Goal: Task Accomplishment & Management: Manage account settings

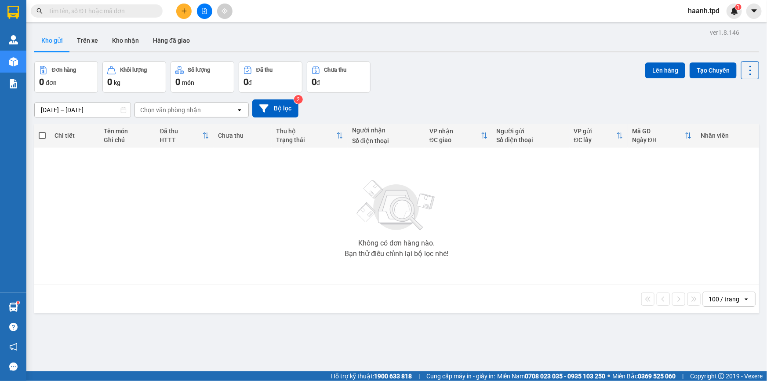
click at [129, 41] on button "Kho nhận" at bounding box center [125, 40] width 41 height 21
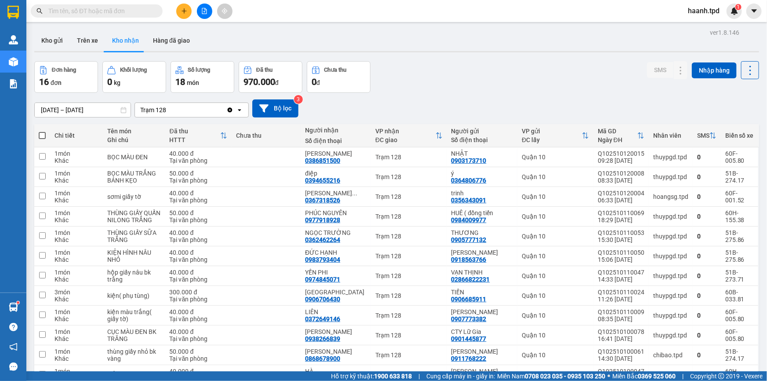
click at [125, 18] on div "Kết quả tìm kiếm ( 899 ) Bộ lọc Mã ĐH Trạng thái Món hàng Thu hộ Tổng cước Chưa…" at bounding box center [86, 11] width 172 height 15
click at [130, 13] on input "text" at bounding box center [100, 11] width 104 height 10
click at [181, 11] on icon "plus" at bounding box center [184, 11] width 6 height 6
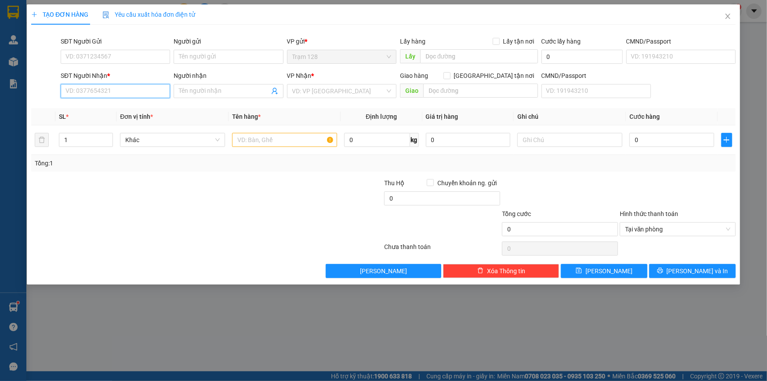
drag, startPoint x: 142, startPoint y: 86, endPoint x: 204, endPoint y: 105, distance: 65.2
click at [142, 87] on input "SĐT Người Nhận *" at bounding box center [115, 91] width 109 height 14
drag, startPoint x: 105, startPoint y: 93, endPoint x: 121, endPoint y: 92, distance: 15.9
click at [107, 93] on input "0365139842" at bounding box center [115, 91] width 109 height 14
type input "0365139842"
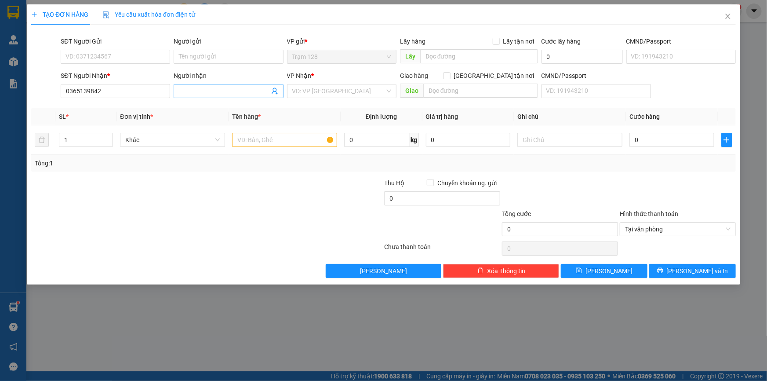
click at [191, 88] on input "Người nhận" at bounding box center [224, 91] width 90 height 10
type input "n"
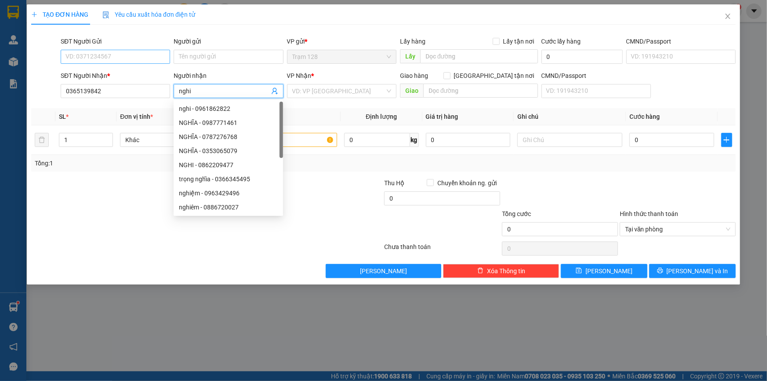
type input "nghi"
click at [137, 51] on input "SĐT Người Gửi" at bounding box center [115, 57] width 109 height 14
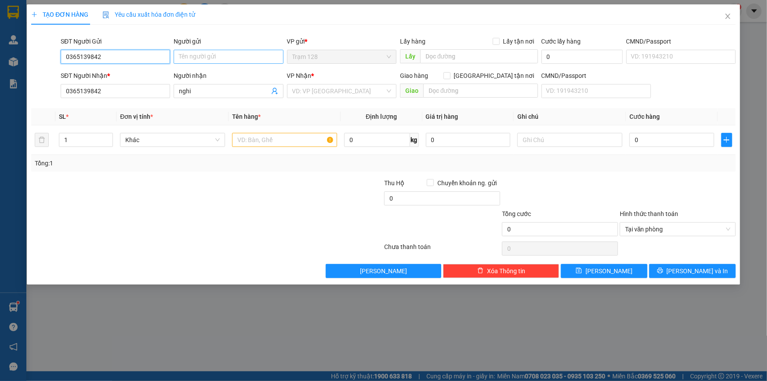
type input "0365139842"
click at [218, 56] on input "Người gửi" at bounding box center [228, 57] width 109 height 14
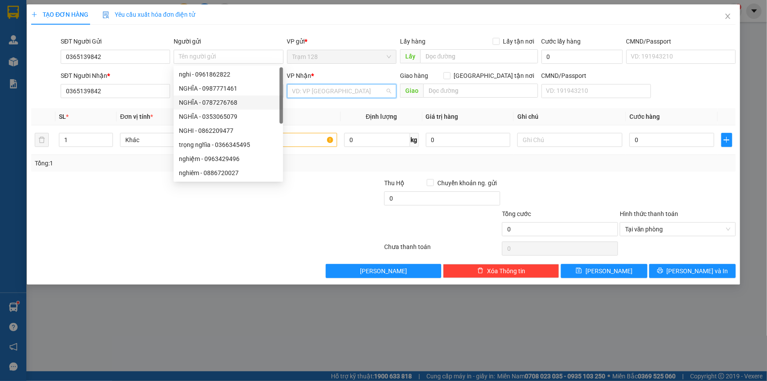
click at [325, 96] on input "search" at bounding box center [338, 90] width 93 height 13
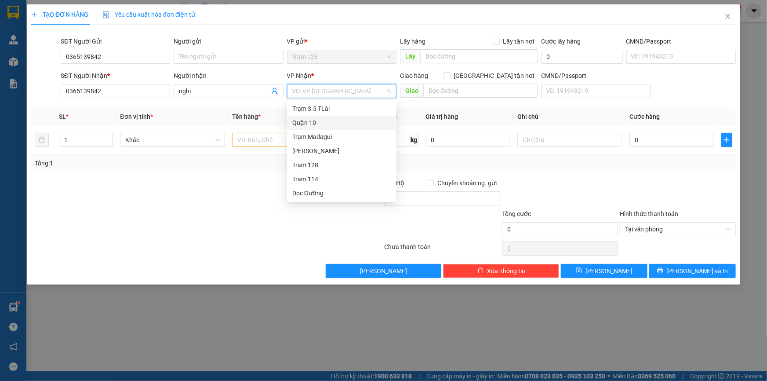
click at [315, 124] on div "Quận 10" at bounding box center [341, 123] width 99 height 10
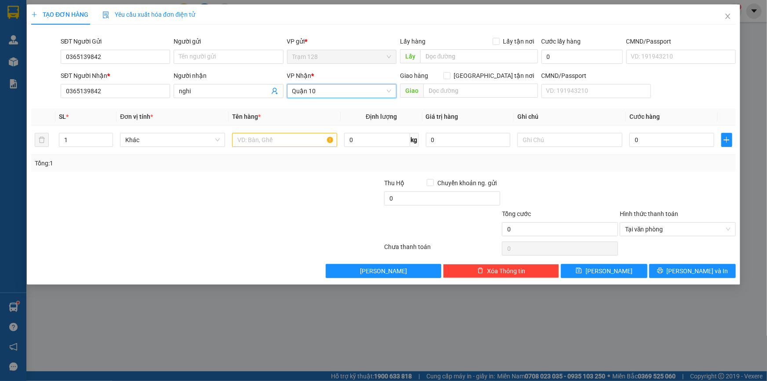
click at [314, 92] on span "Quận 10" at bounding box center [341, 90] width 99 height 13
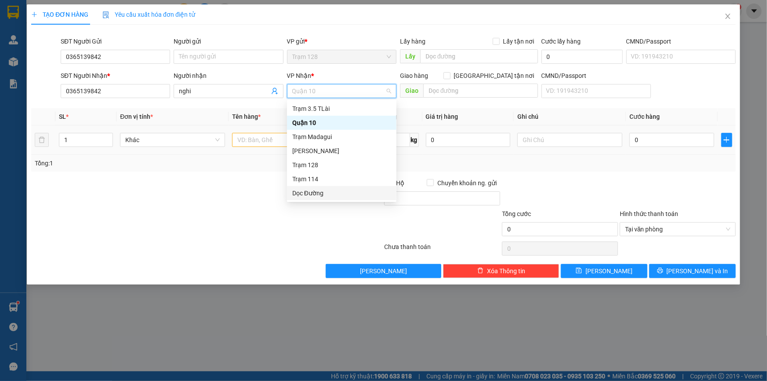
drag, startPoint x: 310, startPoint y: 199, endPoint x: 416, endPoint y: 126, distance: 128.1
click at [316, 193] on div "Dọc Đường" at bounding box center [341, 193] width 109 height 14
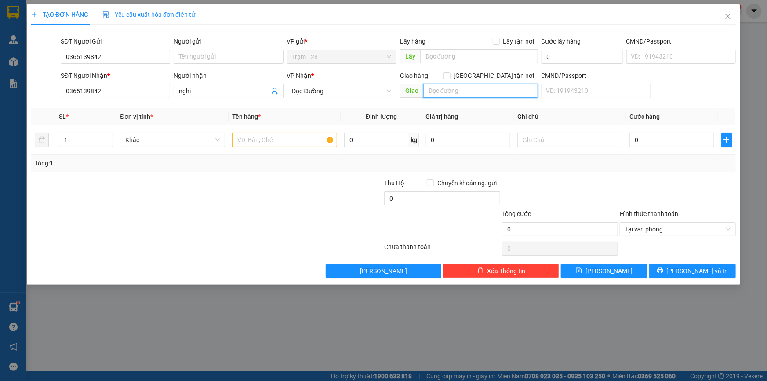
click at [445, 91] on input "text" at bounding box center [480, 91] width 115 height 14
type input "hàng xanh"
click at [266, 136] on input "text" at bounding box center [284, 140] width 105 height 14
click at [223, 92] on input "nghi" at bounding box center [224, 91] width 90 height 10
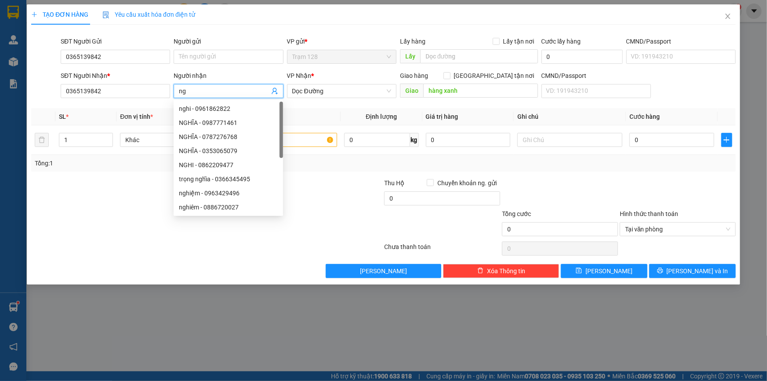
type input "n"
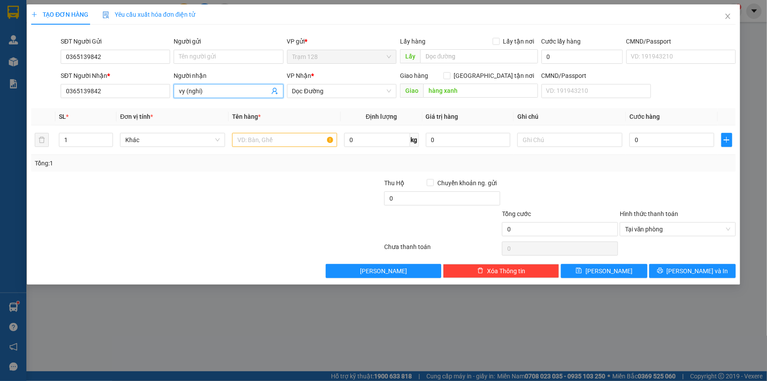
type input "vy (nghi)"
click at [210, 187] on div at bounding box center [148, 193] width 236 height 31
drag, startPoint x: 272, startPoint y: 141, endPoint x: 277, endPoint y: 136, distance: 7.2
click at [271, 142] on input "text" at bounding box center [284, 140] width 105 height 14
click at [119, 58] on input "0365139842" at bounding box center [115, 57] width 109 height 14
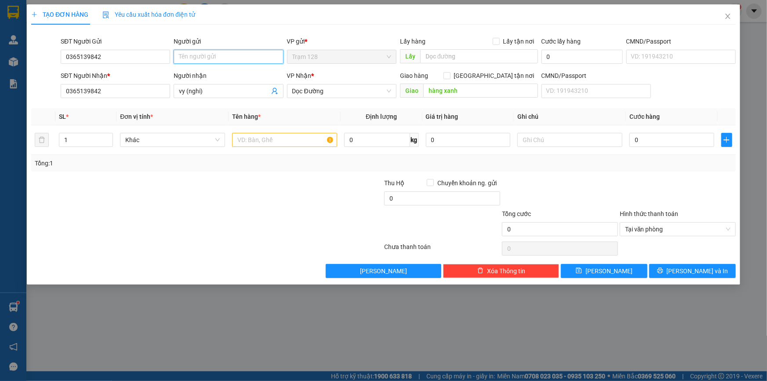
click at [211, 57] on input "Người gửi" at bounding box center [228, 57] width 109 height 14
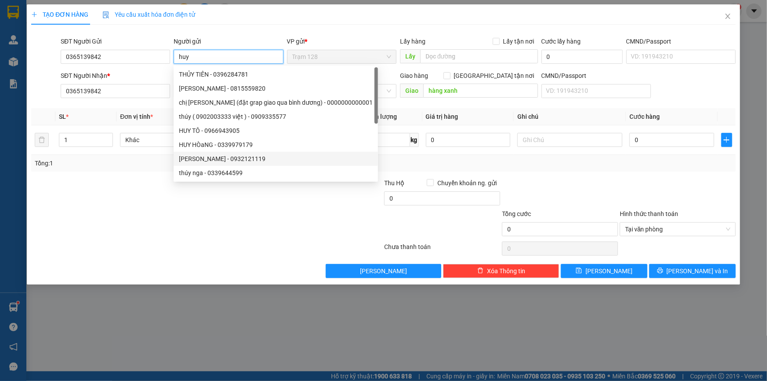
type input "huy"
click at [128, 194] on div at bounding box center [148, 193] width 236 height 31
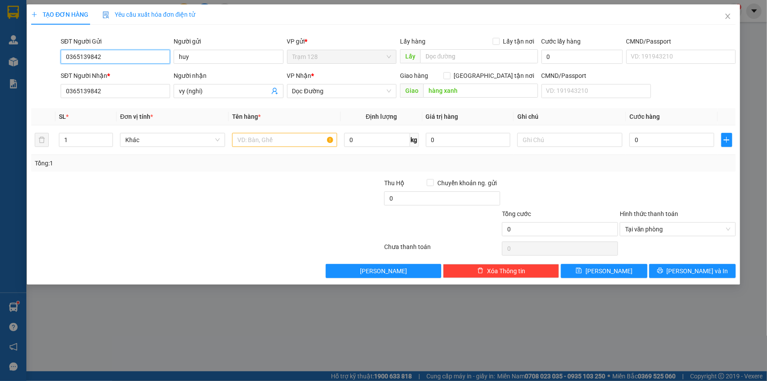
click at [163, 56] on input "0365139842" at bounding box center [115, 57] width 109 height 14
type input "0"
type input "0335440195"
drag, startPoint x: 184, startPoint y: 156, endPoint x: 328, endPoint y: 144, distance: 144.3
click at [185, 156] on div "Tổng: 1" at bounding box center [383, 163] width 705 height 17
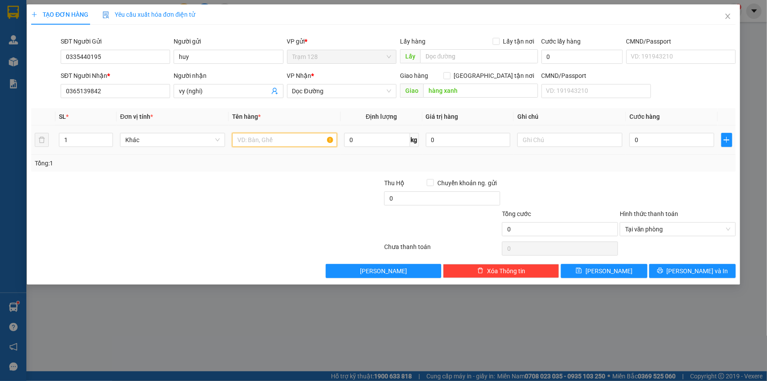
click at [260, 141] on input "text" at bounding box center [284, 140] width 105 height 14
type input "phong bì đt"
click at [639, 139] on input "0" at bounding box center [672, 140] width 85 height 14
click at [412, 200] on input "0" at bounding box center [442, 198] width 116 height 14
type input "20.000"
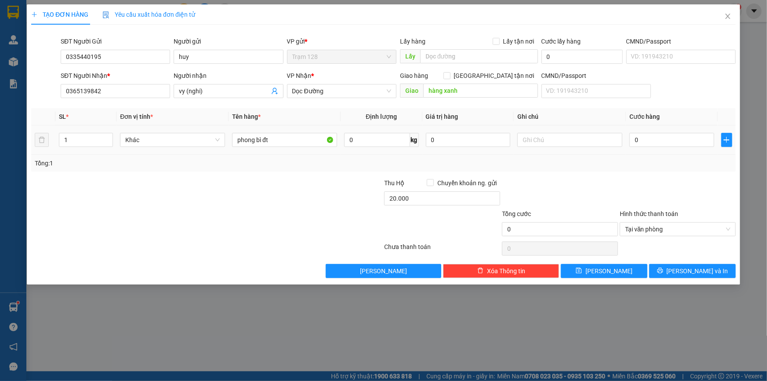
drag, startPoint x: 605, startPoint y: 174, endPoint x: 630, endPoint y: 151, distance: 33.9
click at [605, 173] on div "Transit Pickup Surcharge Ids Transit Deliver Surcharge Ids Transit Deliver Surc…" at bounding box center [383, 155] width 705 height 246
click at [642, 136] on input "0" at bounding box center [672, 140] width 85 height 14
type input "2"
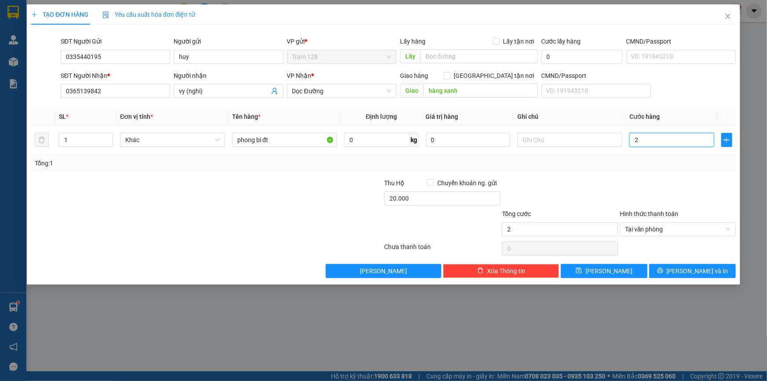
type input "20"
type input "20.000"
click at [686, 272] on span "[PERSON_NAME] và In" at bounding box center [698, 271] width 62 height 10
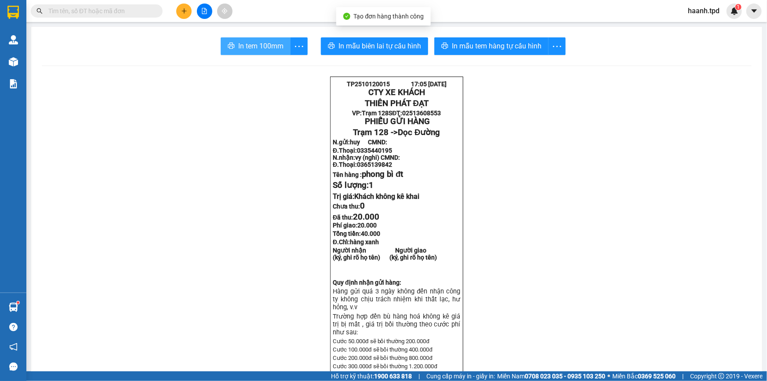
click at [266, 51] on span "In tem 100mm" at bounding box center [260, 45] width 45 height 11
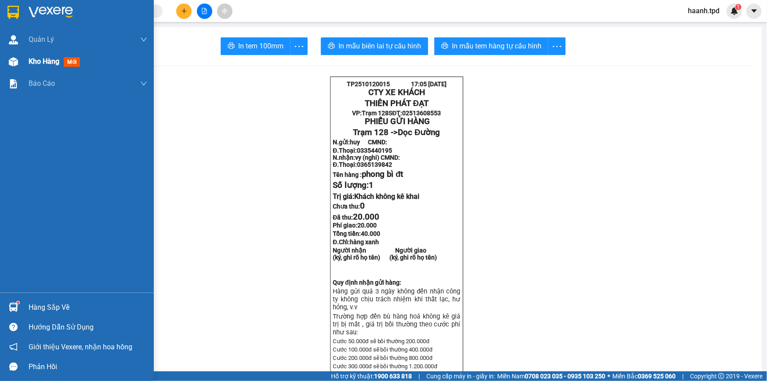
click at [37, 58] on span "Kho hàng" at bounding box center [44, 61] width 31 height 8
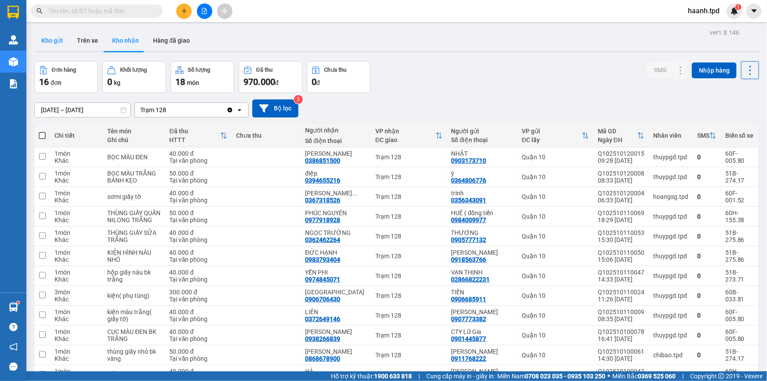
click at [57, 39] on button "Kho gửi" at bounding box center [52, 40] width 36 height 21
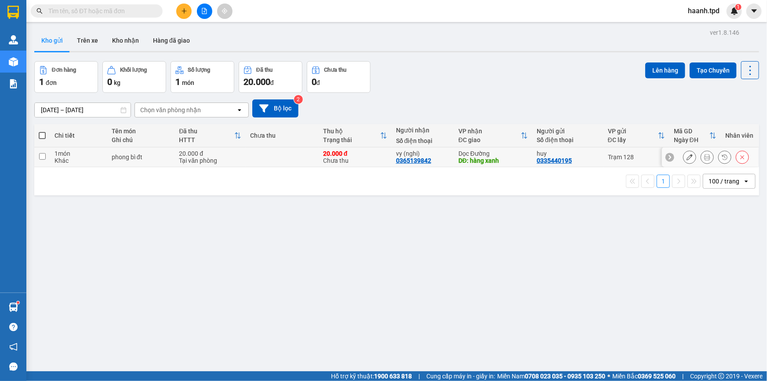
click at [701, 158] on div at bounding box center [707, 156] width 13 height 13
click at [701, 158] on button at bounding box center [707, 157] width 12 height 15
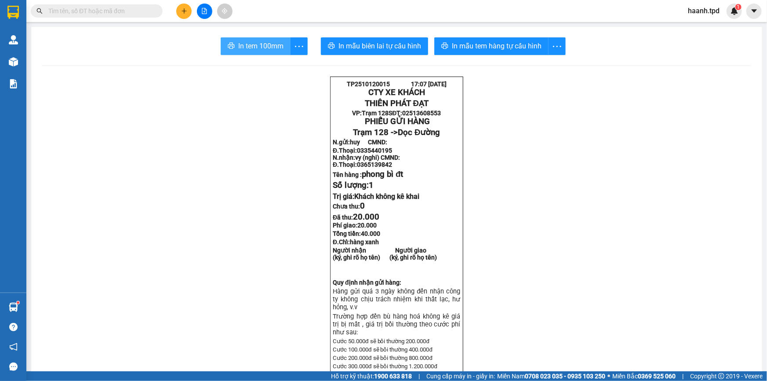
click at [243, 44] on span "In tem 100mm" at bounding box center [260, 45] width 45 height 11
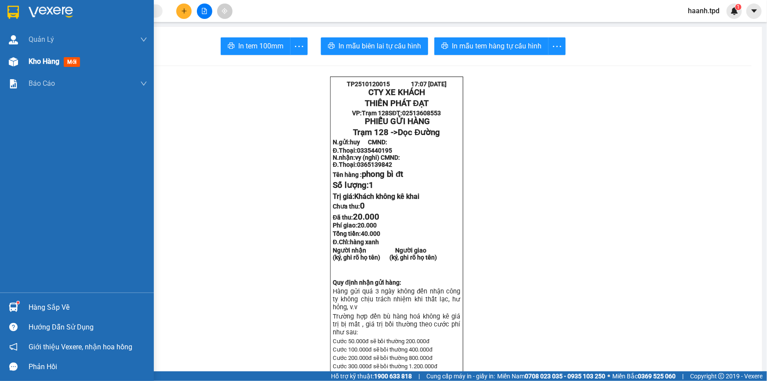
click at [34, 64] on span "Kho hàng" at bounding box center [44, 61] width 31 height 8
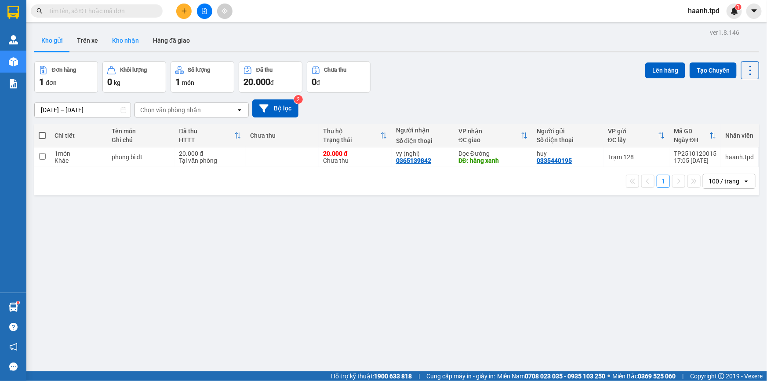
click at [135, 42] on button "Kho nhận" at bounding box center [125, 40] width 41 height 21
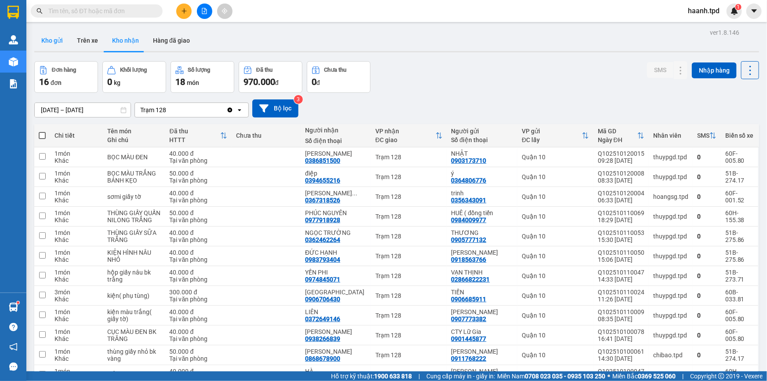
click at [58, 43] on button "Kho gửi" at bounding box center [52, 40] width 36 height 21
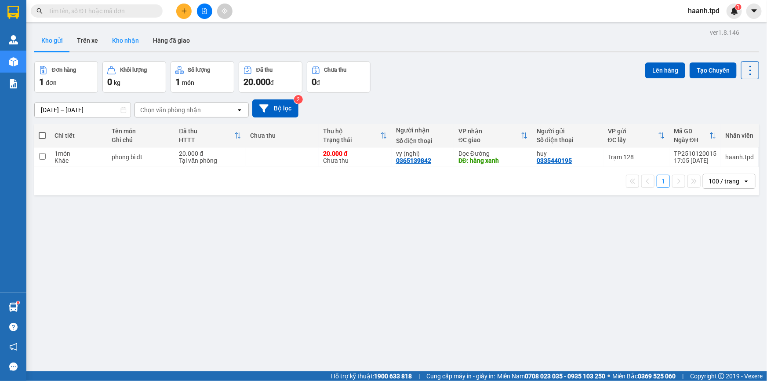
click at [111, 47] on button "Kho nhận" at bounding box center [125, 40] width 41 height 21
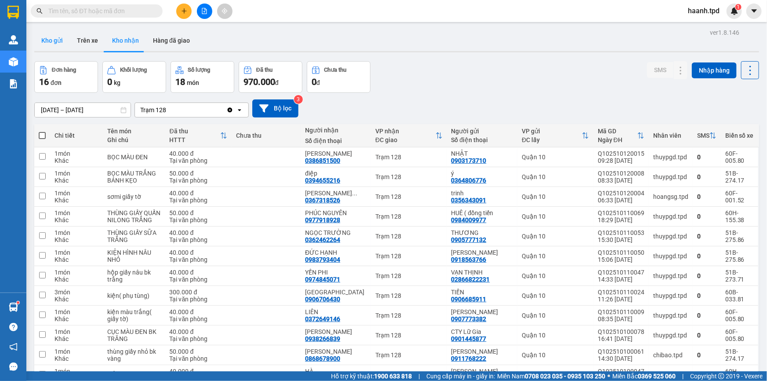
click at [56, 45] on button "Kho gửi" at bounding box center [52, 40] width 36 height 21
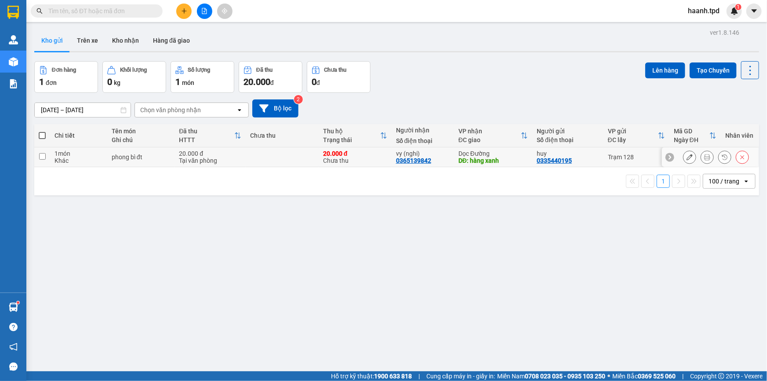
click at [141, 158] on div "phong bì đt" at bounding box center [141, 156] width 58 height 7
checkbox input "true"
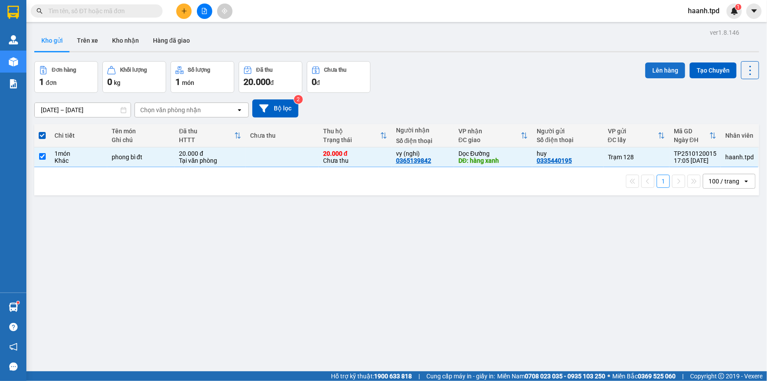
click at [650, 73] on button "Lên hàng" at bounding box center [666, 70] width 40 height 16
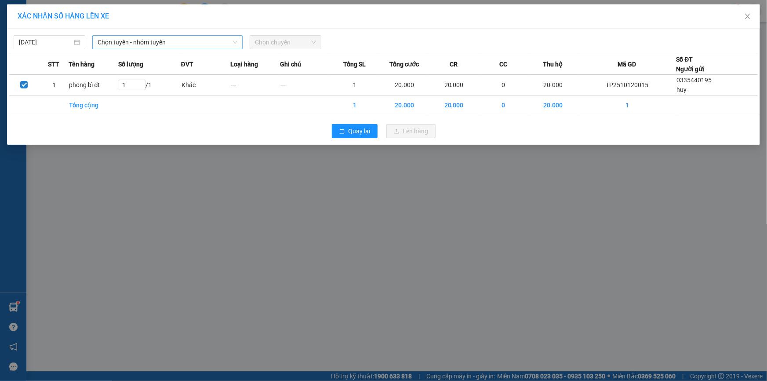
click at [106, 44] on span "Chọn tuyến - nhóm tuyến" at bounding box center [168, 42] width 140 height 13
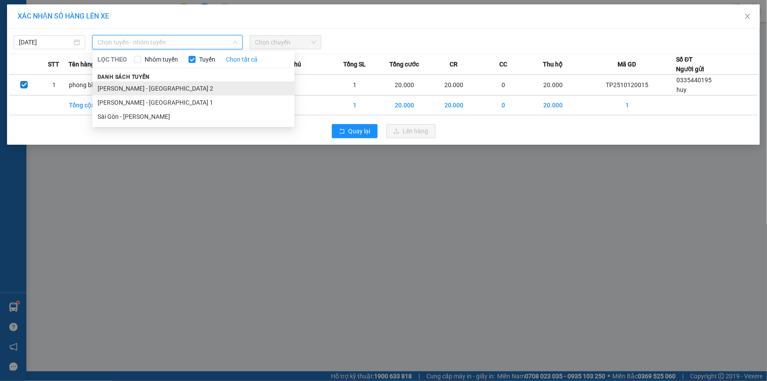
click at [109, 84] on li "[PERSON_NAME] - [GEOGRAPHIC_DATA] 2" at bounding box center [193, 88] width 202 height 14
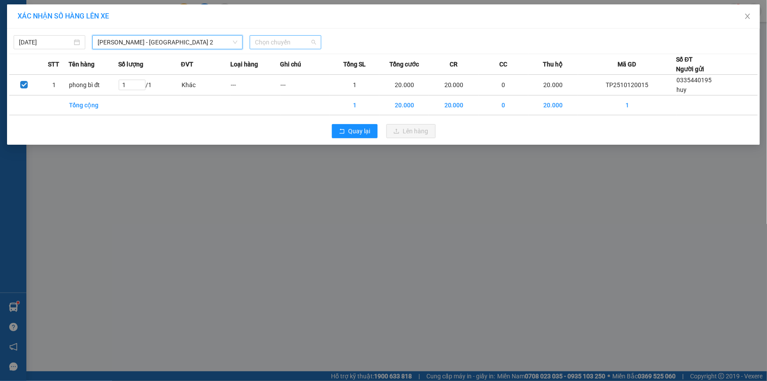
click at [293, 41] on span "Chọn chuyến" at bounding box center [285, 42] width 61 height 13
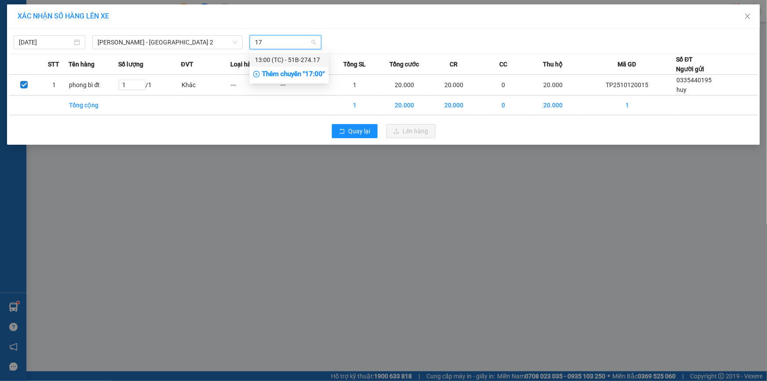
type input "17"
click at [321, 75] on div "Thêm chuyến " 17:00 "" at bounding box center [289, 74] width 79 height 15
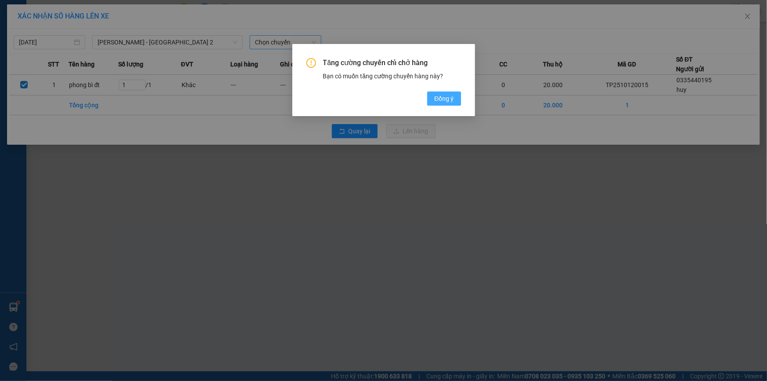
click at [451, 101] on span "Đồng ý" at bounding box center [443, 99] width 19 height 10
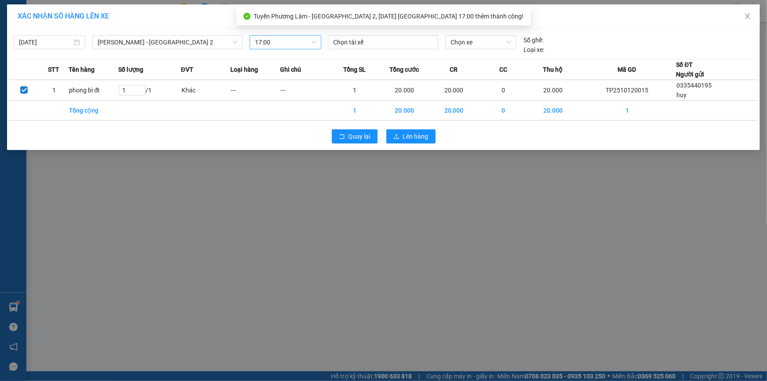
click at [263, 44] on span "17:00" at bounding box center [285, 42] width 61 height 13
type input "18"
click at [306, 75] on div "Thêm chuyến " 18:00 "" at bounding box center [297, 74] width 94 height 15
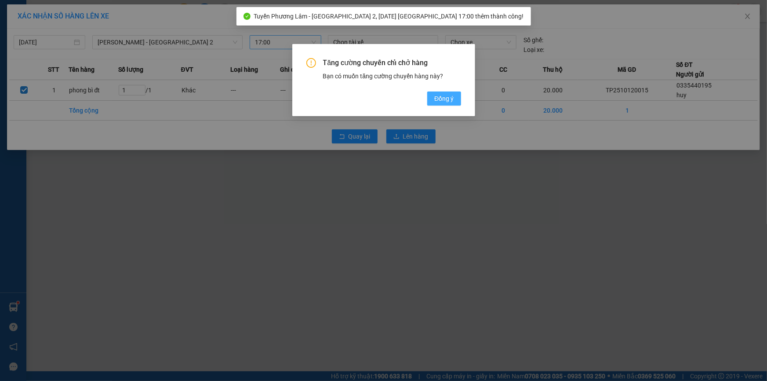
click at [455, 101] on button "Đồng ý" at bounding box center [443, 98] width 33 height 14
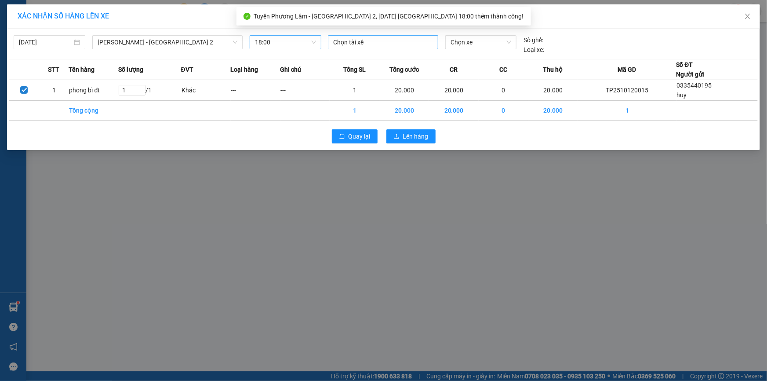
click at [389, 41] on div at bounding box center [383, 42] width 106 height 11
type input "dũng pl"
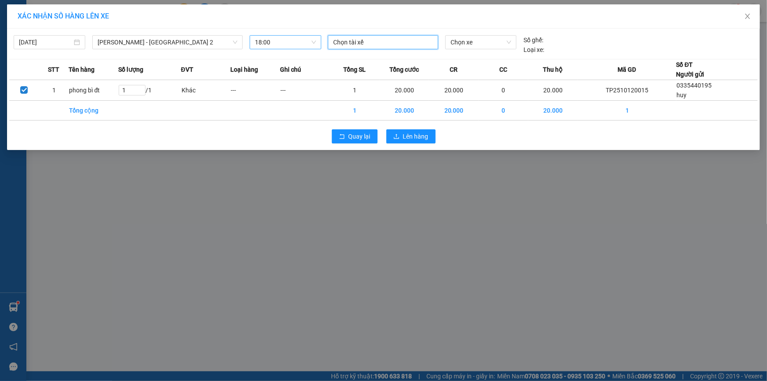
click at [402, 43] on div at bounding box center [383, 42] width 106 height 11
type input "dung"
click at [375, 61] on div "[PERSON_NAME]" at bounding box center [394, 60] width 121 height 10
click at [473, 44] on span "Chọn xe" at bounding box center [481, 42] width 61 height 13
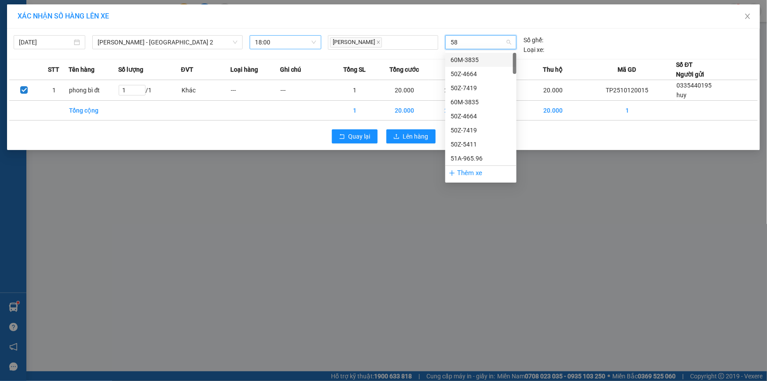
type input "585"
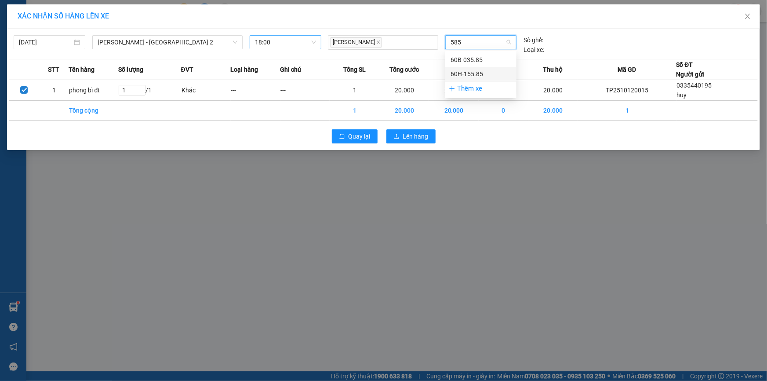
click at [478, 73] on div "60H-155.85" at bounding box center [481, 74] width 61 height 10
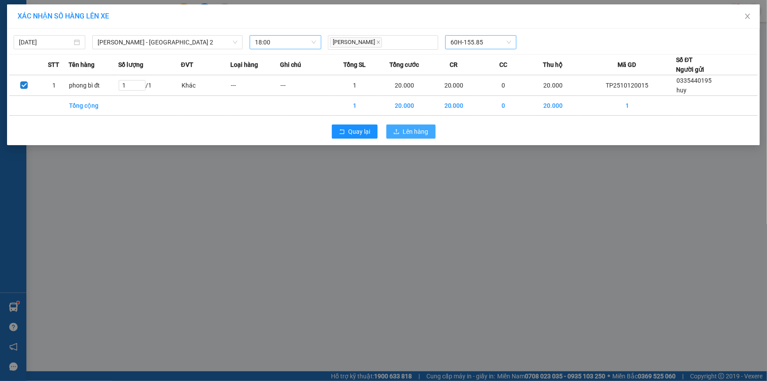
click at [402, 129] on button "Lên hàng" at bounding box center [411, 131] width 49 height 14
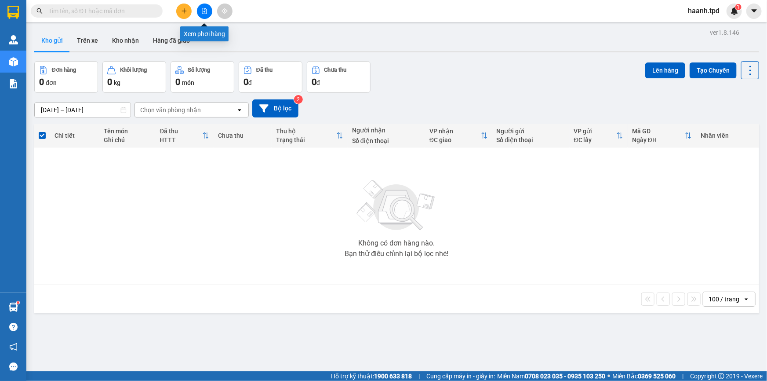
click at [204, 14] on button at bounding box center [204, 11] width 15 height 15
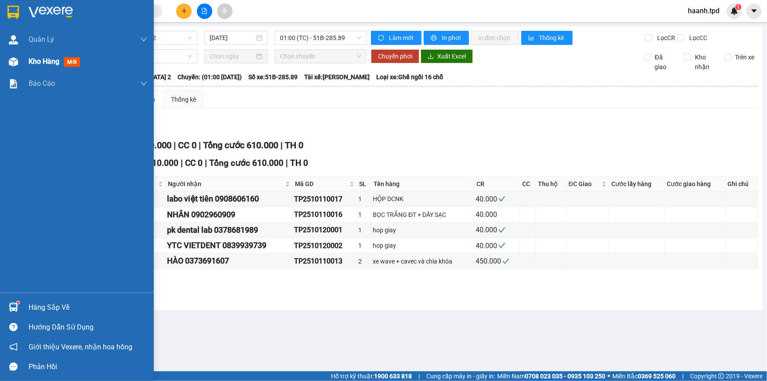
click at [36, 63] on span "Kho hàng" at bounding box center [44, 61] width 31 height 8
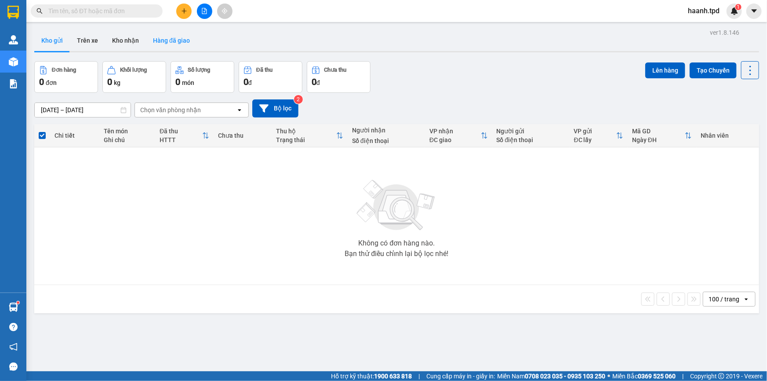
click at [146, 40] on button "Hàng đã giao" at bounding box center [171, 40] width 51 height 21
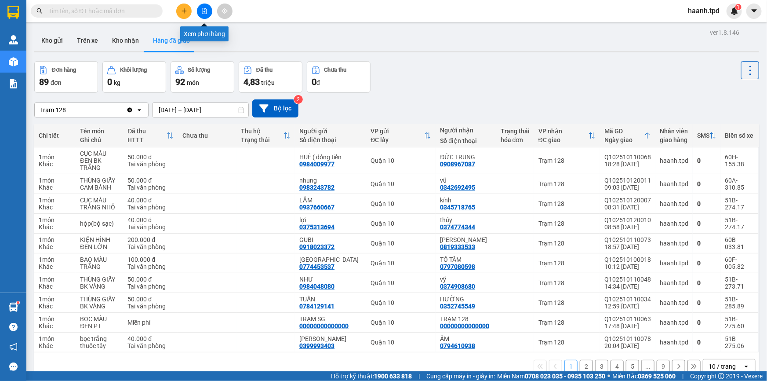
click at [202, 10] on icon "file-add" at bounding box center [204, 11] width 6 height 6
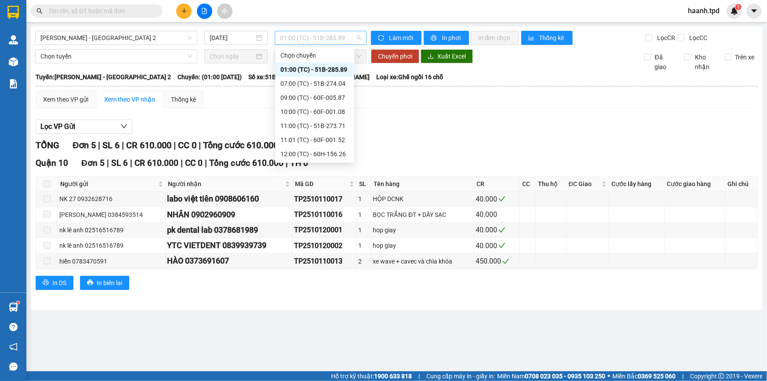
click at [318, 38] on span "01:00 (TC) - 51B-285.89" at bounding box center [320, 37] width 81 height 13
click at [315, 152] on div "18:00 (TC) - 60H-155.85" at bounding box center [315, 155] width 69 height 10
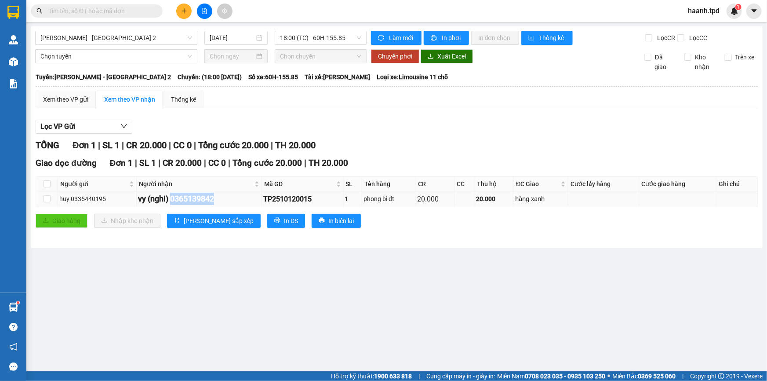
drag, startPoint x: 172, startPoint y: 196, endPoint x: 219, endPoint y: 197, distance: 46.6
click at [219, 197] on div "vy (nghi) 0365139842" at bounding box center [199, 199] width 122 height 12
copy div "0365139842"
click at [105, 15] on input "text" at bounding box center [100, 11] width 104 height 10
paste input "0365139842"
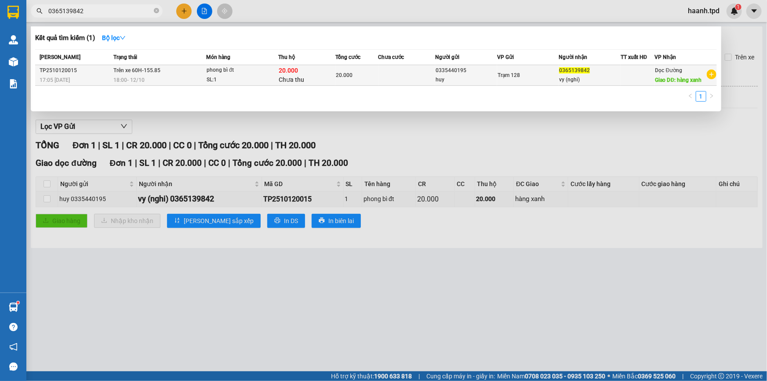
type input "0365139842"
click at [536, 81] on td "Trạm 128" at bounding box center [528, 75] width 62 height 21
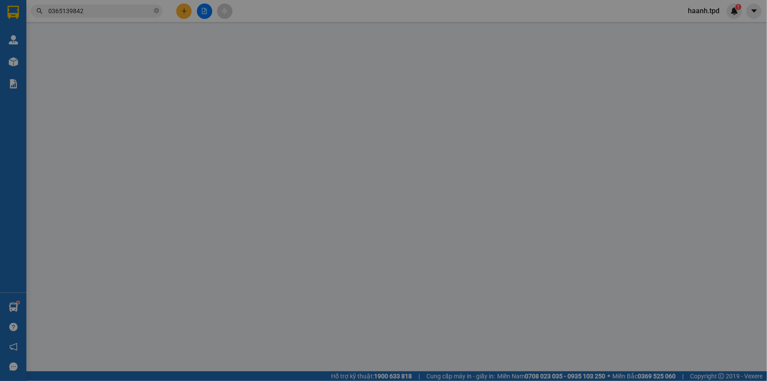
type input "0335440195"
type input "huy"
type input "0365139842"
type input "vy (nghi)"
type input "hàng xanh"
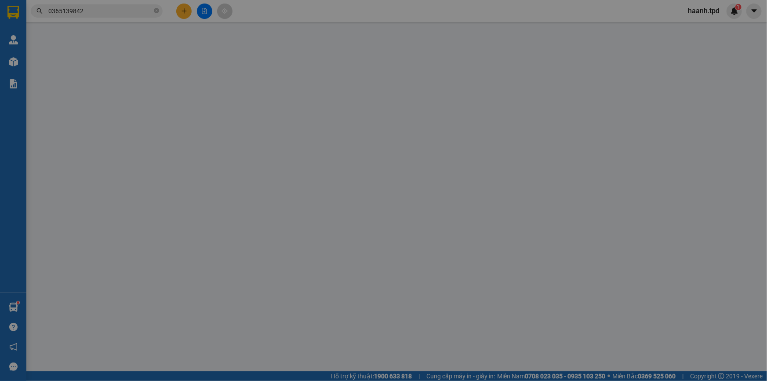
type input "20.000"
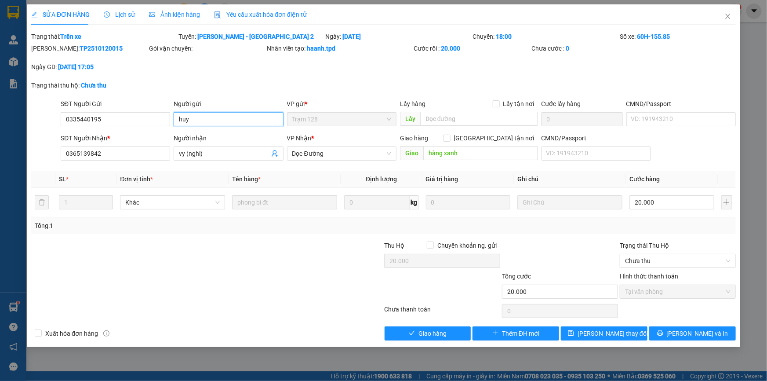
click at [208, 119] on input "huy" at bounding box center [228, 119] width 109 height 14
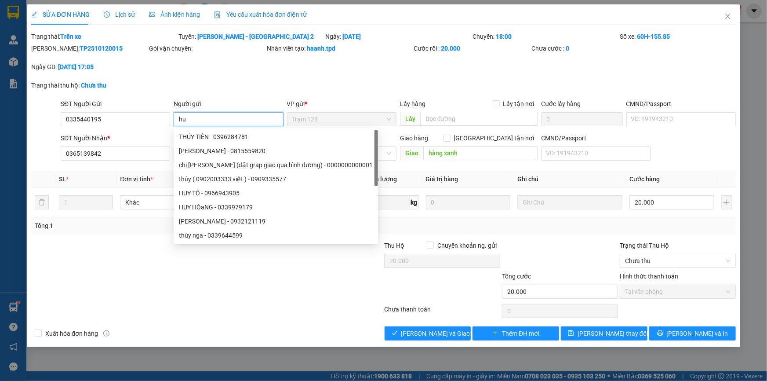
type input "h"
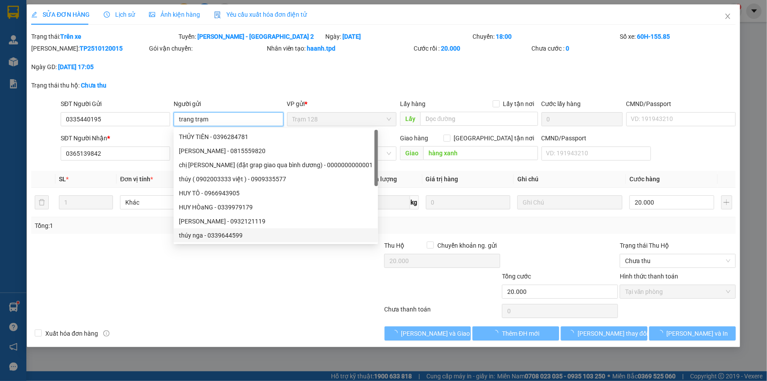
type input "trang trạm"
click at [290, 292] on div at bounding box center [325, 286] width 118 height 31
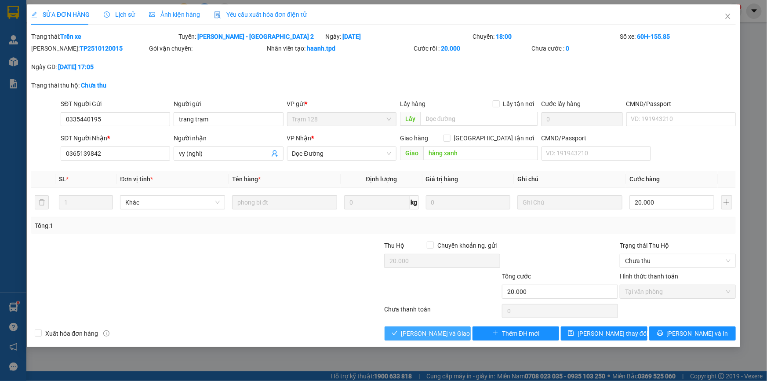
click at [483, 263] on div "Total Paid Fee 20.000 Total UnPaid Fee 0 Cash Collection Total Fee Trạng thái: …" at bounding box center [383, 186] width 705 height 309
click at [609, 330] on span "[PERSON_NAME] thay đổi" at bounding box center [613, 333] width 70 height 10
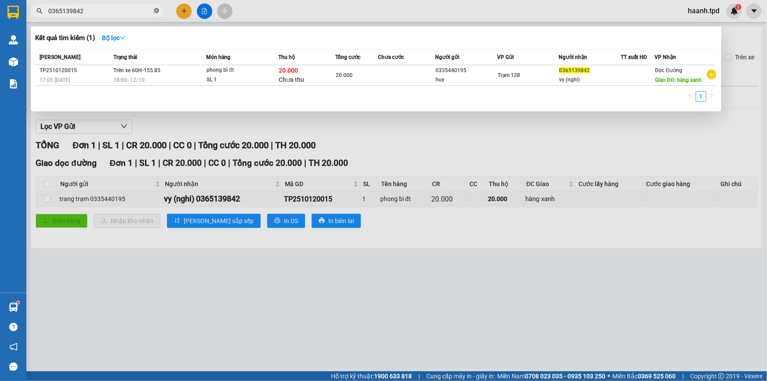
click at [157, 11] on icon "close-circle" at bounding box center [156, 10] width 5 height 5
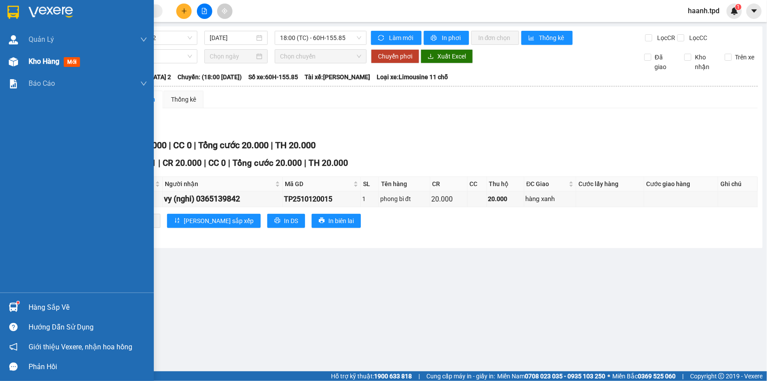
click at [25, 58] on div "Kho hàng mới" at bounding box center [77, 62] width 154 height 22
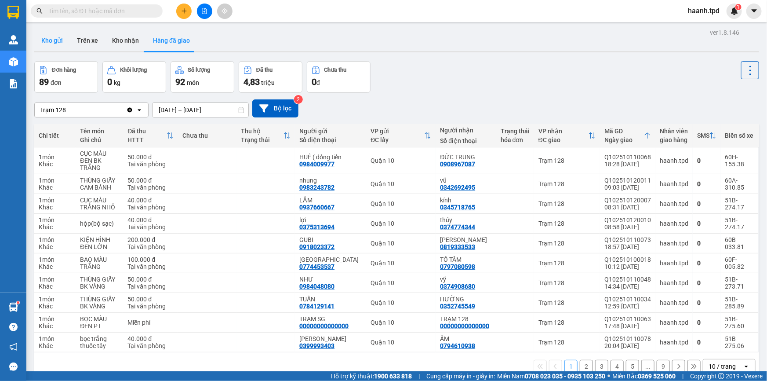
click at [39, 37] on button "Kho gửi" at bounding box center [52, 40] width 36 height 21
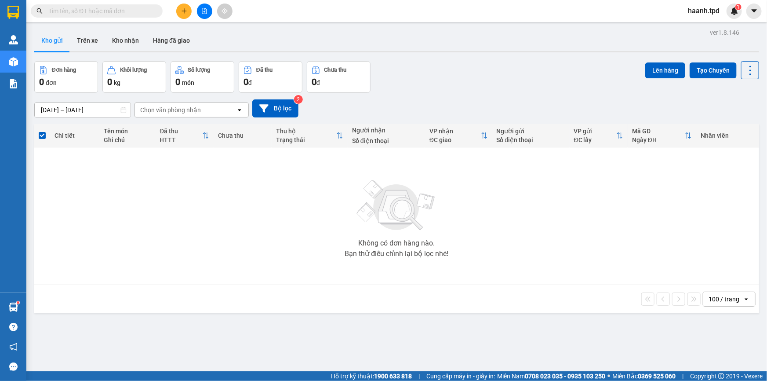
click at [107, 15] on input "text" at bounding box center [100, 11] width 104 height 10
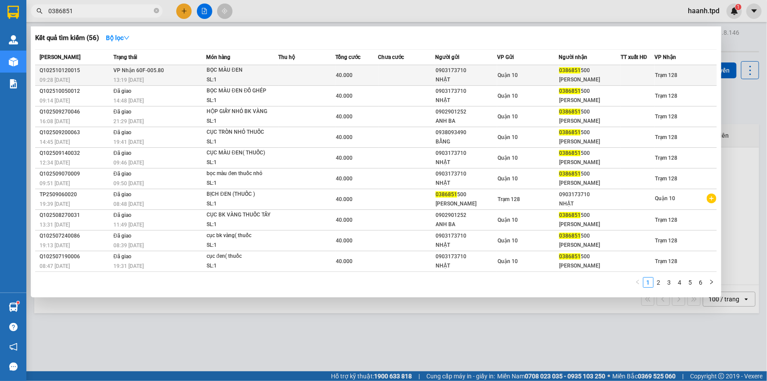
type input "0386851"
click at [412, 79] on td at bounding box center [407, 75] width 57 height 21
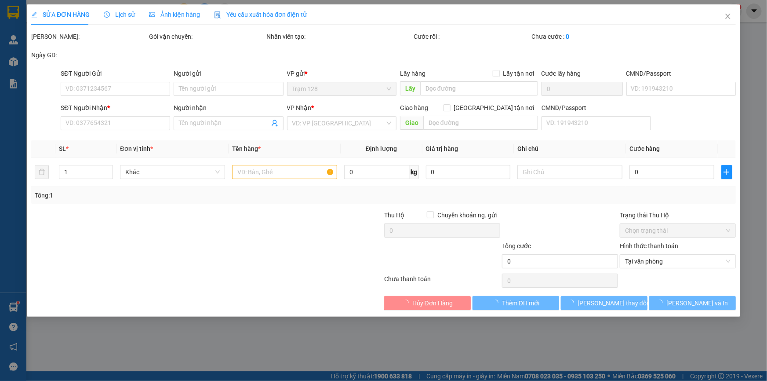
type input "0903173710"
type input "NHẬT"
type input "079093012432"
type input "0386851500"
type input "[PERSON_NAME]"
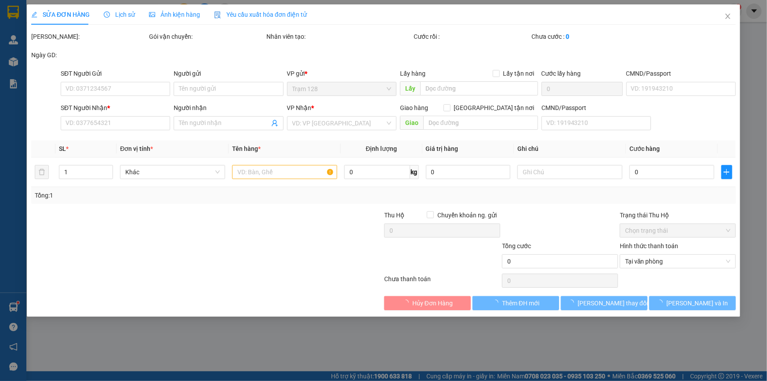
type input "40.000"
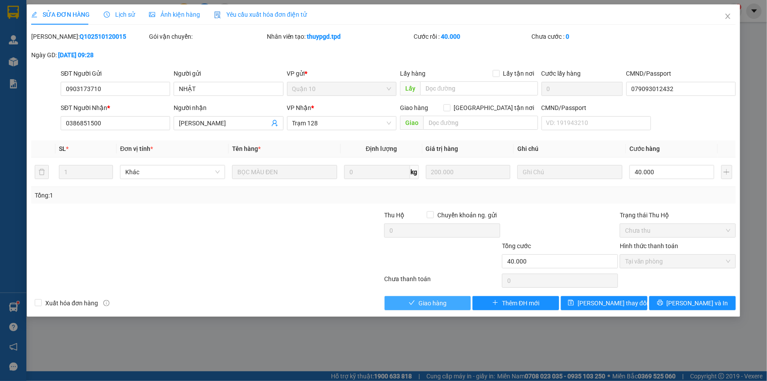
click at [434, 308] on button "Giao hàng" at bounding box center [428, 303] width 87 height 14
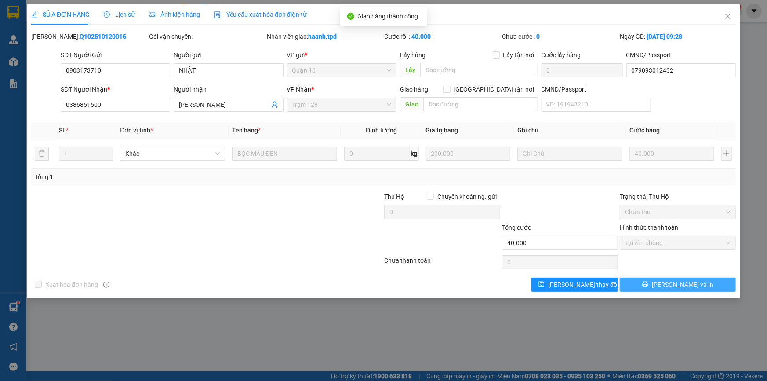
click at [673, 282] on span "[PERSON_NAME] và In" at bounding box center [683, 285] width 62 height 10
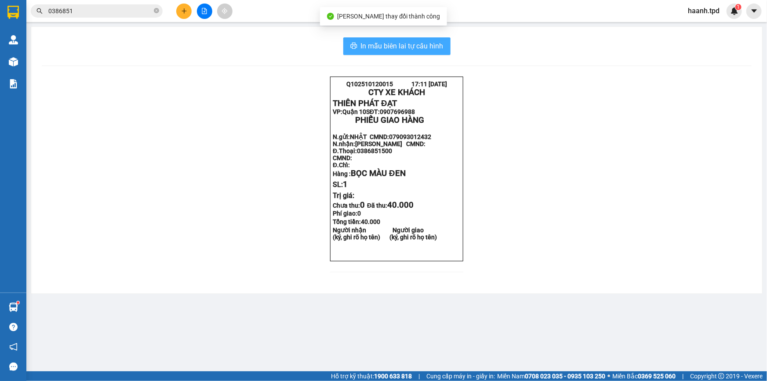
click at [422, 49] on span "In mẫu biên lai tự cấu hình" at bounding box center [402, 45] width 83 height 11
click at [157, 10] on icon "close-circle" at bounding box center [156, 10] width 5 height 5
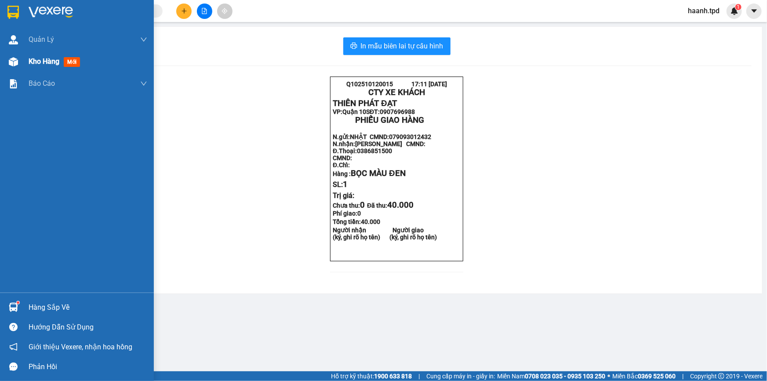
click at [32, 61] on span "Kho hàng" at bounding box center [44, 61] width 31 height 8
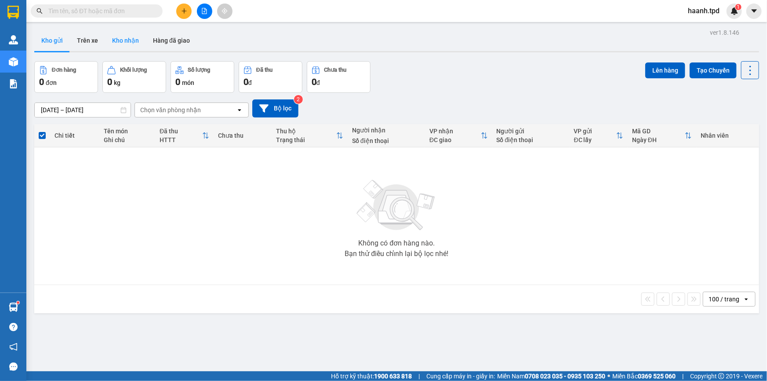
click at [125, 30] on button "Kho nhận" at bounding box center [125, 40] width 41 height 21
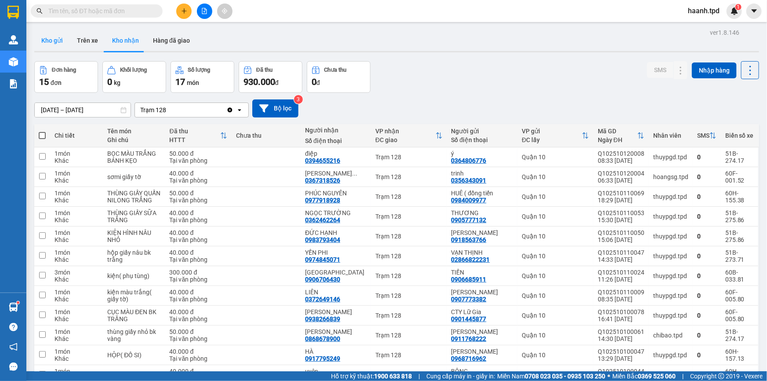
drag, startPoint x: 36, startPoint y: 34, endPoint x: 55, endPoint y: 44, distance: 22.2
click at [36, 35] on button "Kho gửi" at bounding box center [52, 40] width 36 height 21
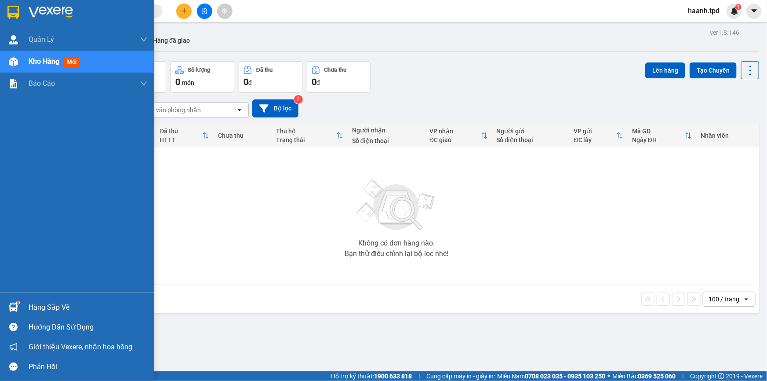
drag, startPoint x: 52, startPoint y: 301, endPoint x: 84, endPoint y: 294, distance: 32.9
click at [53, 301] on div "Hàng sắp về" at bounding box center [88, 307] width 119 height 13
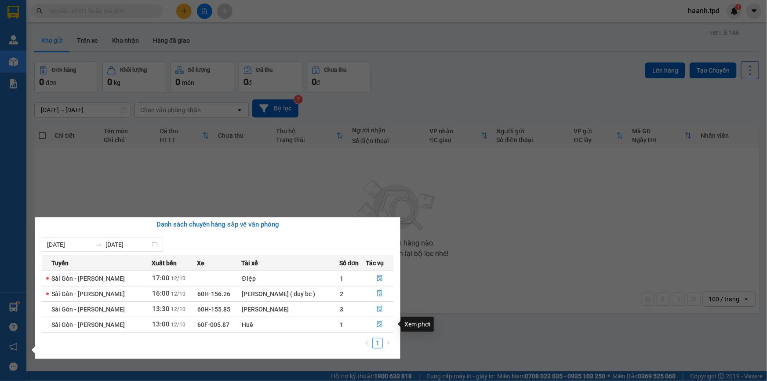
click at [382, 327] on icon "file-done" at bounding box center [380, 324] width 6 height 6
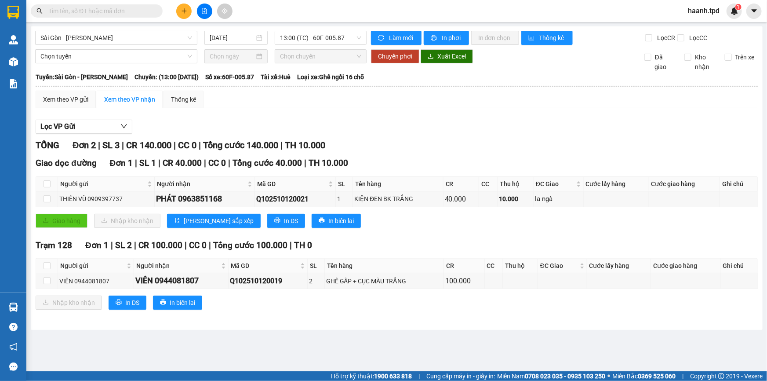
click at [393, 326] on div "[GEOGRAPHIC_DATA] - Phương Lâm [DATE] 13:00 (TC) - 60F-005.87 Làm mới In phơi I…" at bounding box center [397, 177] width 732 height 303
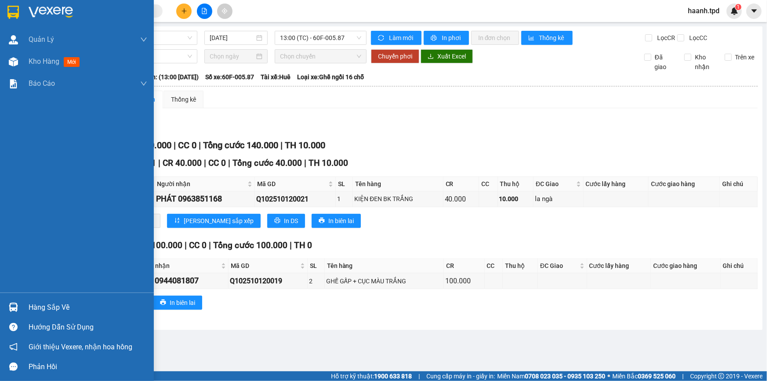
click at [44, 308] on div "Hàng sắp về" at bounding box center [88, 307] width 119 height 13
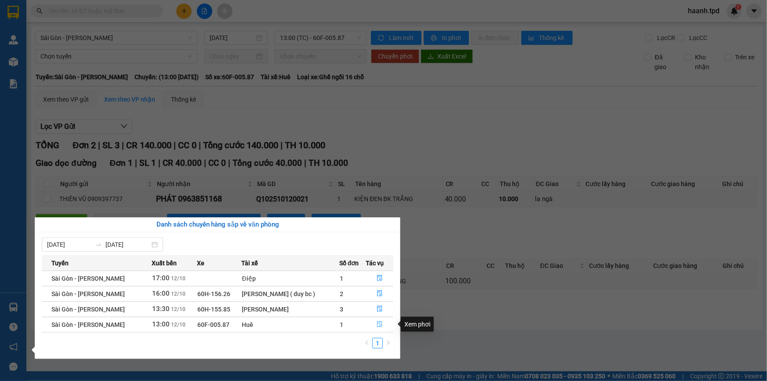
click at [378, 323] on icon "file-done" at bounding box center [380, 324] width 6 height 6
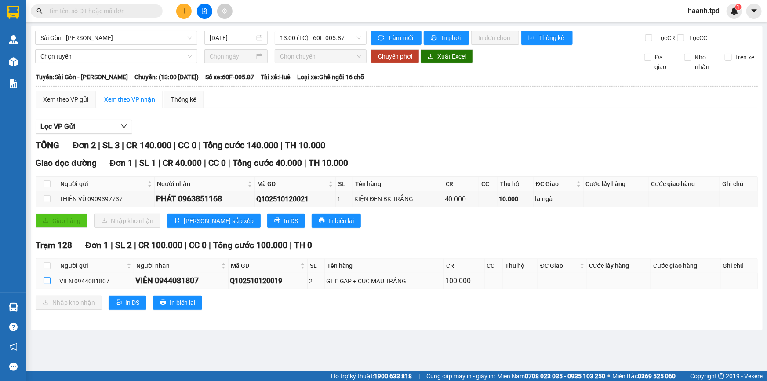
click at [49, 280] on input "checkbox" at bounding box center [47, 280] width 7 height 7
checkbox input "true"
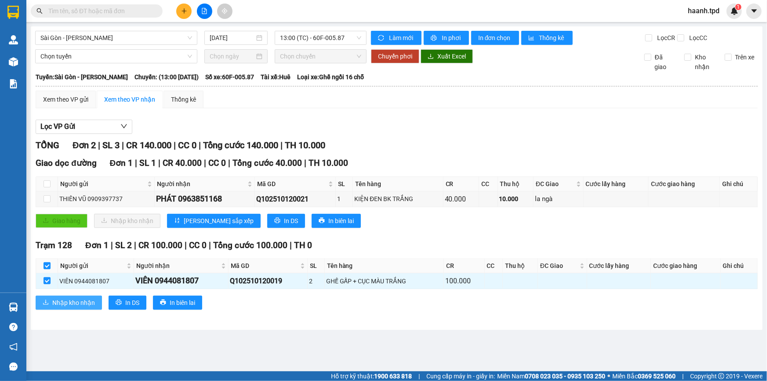
click at [79, 303] on span "Nhập kho nhận" at bounding box center [73, 303] width 43 height 10
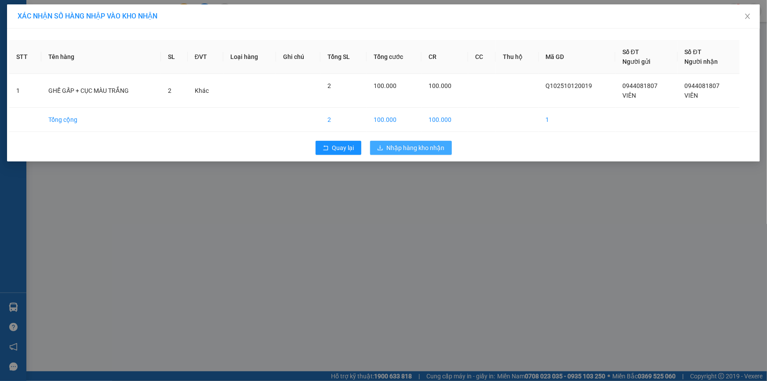
click at [424, 152] on span "Nhập hàng kho nhận" at bounding box center [416, 148] width 58 height 10
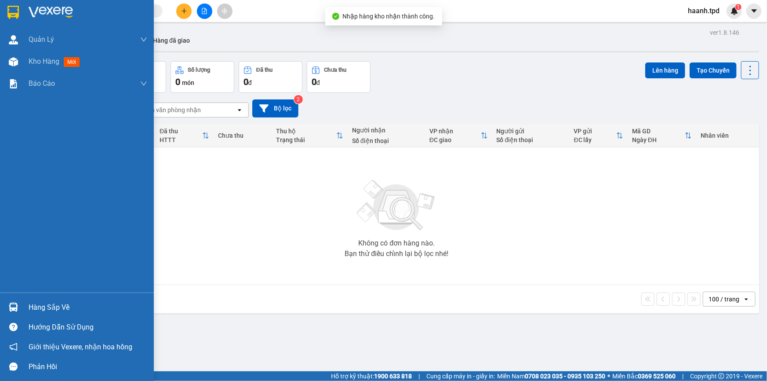
click at [46, 303] on div "Hàng sắp về" at bounding box center [88, 307] width 119 height 13
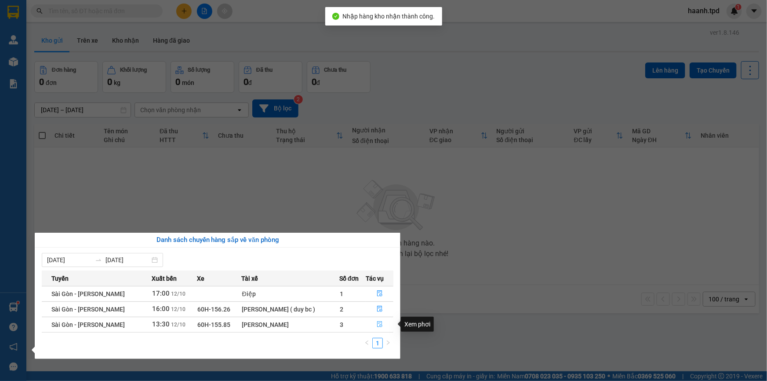
click at [374, 321] on button "button" at bounding box center [379, 325] width 27 height 14
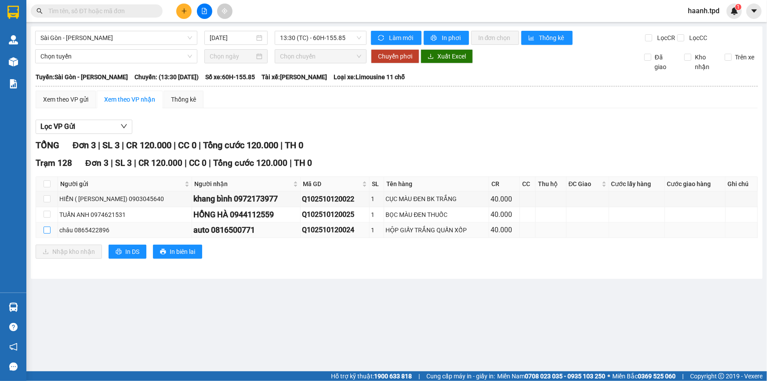
click at [44, 231] on input "checkbox" at bounding box center [47, 229] width 7 height 7
checkbox input "true"
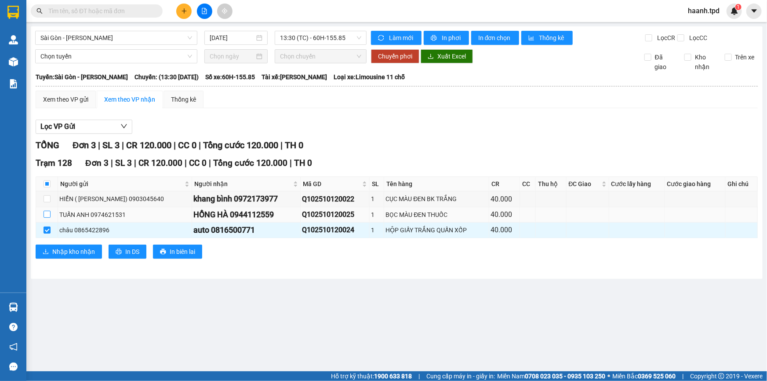
click at [47, 216] on input "checkbox" at bounding box center [47, 214] width 7 height 7
checkbox input "true"
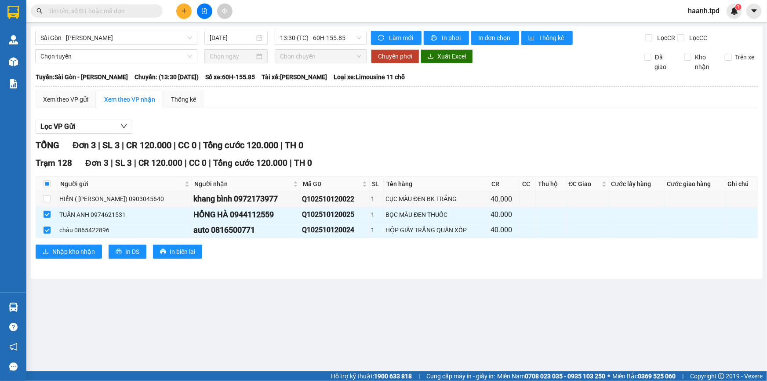
click at [543, 294] on main "[GEOGRAPHIC_DATA] - Phương Lâm [DATE] 13:30 (TC) - 60H-155.85 Làm mới In phơi I…" at bounding box center [383, 185] width 767 height 371
click at [48, 198] on input "checkbox" at bounding box center [47, 198] width 7 height 7
checkbox input "true"
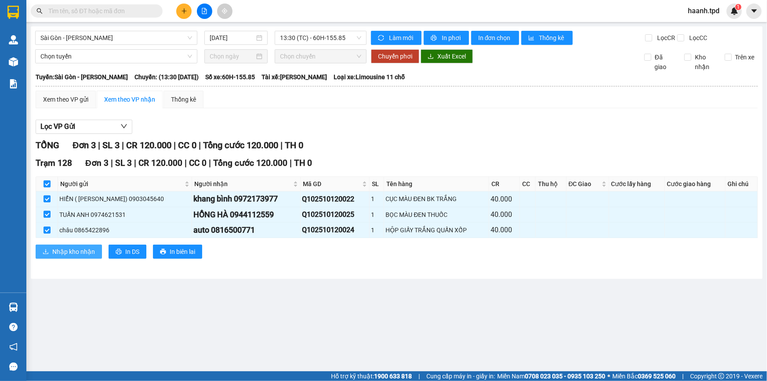
click at [61, 247] on span "Nhập kho nhận" at bounding box center [73, 252] width 43 height 10
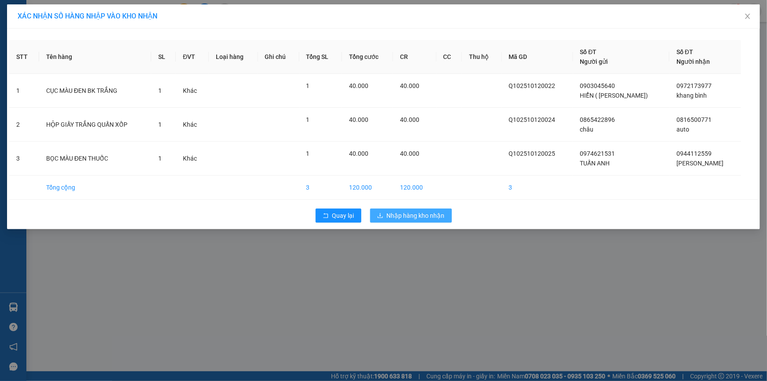
click at [402, 215] on span "Nhập hàng kho nhận" at bounding box center [416, 216] width 58 height 10
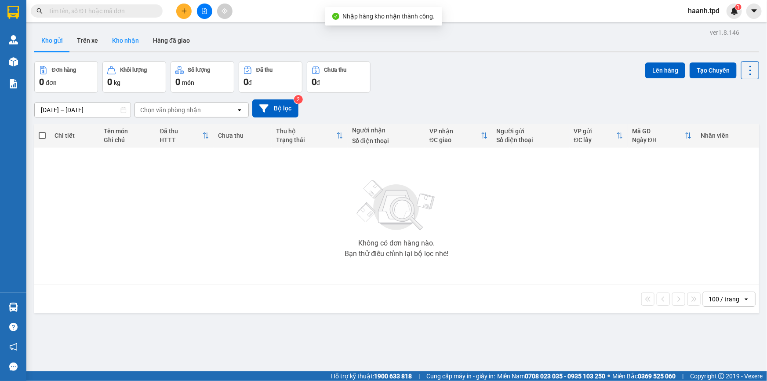
click at [128, 33] on button "Kho nhận" at bounding box center [125, 40] width 41 height 21
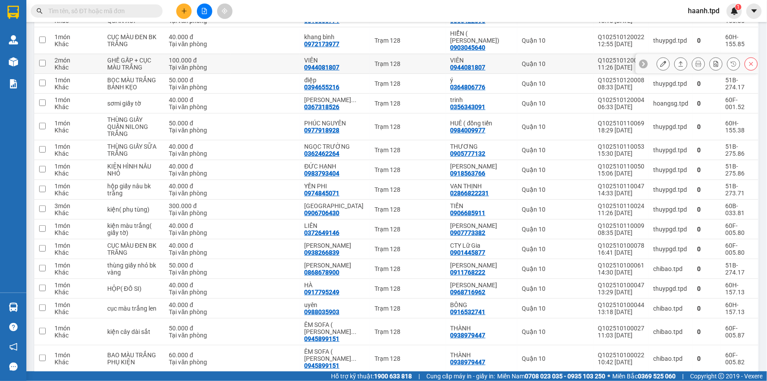
scroll to position [187, 0]
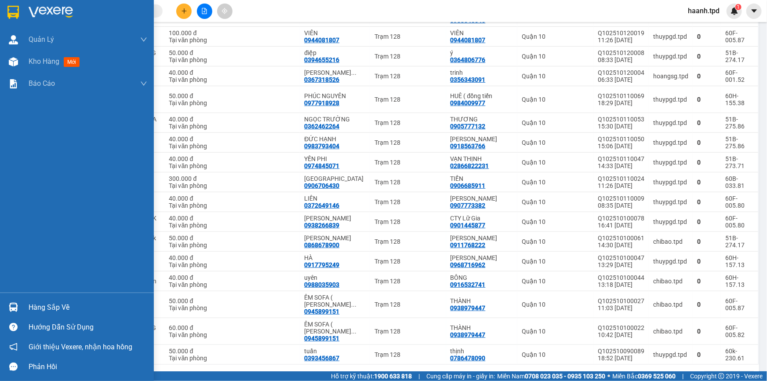
click at [42, 304] on div "Hàng sắp về" at bounding box center [88, 307] width 119 height 13
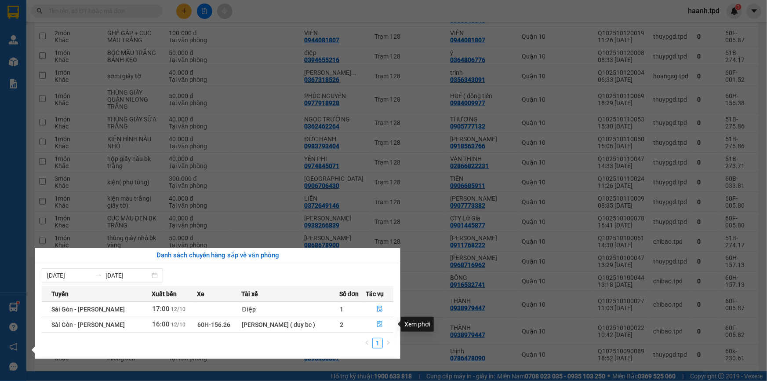
click at [376, 320] on button "button" at bounding box center [379, 325] width 27 height 14
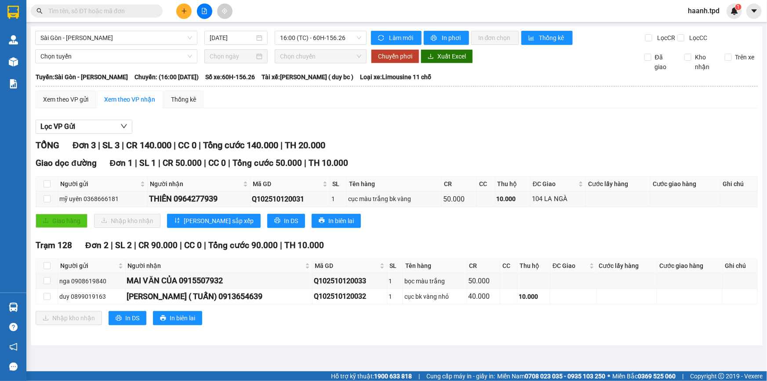
drag, startPoint x: 110, startPoint y: 12, endPoint x: 374, endPoint y: 161, distance: 303.7
click at [113, 17] on span at bounding box center [97, 10] width 132 height 13
type input "5"
click at [156, 10] on icon "close-circle" at bounding box center [156, 10] width 5 height 5
click at [421, 141] on div "TỔNG Đơn 3 | SL 3 | CR 140.000 | CC 0 | Tổng cước 140.000 | TH 20.000" at bounding box center [397, 146] width 723 height 14
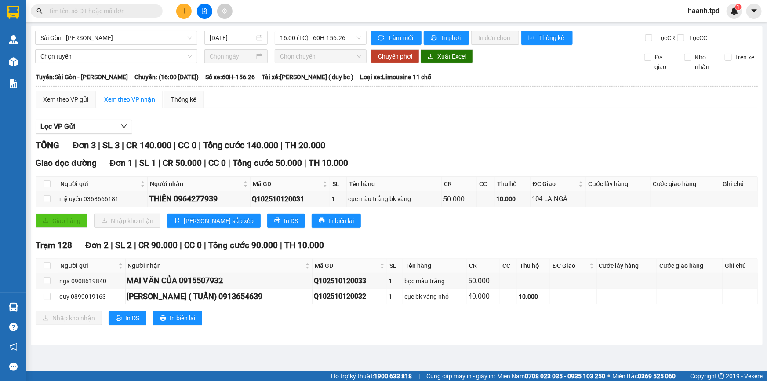
click at [443, 145] on div "TỔNG Đơn 3 | SL 3 | CR 140.000 | CC 0 | Tổng cước 140.000 | TH 20.000" at bounding box center [397, 146] width 723 height 14
click at [53, 91] on div "Xem theo VP gửi" at bounding box center [66, 100] width 60 height 18
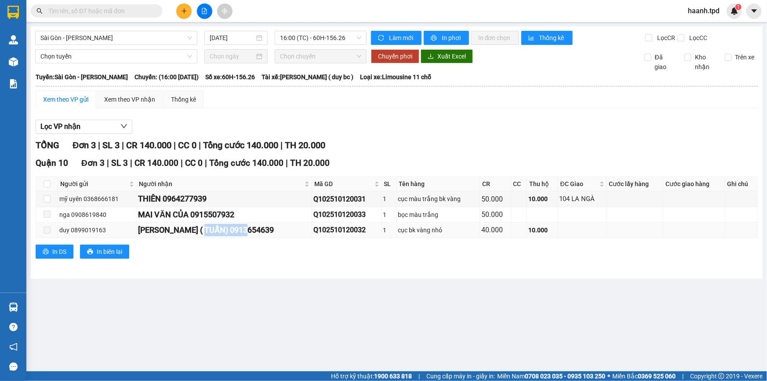
drag, startPoint x: 210, startPoint y: 229, endPoint x: 255, endPoint y: 226, distance: 45.4
click at [255, 226] on div "[PERSON_NAME] ( TUẤN) 0913654639" at bounding box center [224, 230] width 172 height 12
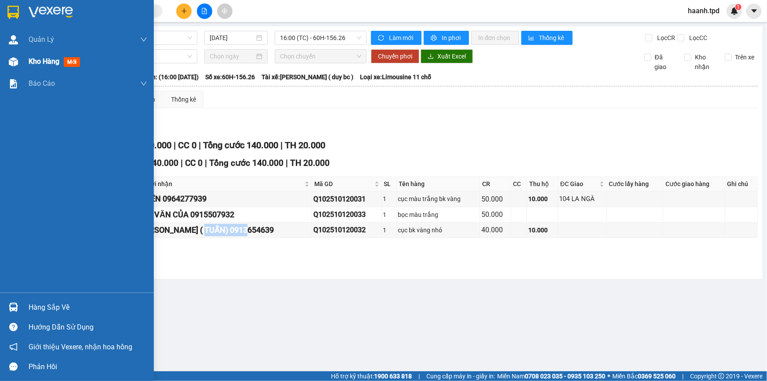
click at [31, 62] on span "Kho hàng" at bounding box center [44, 61] width 31 height 8
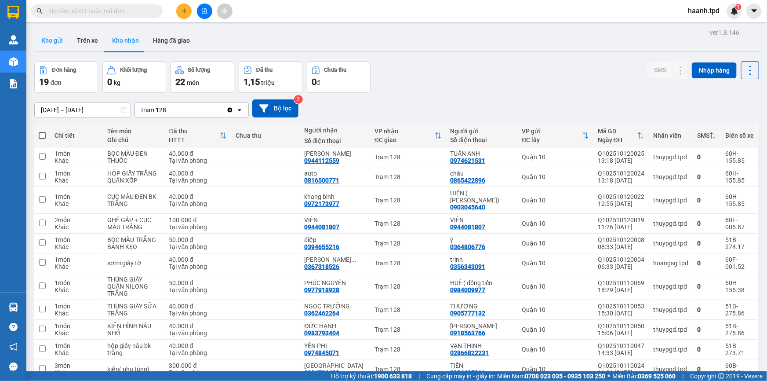
click at [61, 43] on button "Kho gửi" at bounding box center [52, 40] width 36 height 21
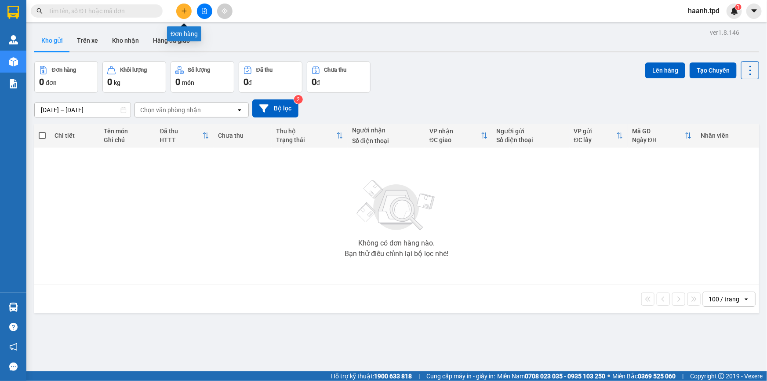
click at [191, 13] on button at bounding box center [183, 11] width 15 height 15
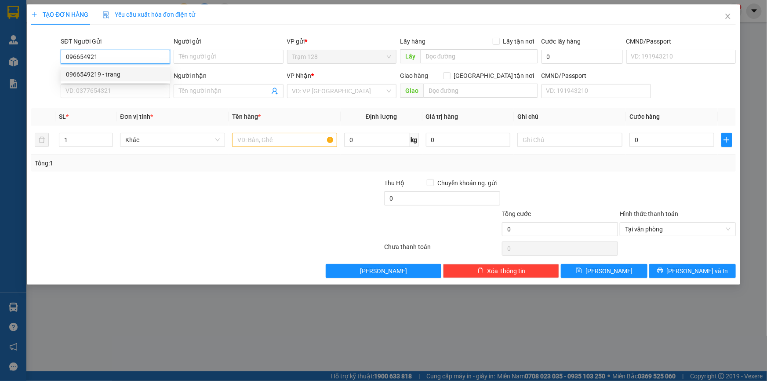
click at [109, 80] on div "0966549219 - trang" at bounding box center [115, 74] width 109 height 14
type input "0966549219"
type input "trang"
type input "0938318105"
type input "[PERSON_NAME]"
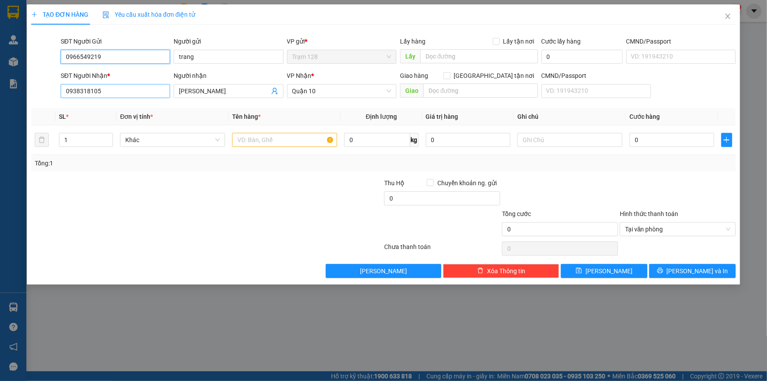
type input "0966549219"
drag, startPoint x: 74, startPoint y: 91, endPoint x: 150, endPoint y: 88, distance: 75.7
click at [150, 88] on input "0938318105" at bounding box center [115, 91] width 109 height 14
type input "0868376220"
type input "khang"
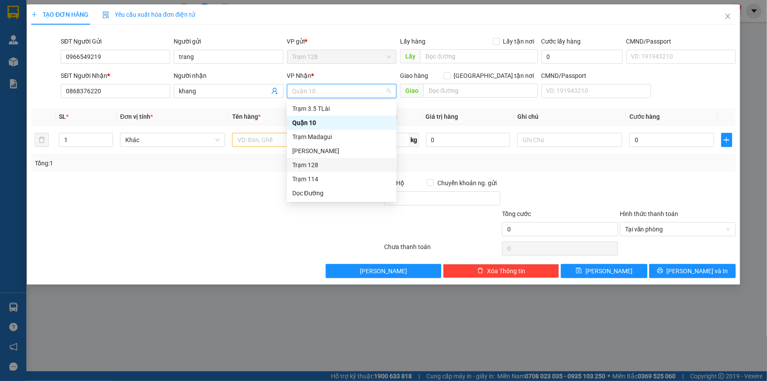
drag, startPoint x: 225, startPoint y: 179, endPoint x: 236, endPoint y: 154, distance: 27.2
click at [225, 178] on div at bounding box center [148, 193] width 236 height 31
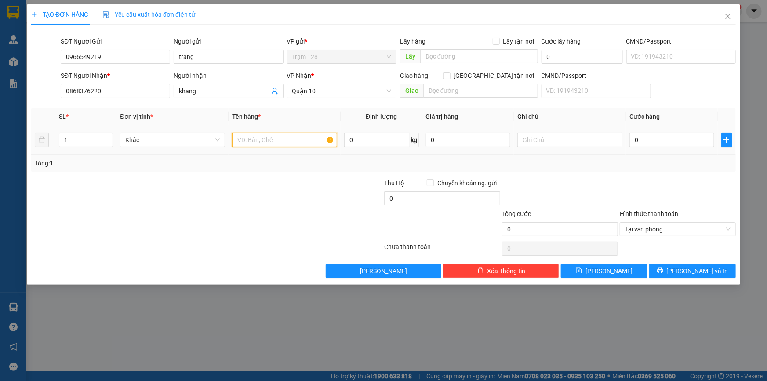
click at [242, 143] on input "text" at bounding box center [284, 140] width 105 height 14
type input "c"
type input "kiện bao màu vàng (máy khoan)"
click at [665, 140] on input "0" at bounding box center [672, 140] width 85 height 14
type input "5"
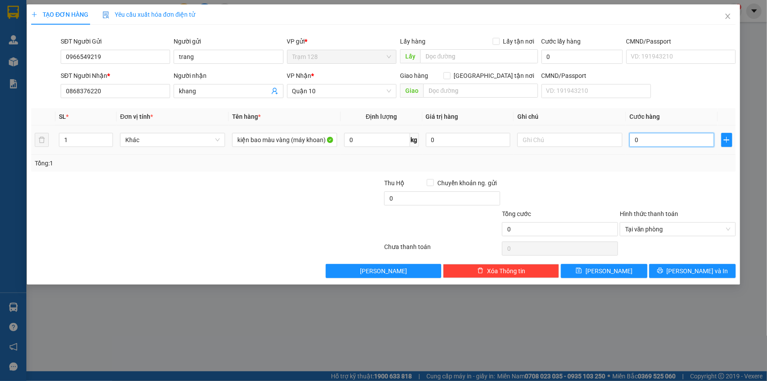
type input "5"
type input "50"
type input "50.000"
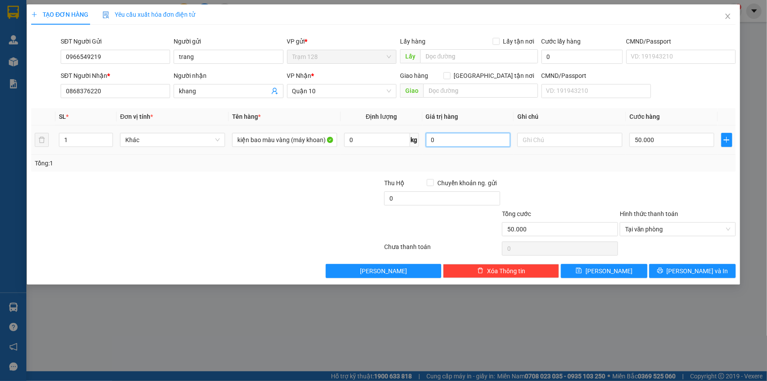
drag, startPoint x: 458, startPoint y: 139, endPoint x: 513, endPoint y: 135, distance: 55.1
click at [460, 139] on input "0" at bounding box center [468, 140] width 85 height 14
type input "500.000"
click at [705, 269] on span "[PERSON_NAME] và In" at bounding box center [698, 271] width 62 height 10
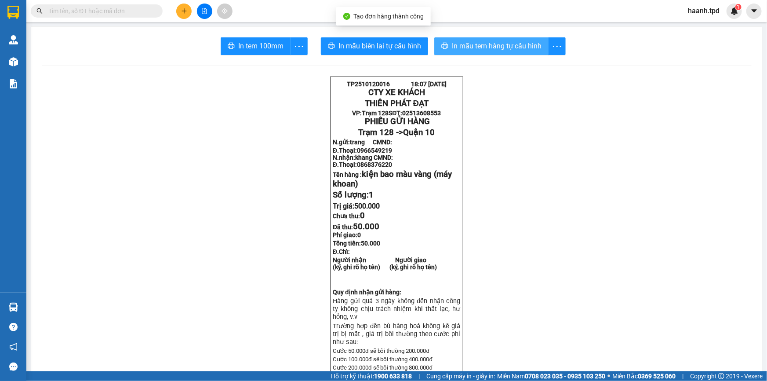
drag, startPoint x: 446, startPoint y: 44, endPoint x: 460, endPoint y: 70, distance: 29.5
click at [447, 46] on button "In mẫu tem hàng tự cấu hình" at bounding box center [491, 46] width 114 height 18
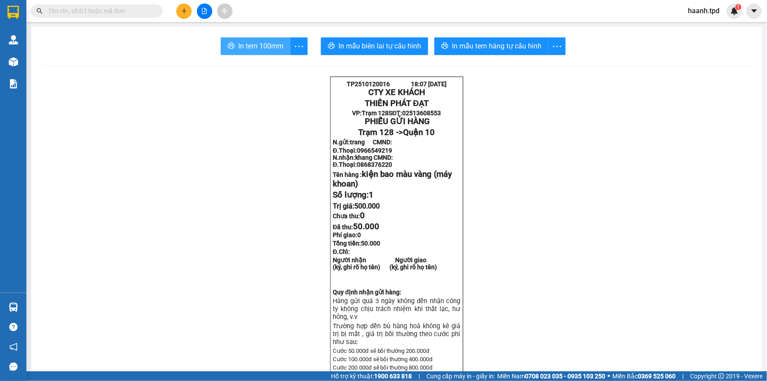
click at [262, 48] on span "In tem 100mm" at bounding box center [260, 45] width 45 height 11
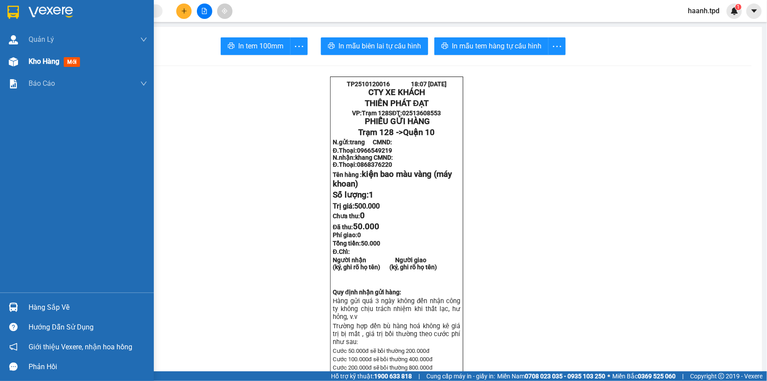
click at [40, 60] on span "Kho hàng" at bounding box center [44, 61] width 31 height 8
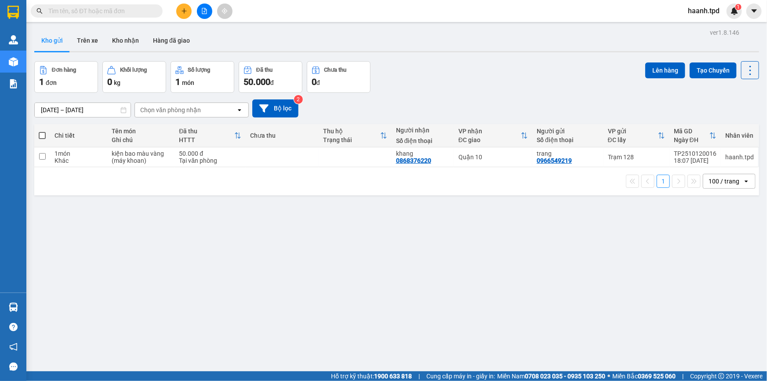
click at [174, 233] on div "ver 1.8.146 Kho gửi Trên xe Kho nhận Hàng đã giao Đơn hàng 1 đơn Khối lượng 0 k…" at bounding box center [397, 216] width 732 height 381
click at [116, 37] on button "Kho nhận" at bounding box center [125, 40] width 41 height 21
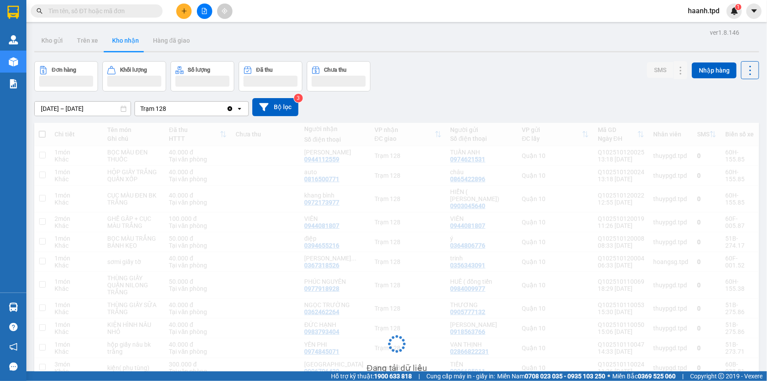
click at [101, 10] on input "text" at bounding box center [100, 11] width 104 height 10
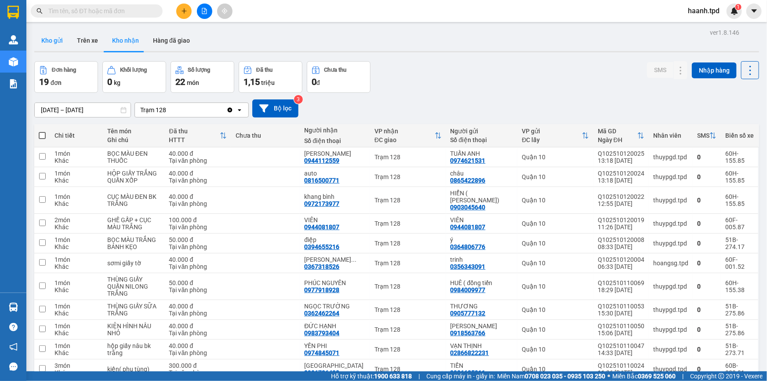
click at [53, 41] on button "Kho gửi" at bounding box center [52, 40] width 36 height 21
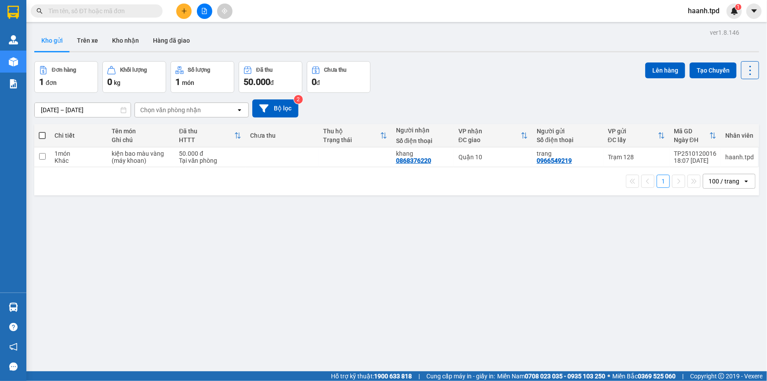
click at [117, 13] on input "text" at bounding box center [100, 11] width 104 height 10
type input "0"
click at [116, 47] on button "Kho nhận" at bounding box center [125, 40] width 41 height 21
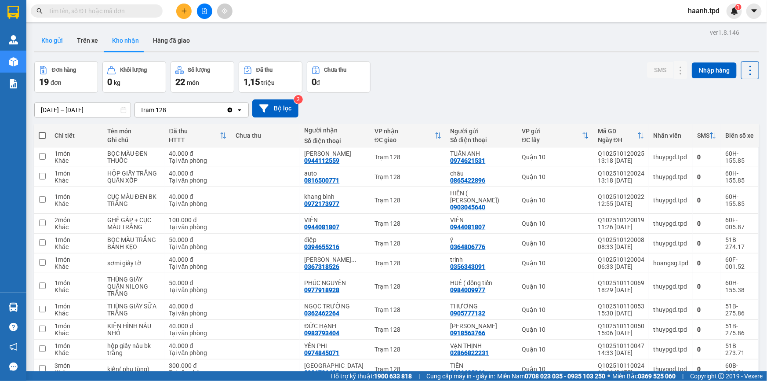
click at [46, 35] on button "Kho gửi" at bounding box center [52, 40] width 36 height 21
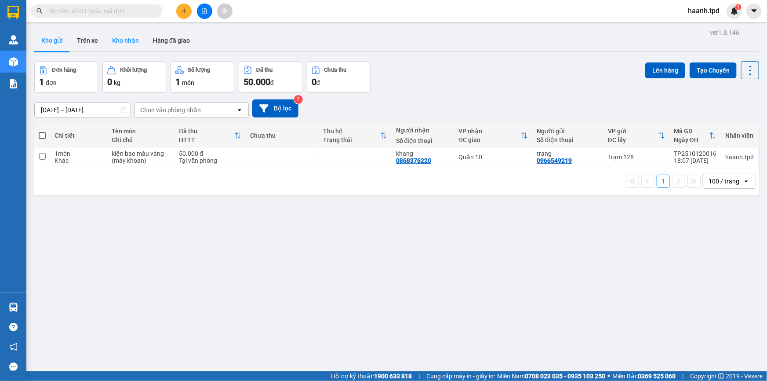
click at [110, 44] on button "Kho nhận" at bounding box center [125, 40] width 41 height 21
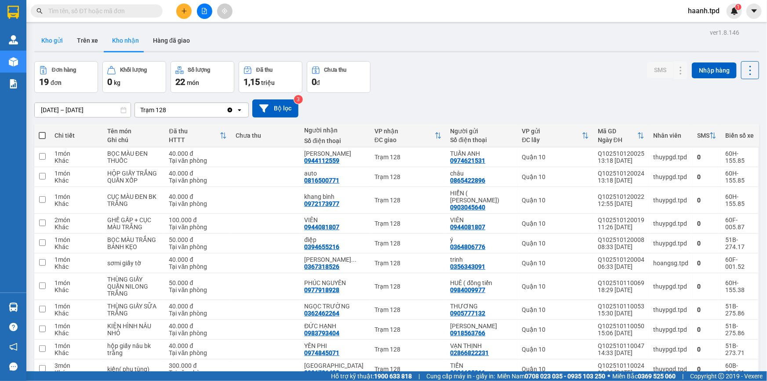
click at [45, 45] on button "Kho gửi" at bounding box center [52, 40] width 36 height 21
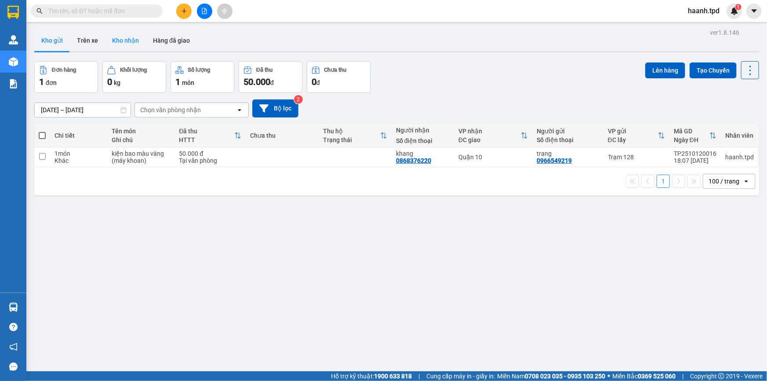
click at [125, 41] on button "Kho nhận" at bounding box center [125, 40] width 41 height 21
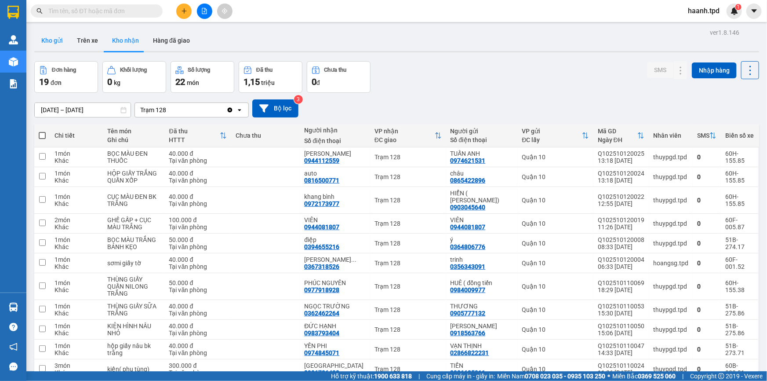
click at [66, 47] on button "Kho gửi" at bounding box center [52, 40] width 36 height 21
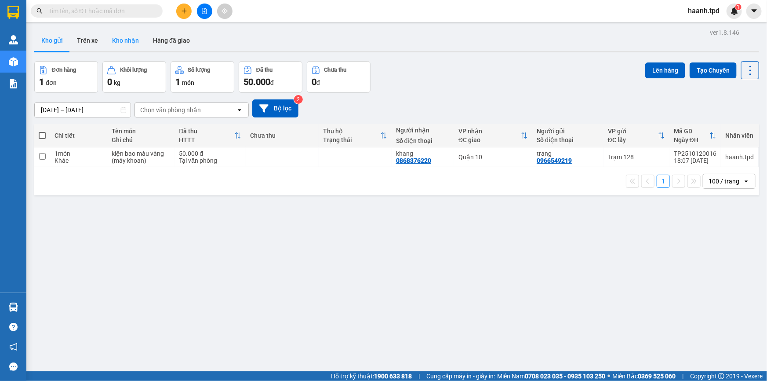
click at [119, 30] on button "Kho nhận" at bounding box center [125, 40] width 41 height 21
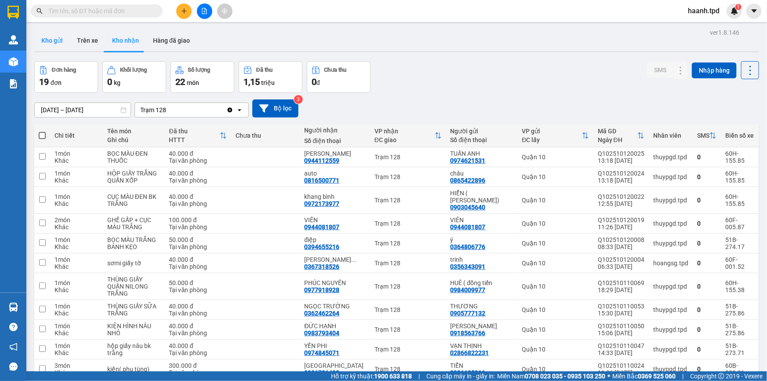
click at [51, 38] on button "Kho gửi" at bounding box center [52, 40] width 36 height 21
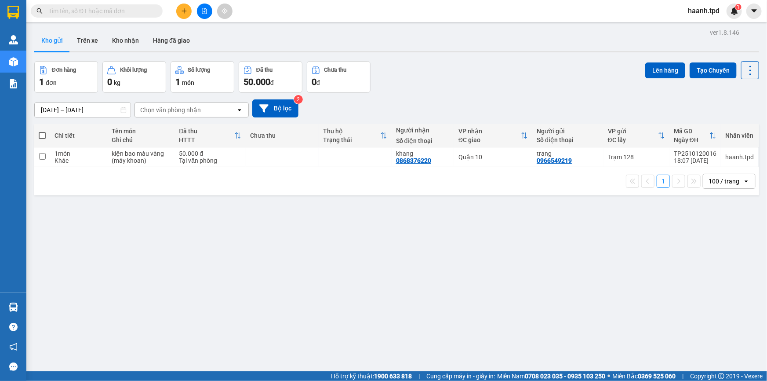
click at [111, 12] on input "text" at bounding box center [100, 11] width 104 height 10
click at [141, 42] on button "Kho nhận" at bounding box center [125, 40] width 41 height 21
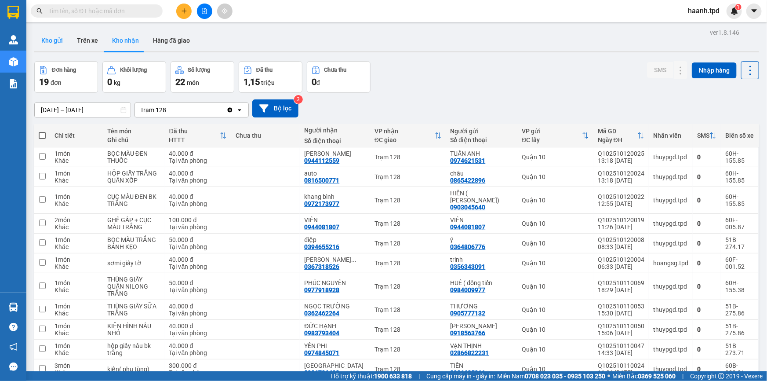
click at [50, 44] on button "Kho gửi" at bounding box center [52, 40] width 36 height 21
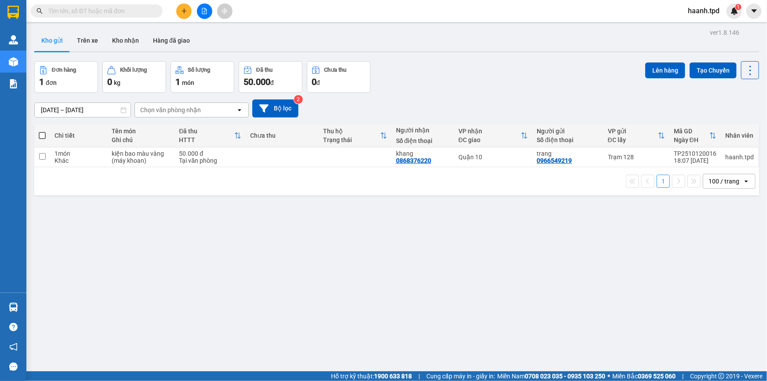
click at [202, 9] on icon "file-add" at bounding box center [204, 11] width 6 height 6
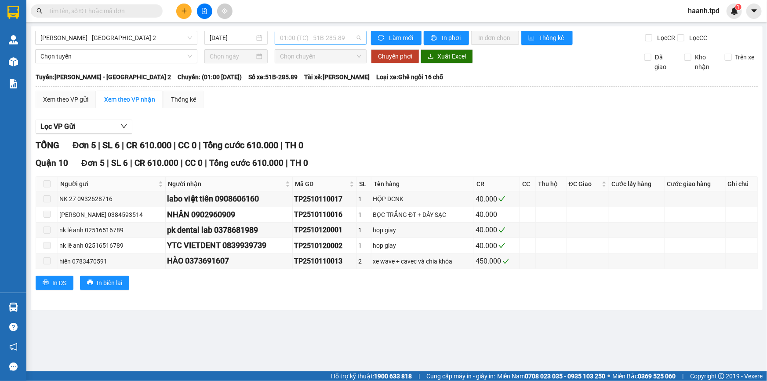
click at [352, 36] on span "01:00 (TC) - 51B-285.89" at bounding box center [320, 37] width 81 height 13
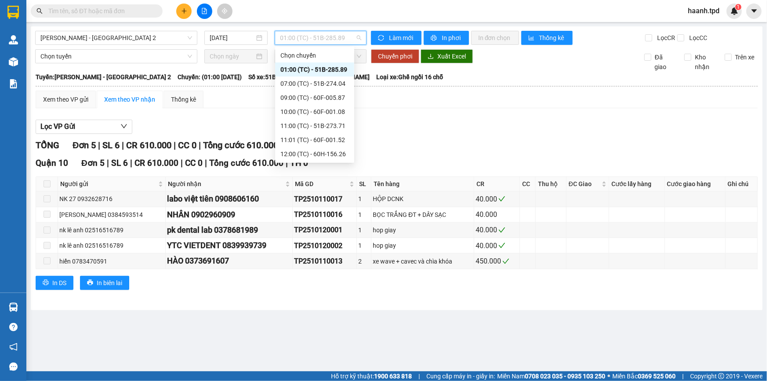
scroll to position [98, 0]
click at [285, 137] on div "17:00 (TC)" at bounding box center [315, 140] width 69 height 10
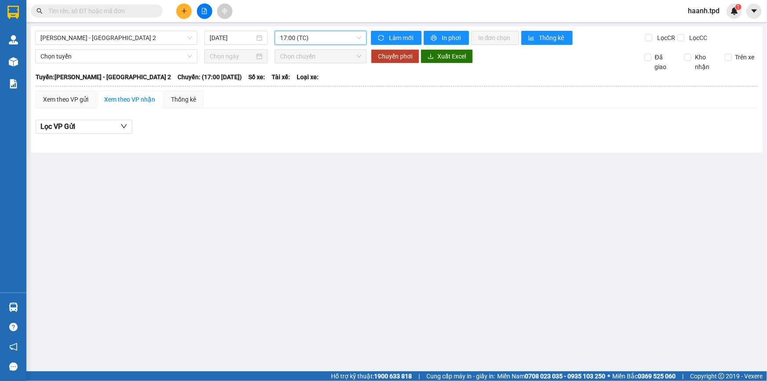
click at [294, 33] on span "17:00 (TC)" at bounding box center [320, 37] width 81 height 13
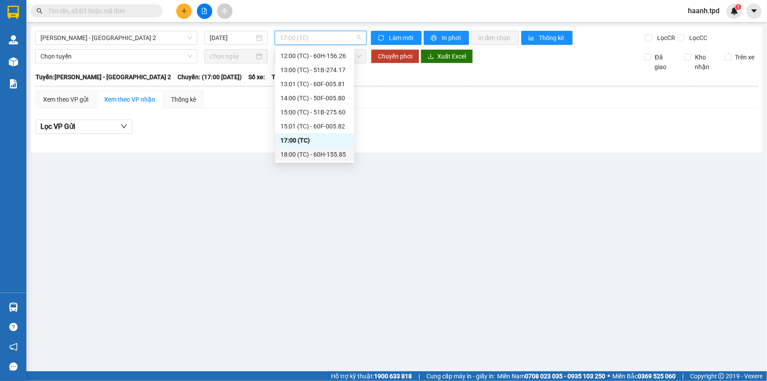
click at [303, 153] on div "18:00 (TC) - 60H-155.85" at bounding box center [315, 155] width 69 height 10
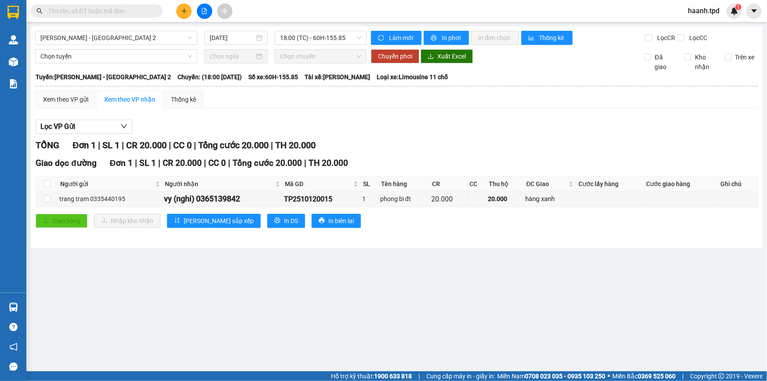
click at [84, 17] on span at bounding box center [97, 10] width 132 height 13
click at [85, 14] on input "text" at bounding box center [100, 11] width 104 height 10
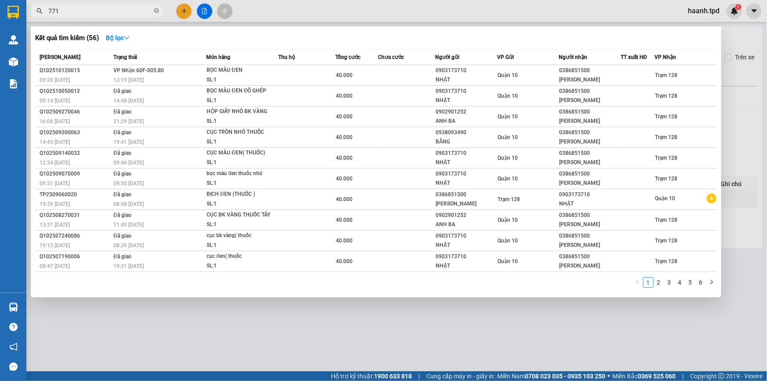
type input "771"
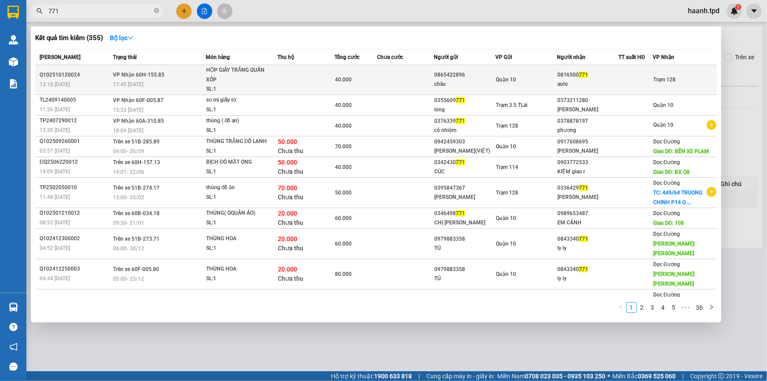
click at [525, 79] on div "Quận 10" at bounding box center [526, 80] width 61 height 10
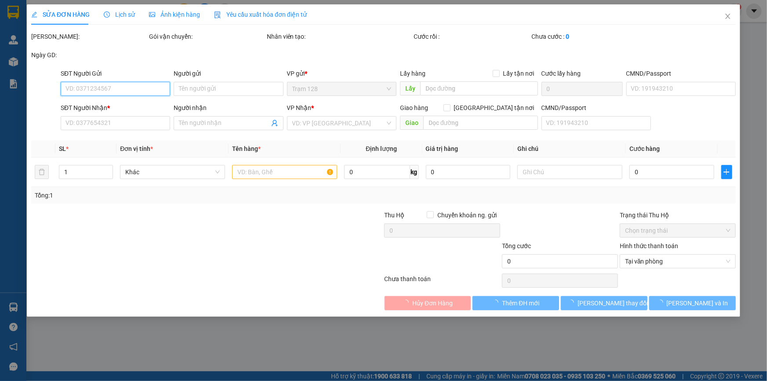
type input "0865422896"
type input "châu"
type input "0816500771"
type input "auto"
type input "40.000"
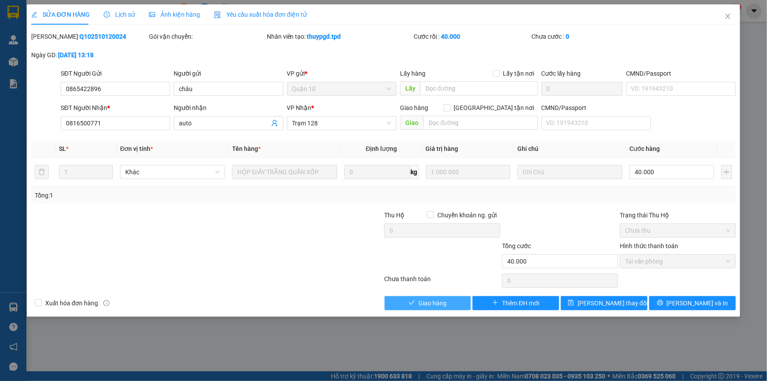
click at [422, 301] on span "Giao hàng" at bounding box center [433, 303] width 28 height 10
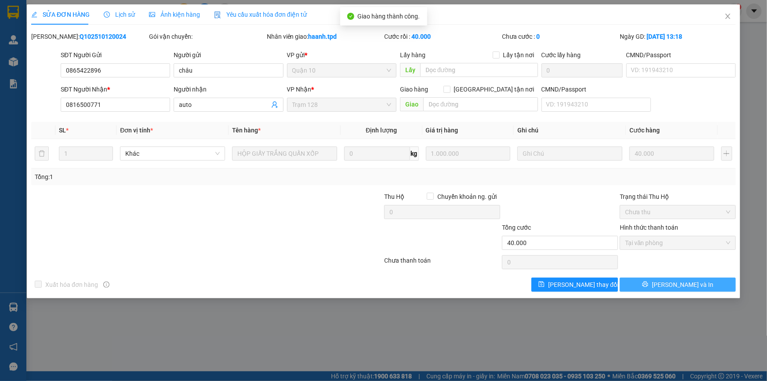
click at [639, 286] on button "[PERSON_NAME] và In" at bounding box center [678, 284] width 116 height 14
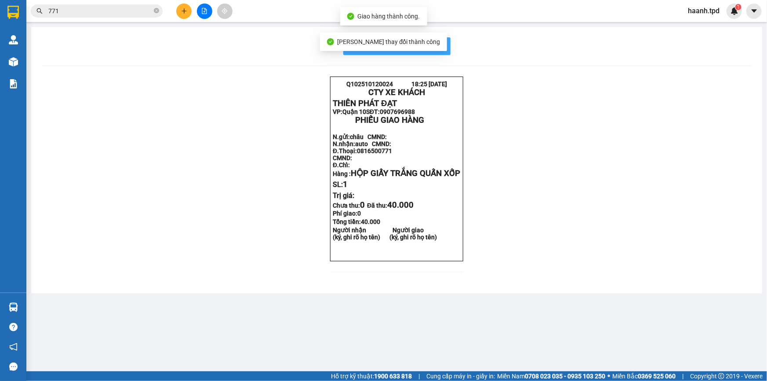
click at [443, 43] on span "In mẫu biên lai tự cấu hình" at bounding box center [402, 45] width 83 height 11
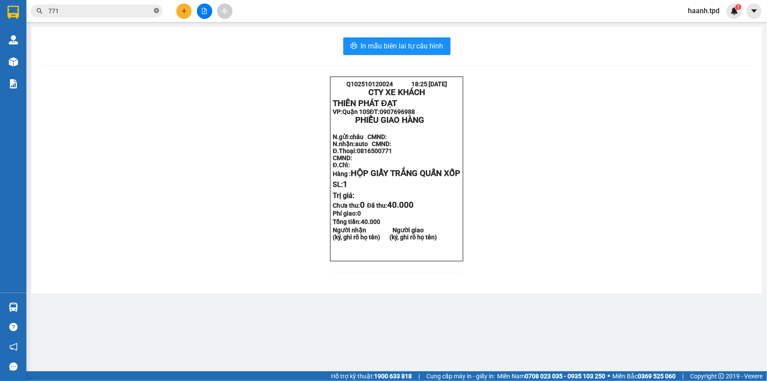
click at [157, 10] on icon "close-circle" at bounding box center [156, 10] width 5 height 5
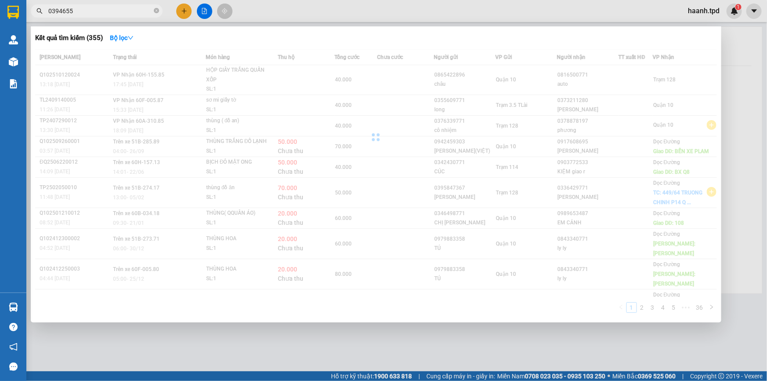
type input "0394655"
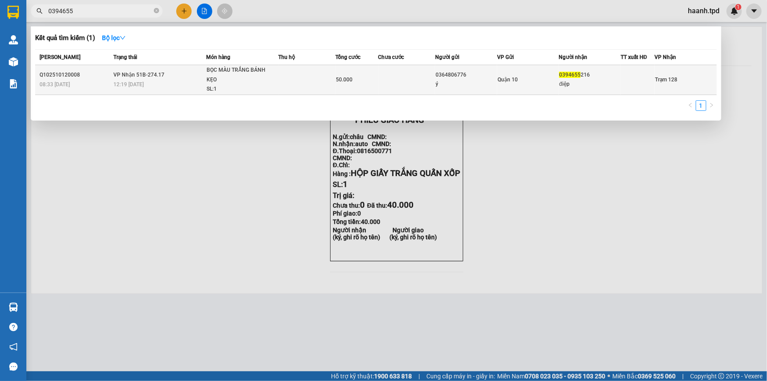
click at [546, 82] on div "Quận 10" at bounding box center [528, 80] width 61 height 10
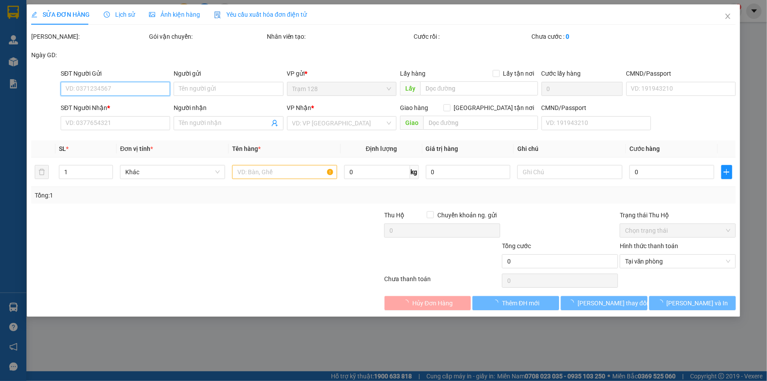
type input "0364806776"
type input "ý"
type input "075093018099"
type input "0394655216"
type input "điệp"
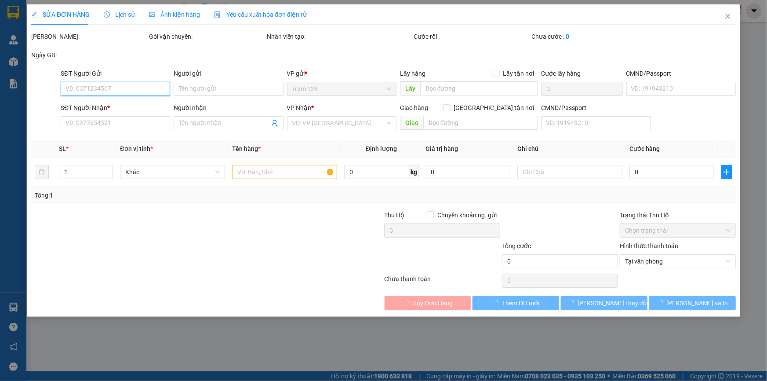
type input "50.000"
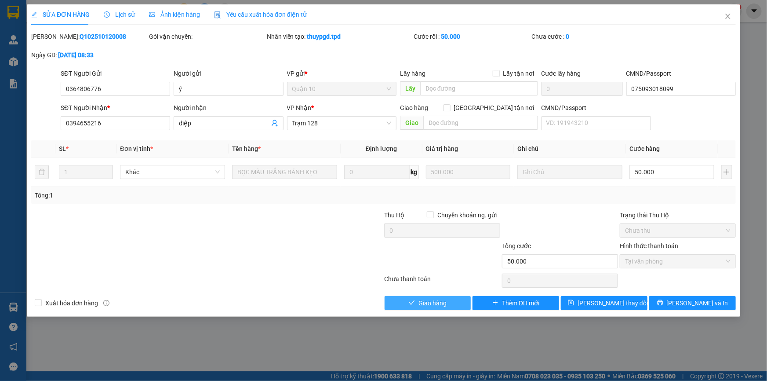
click at [438, 298] on span "Giao hàng" at bounding box center [433, 303] width 28 height 10
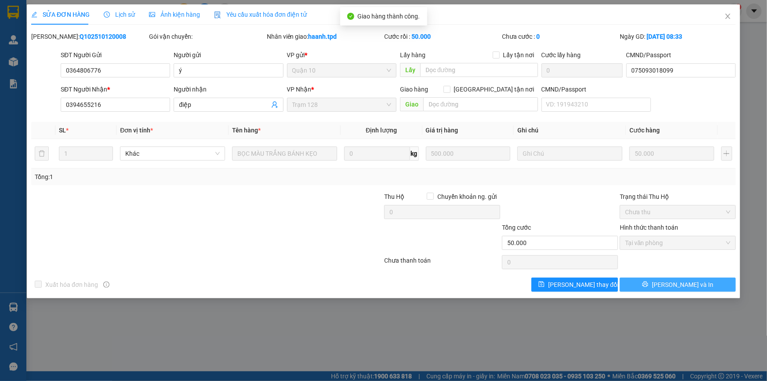
drag, startPoint x: 656, startPoint y: 287, endPoint x: 523, endPoint y: 190, distance: 164.3
click at [656, 286] on button "[PERSON_NAME] và In" at bounding box center [678, 284] width 116 height 14
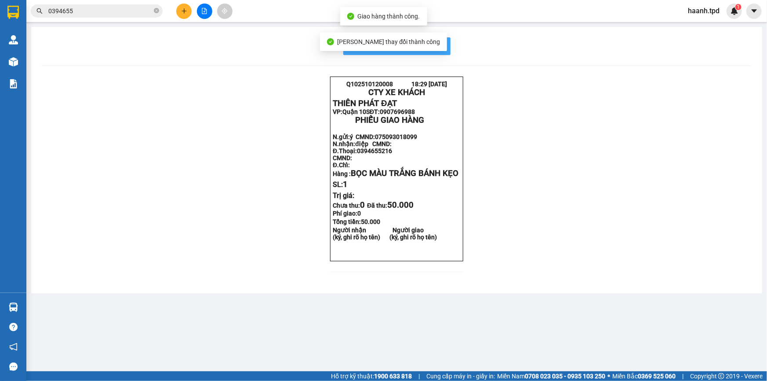
click at [442, 53] on button "In mẫu biên lai tự cấu hình" at bounding box center [396, 46] width 107 height 18
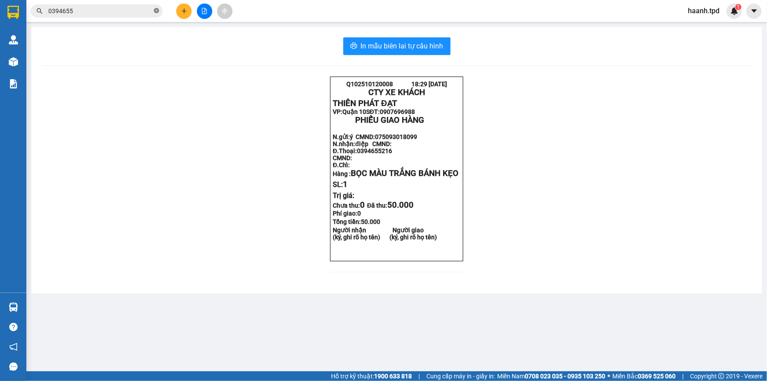
click at [155, 9] on icon "close-circle" at bounding box center [156, 10] width 5 height 5
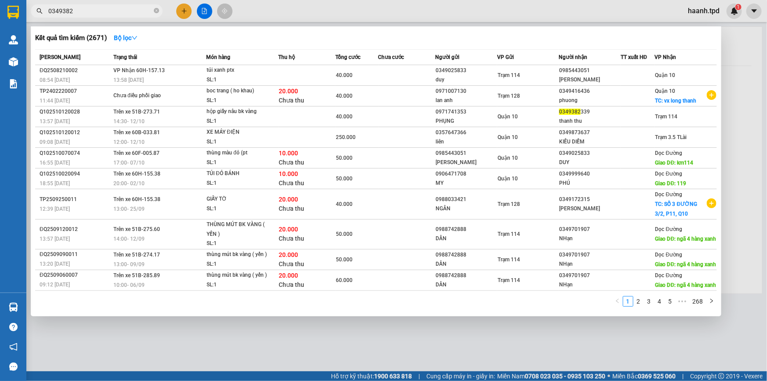
type input "0349382"
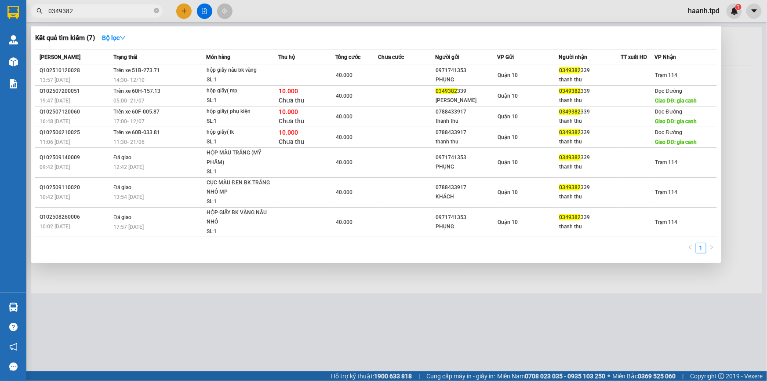
click at [470, 324] on div at bounding box center [383, 190] width 767 height 381
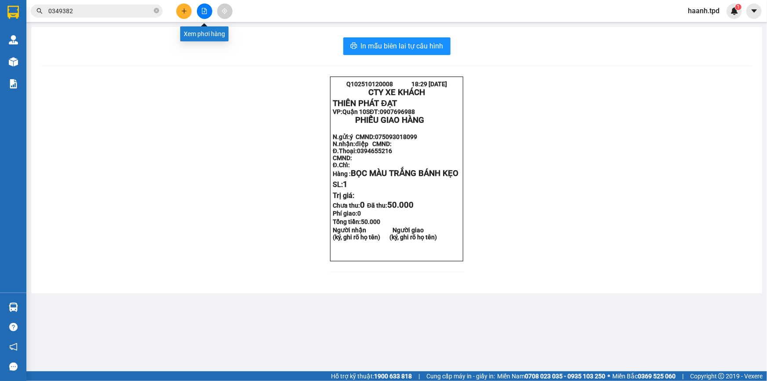
click at [206, 15] on button at bounding box center [204, 11] width 15 height 15
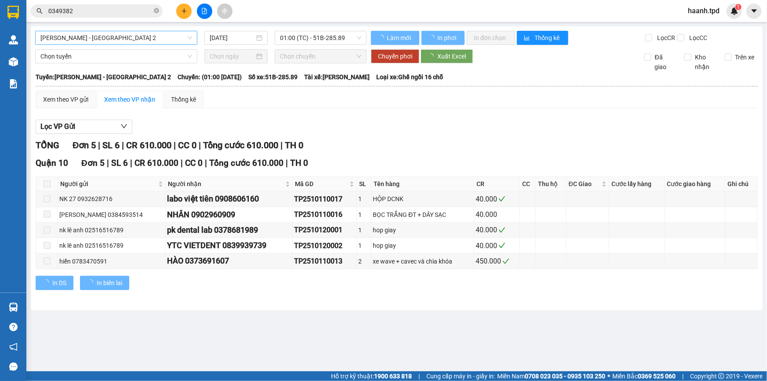
click at [106, 40] on span "[PERSON_NAME] - [GEOGRAPHIC_DATA] 2" at bounding box center [116, 37] width 152 height 13
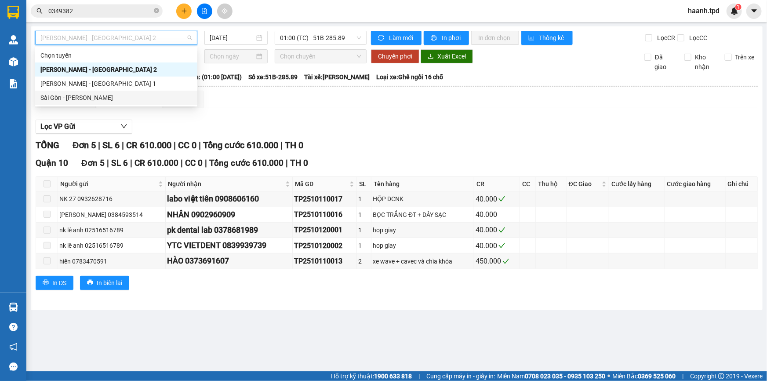
click at [100, 102] on div "Sài Gòn - [PERSON_NAME]" at bounding box center [116, 98] width 152 height 10
type input "[DATE]"
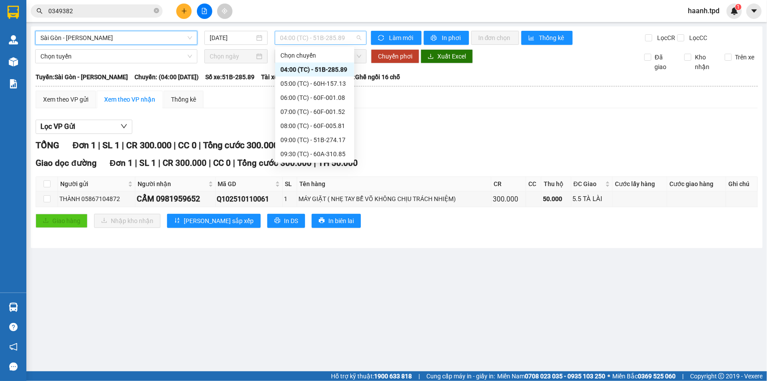
click at [313, 41] on span "04:00 (TC) - 51B-285.89" at bounding box center [320, 37] width 81 height 13
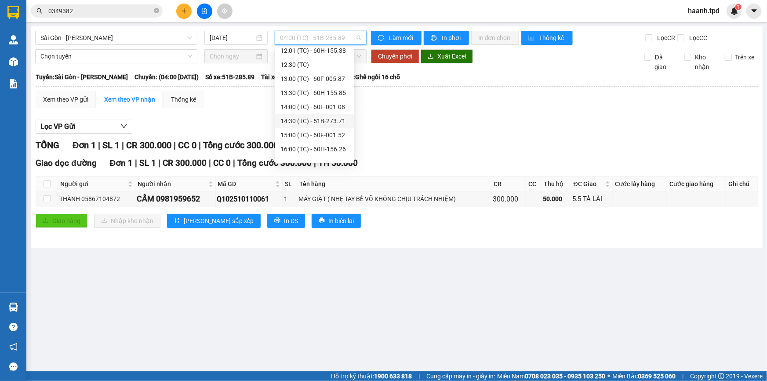
scroll to position [168, 0]
click at [292, 146] on div "16:00 (TC) - 60H-156.26" at bounding box center [314, 140] width 79 height 14
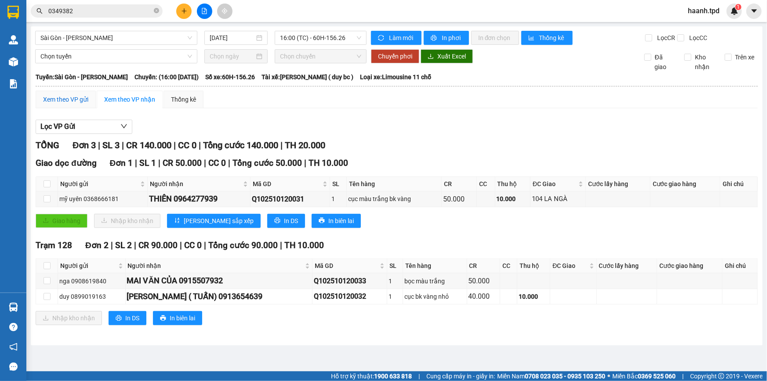
click at [53, 100] on div "Xem theo VP gửi" at bounding box center [65, 100] width 45 height 10
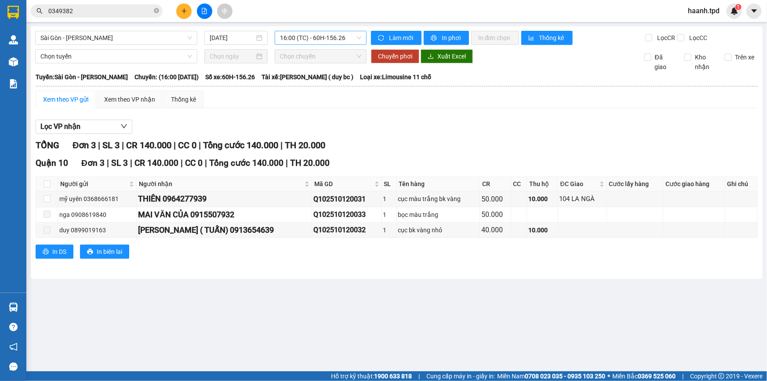
click at [324, 40] on span "16:00 (TC) - 60H-156.26" at bounding box center [320, 37] width 81 height 13
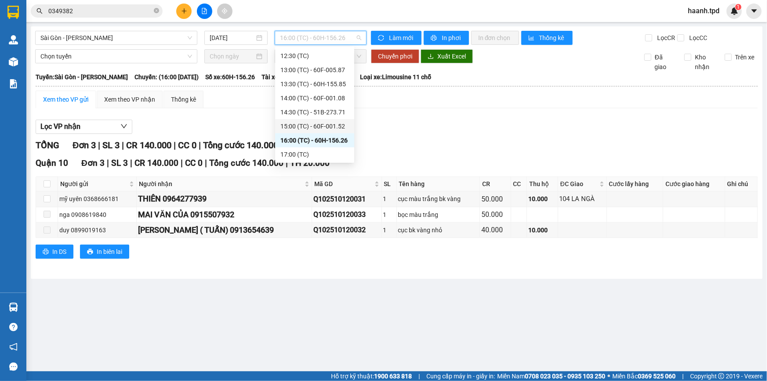
drag, startPoint x: 320, startPoint y: 128, endPoint x: 333, endPoint y: 104, distance: 27.0
click at [334, 94] on div "Chọn chuyến 04:00 (TC) - 51B-285.89 05:00 (TC) - 60H-157.13 06:00 (TC) - 60F-00…" at bounding box center [314, 20] width 79 height 281
click at [303, 153] on div "17:00 (TC)" at bounding box center [315, 155] width 69 height 10
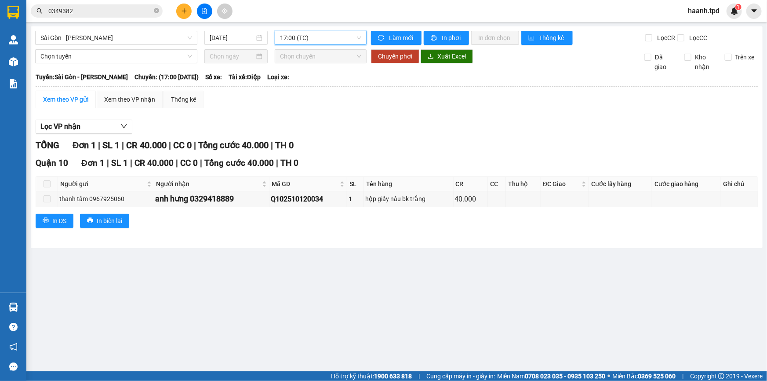
click at [317, 40] on span "17:00 (TC)" at bounding box center [320, 37] width 81 height 13
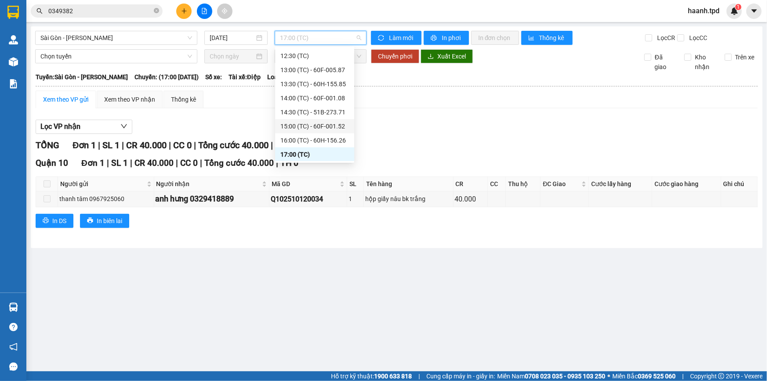
click at [322, 124] on div "15:00 (TC) - 60F-001.52" at bounding box center [315, 126] width 69 height 10
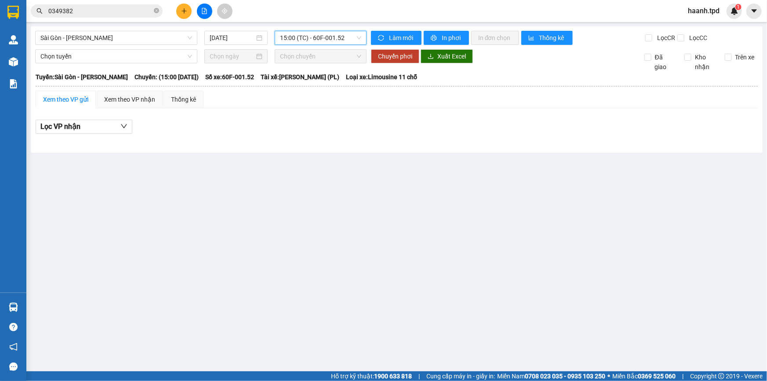
click at [328, 41] on span "15:00 (TC) - 60F-001.52" at bounding box center [320, 37] width 81 height 13
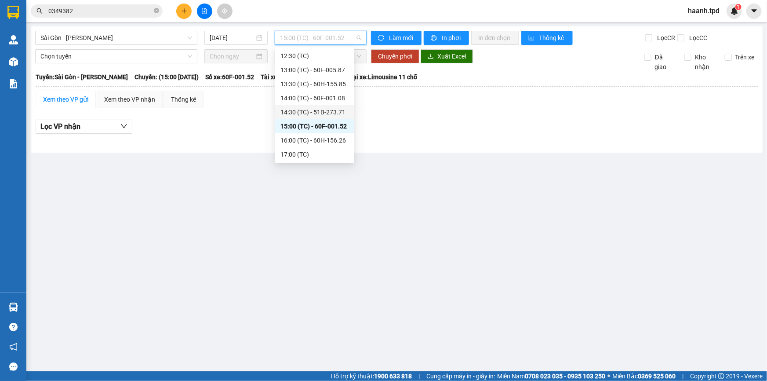
click at [313, 109] on div "14:30 (TC) - 51B-273.71" at bounding box center [315, 112] width 69 height 10
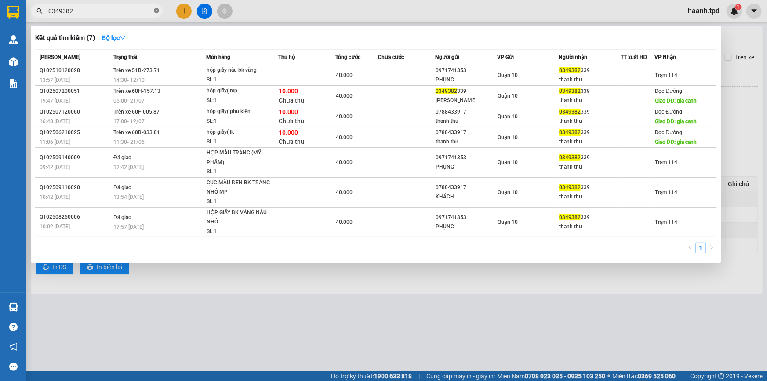
click at [154, 10] on icon "close-circle" at bounding box center [156, 10] width 5 height 5
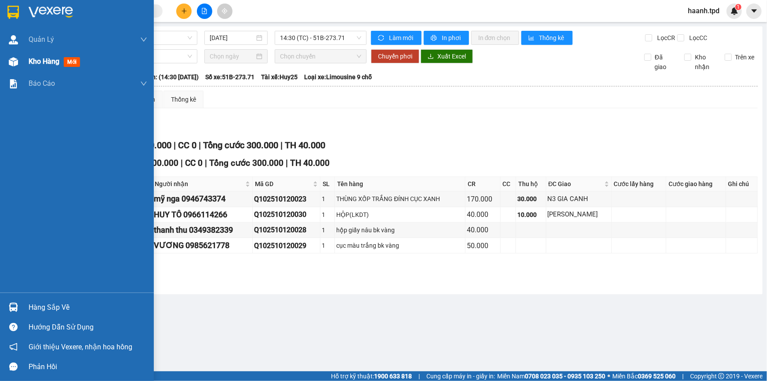
click at [27, 60] on div "Kho hàng mới" at bounding box center [77, 62] width 154 height 22
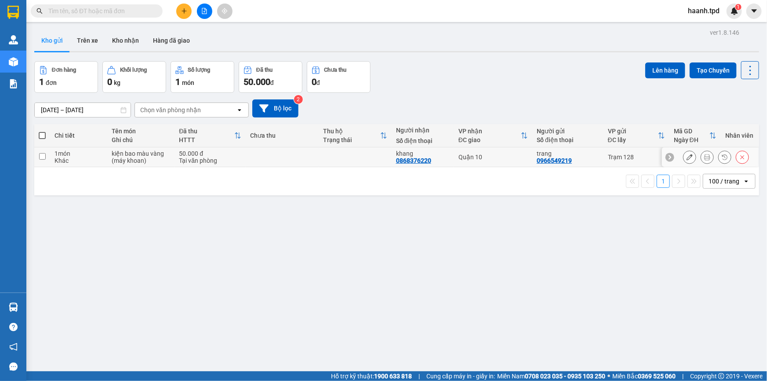
click at [204, 161] on div "Tại văn phòng" at bounding box center [210, 160] width 62 height 7
checkbox input "true"
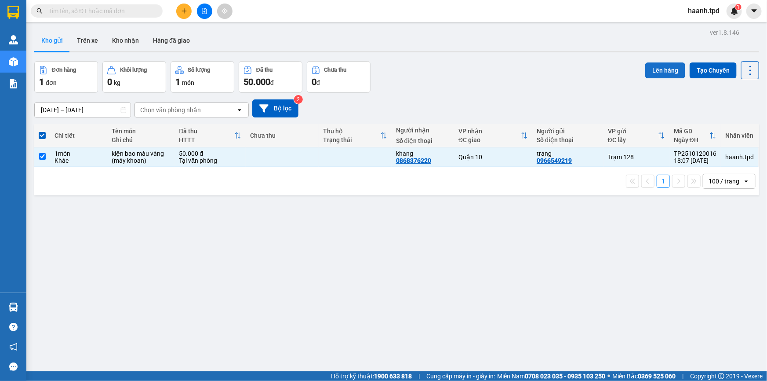
click at [668, 75] on button "Lên hàng" at bounding box center [666, 70] width 40 height 16
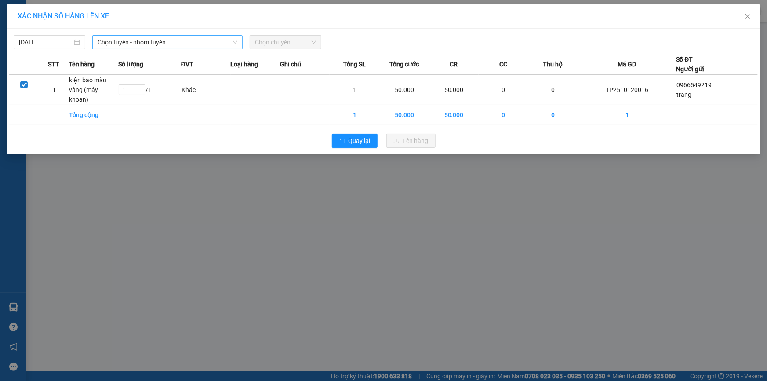
click at [216, 43] on span "Chọn tuyến - nhóm tuyến" at bounding box center [168, 42] width 140 height 13
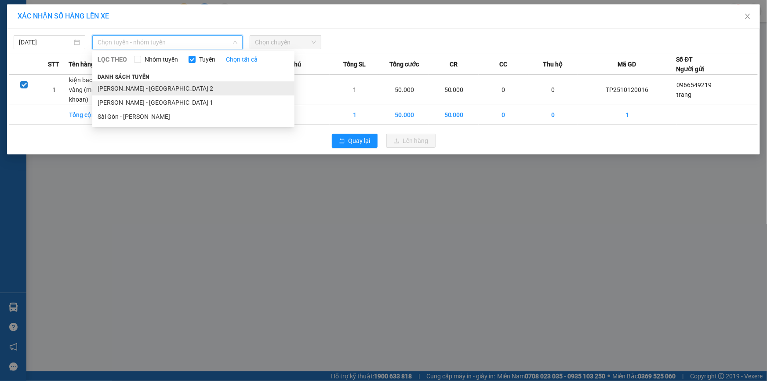
click at [134, 89] on li "[PERSON_NAME] - [GEOGRAPHIC_DATA] 2" at bounding box center [193, 88] width 202 height 14
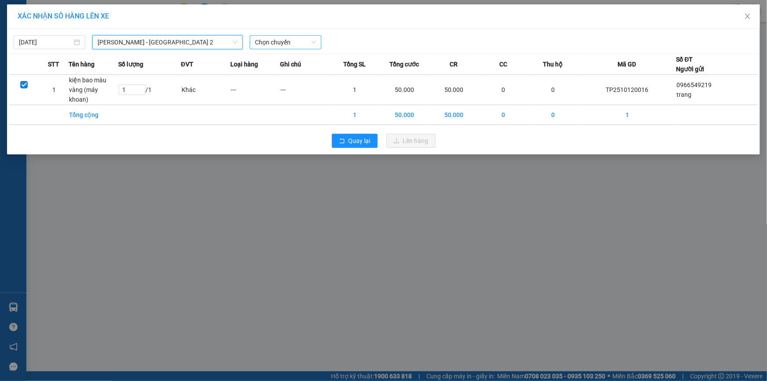
click at [282, 43] on span "Chọn chuyến" at bounding box center [285, 42] width 61 height 13
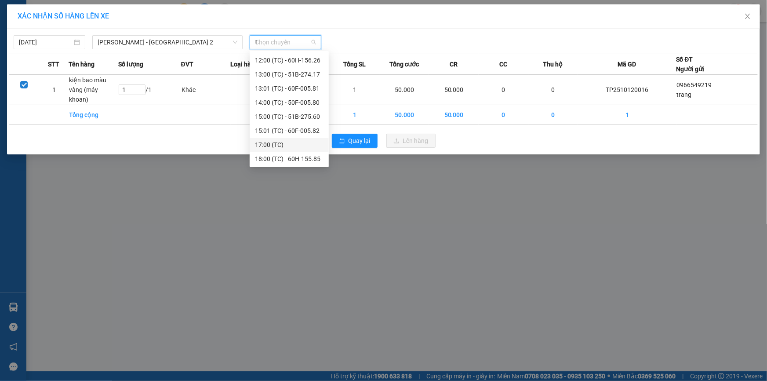
scroll to position [70, 0]
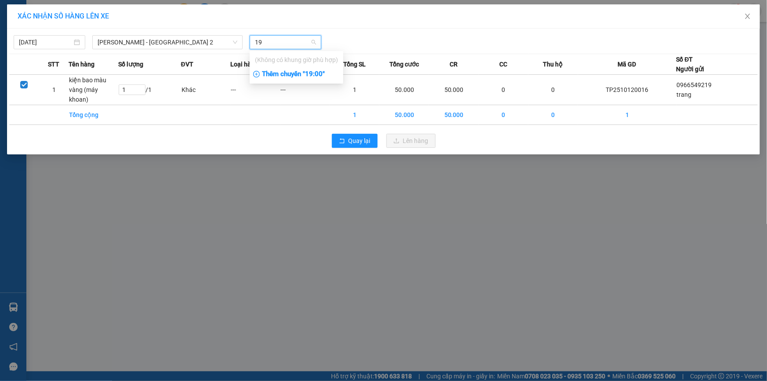
type input "19"
click at [318, 69] on div "Thêm chuyến " 19:00 "" at bounding box center [297, 74] width 94 height 15
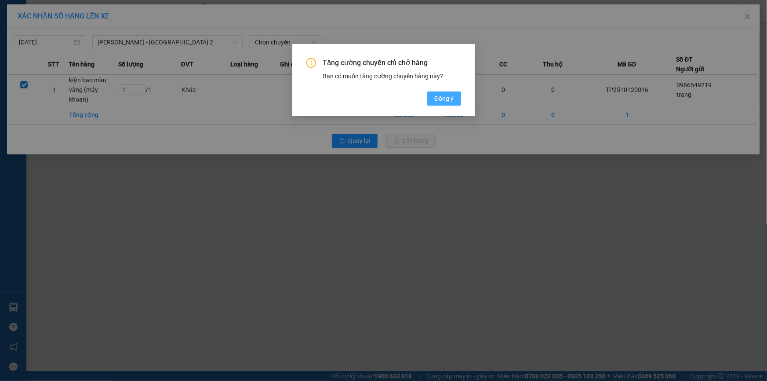
click at [452, 103] on button "Đồng ý" at bounding box center [443, 98] width 33 height 14
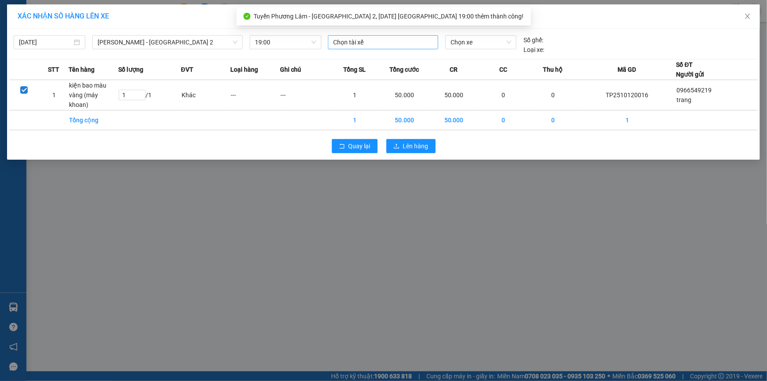
click at [365, 43] on div at bounding box center [383, 42] width 106 height 11
type input "chin"
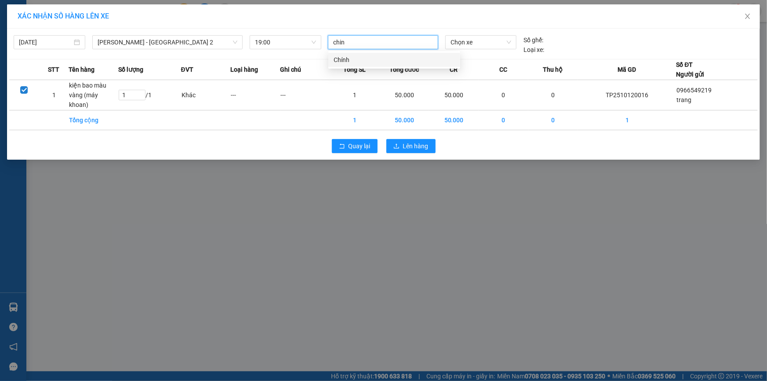
click at [371, 63] on div "Chính" at bounding box center [394, 60] width 121 height 10
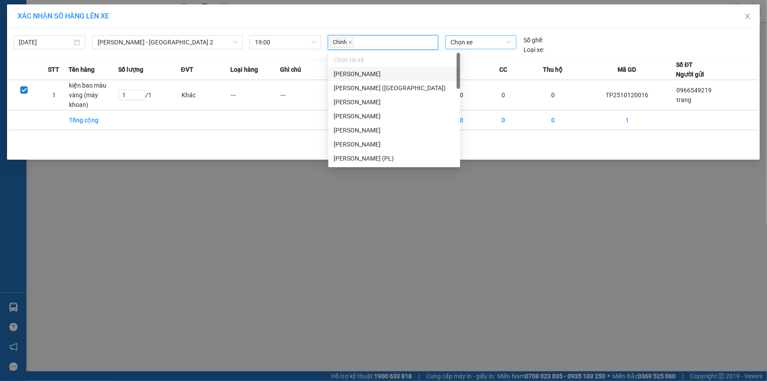
click at [477, 43] on span "Chọn xe" at bounding box center [481, 42] width 61 height 13
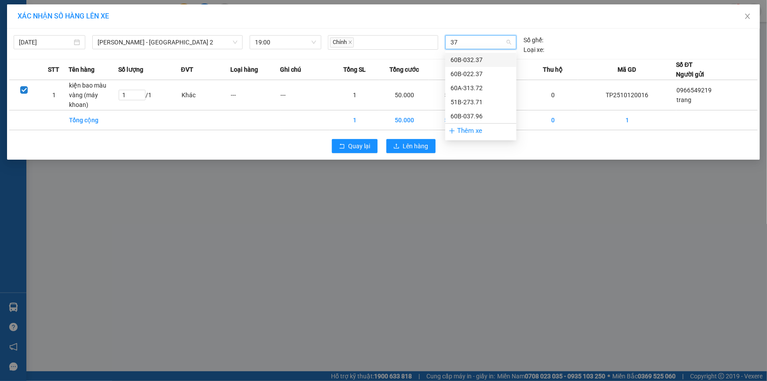
type input "371"
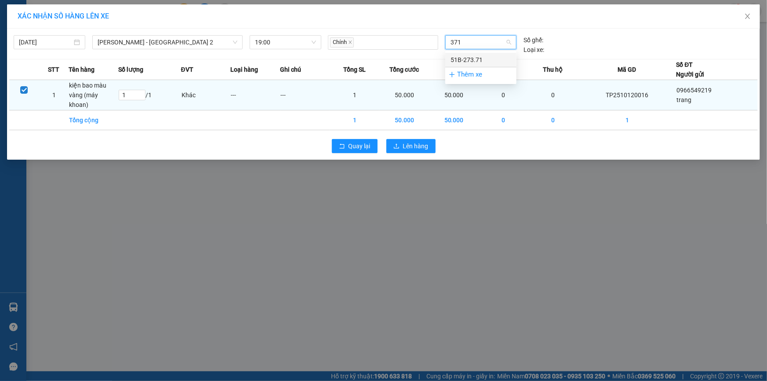
drag, startPoint x: 474, startPoint y: 56, endPoint x: 449, endPoint y: 92, distance: 43.9
click at [473, 56] on div "51B-273.71" at bounding box center [481, 60] width 61 height 10
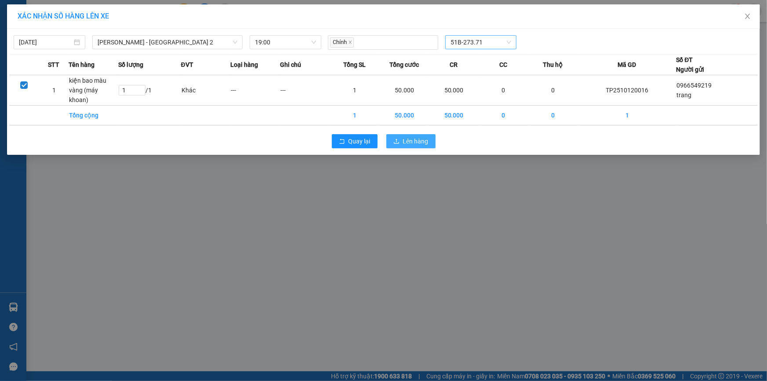
click at [411, 136] on span "Lên hàng" at bounding box center [416, 141] width 26 height 10
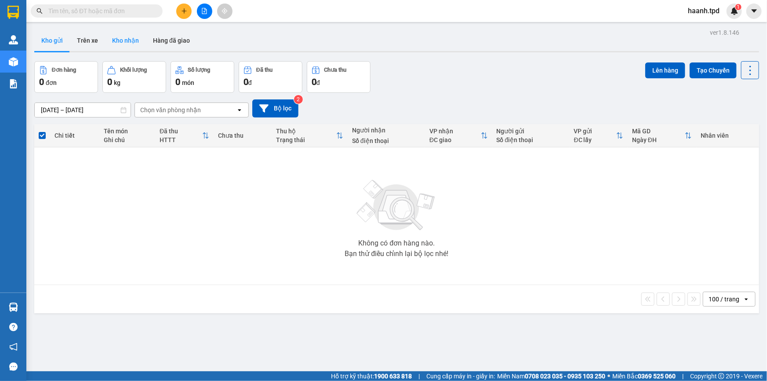
click at [131, 45] on button "Kho nhận" at bounding box center [125, 40] width 41 height 21
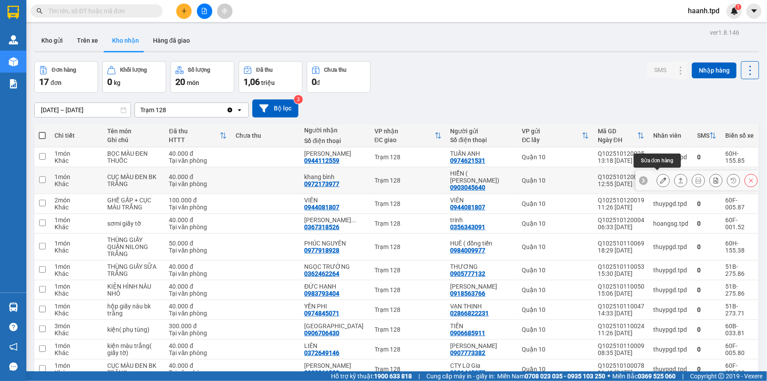
click at [662, 178] on button at bounding box center [663, 180] width 12 height 15
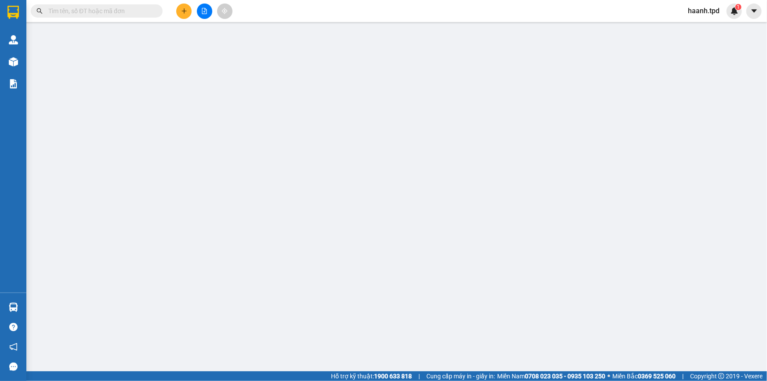
type input "0903045640"
type input "HIỂN ( [PERSON_NAME])"
type input "089079023887"
type input "0972173977"
type input "khang bình"
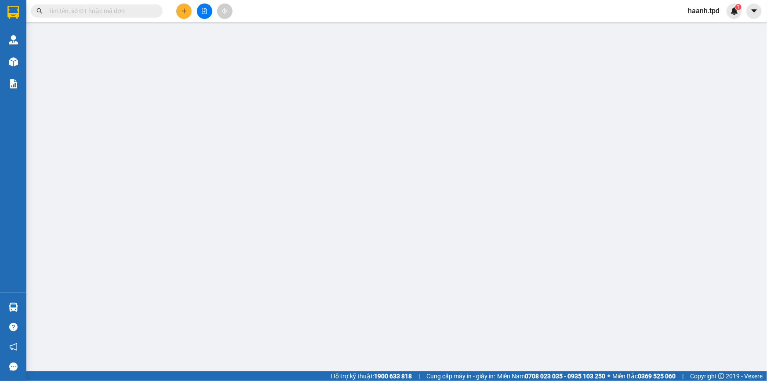
type input "40.000"
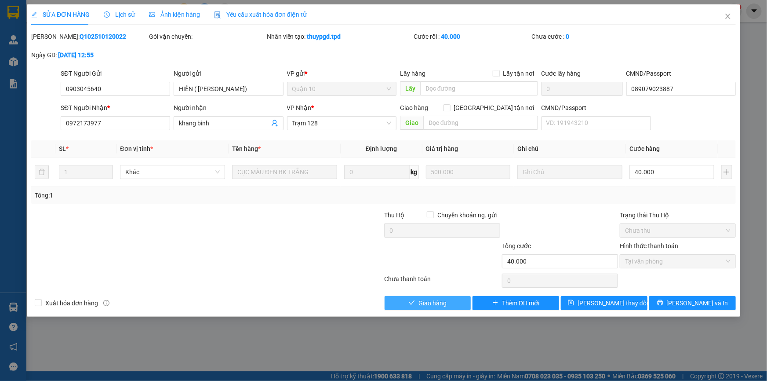
click at [419, 303] on span "Giao hàng" at bounding box center [433, 303] width 28 height 10
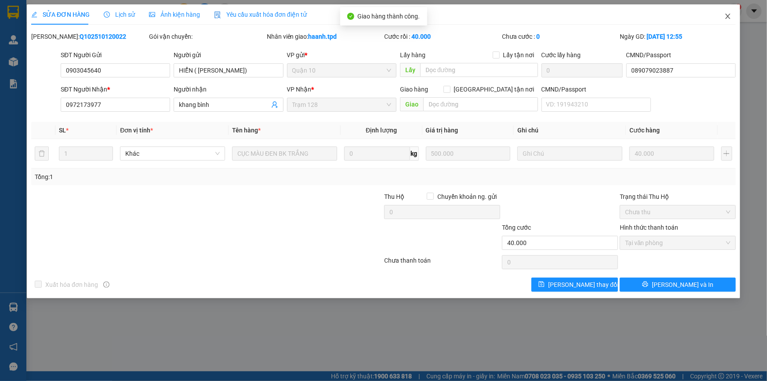
click at [727, 19] on icon "close" at bounding box center [728, 16] width 7 height 7
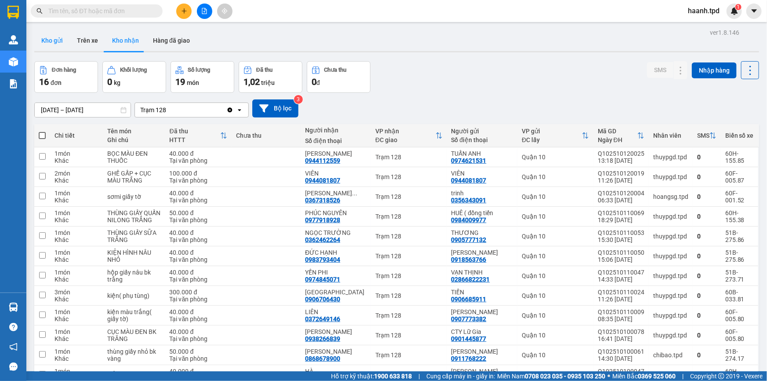
click at [54, 33] on button "Kho gửi" at bounding box center [52, 40] width 36 height 21
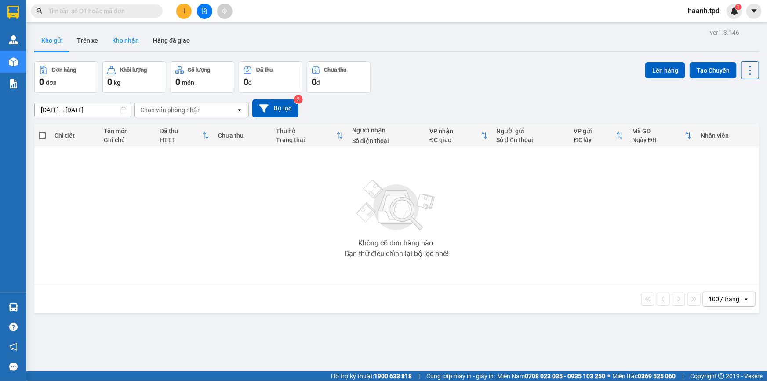
click at [113, 50] on button "Kho nhận" at bounding box center [125, 40] width 41 height 21
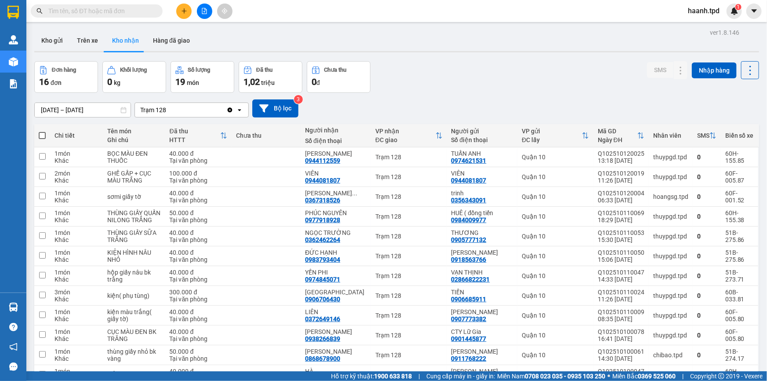
drag, startPoint x: 50, startPoint y: 35, endPoint x: 71, endPoint y: 57, distance: 29.9
click at [49, 35] on button "Kho gửi" at bounding box center [52, 40] width 36 height 21
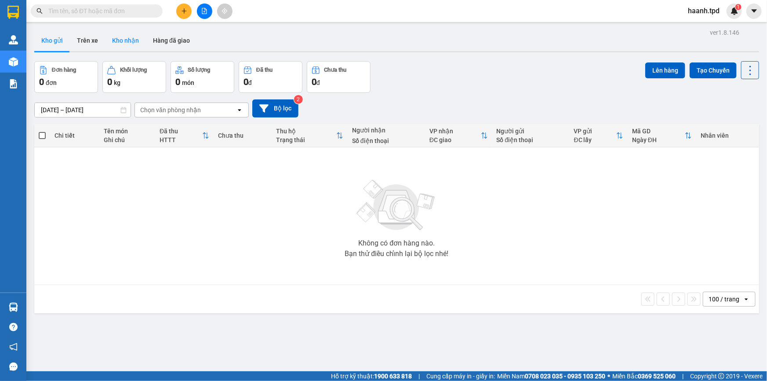
click at [112, 38] on button "Kho nhận" at bounding box center [125, 40] width 41 height 21
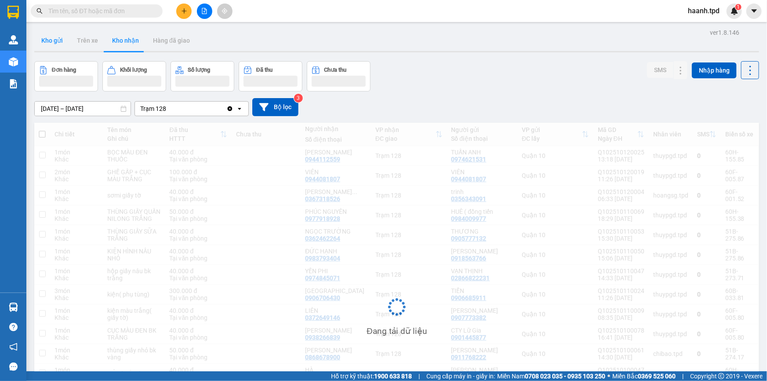
click at [51, 44] on button "Kho gửi" at bounding box center [52, 40] width 36 height 21
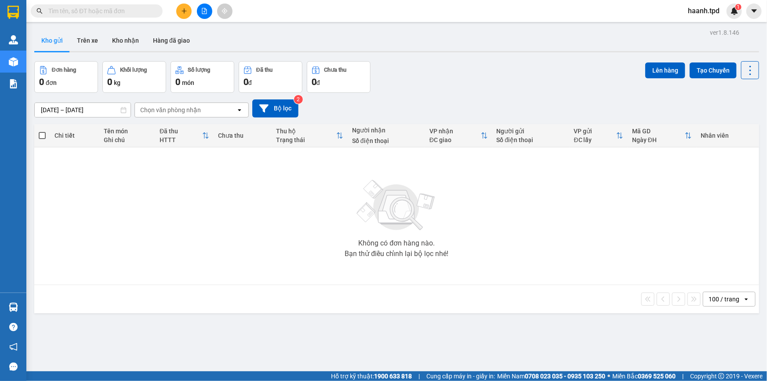
click at [51, 44] on button "Kho gửi" at bounding box center [52, 40] width 36 height 21
click at [121, 38] on button "Kho nhận" at bounding box center [125, 40] width 41 height 21
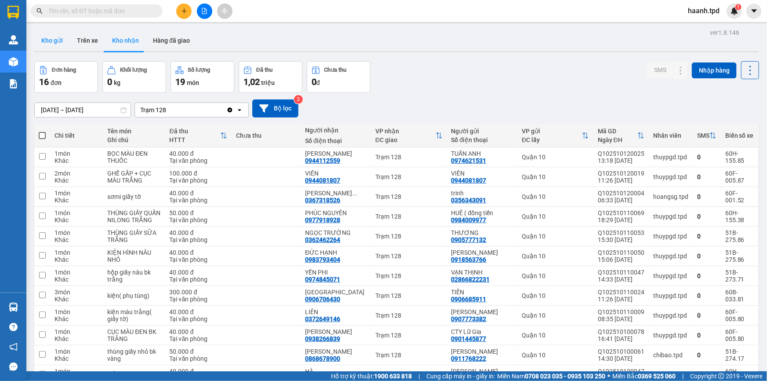
click at [55, 43] on button "Kho gửi" at bounding box center [52, 40] width 36 height 21
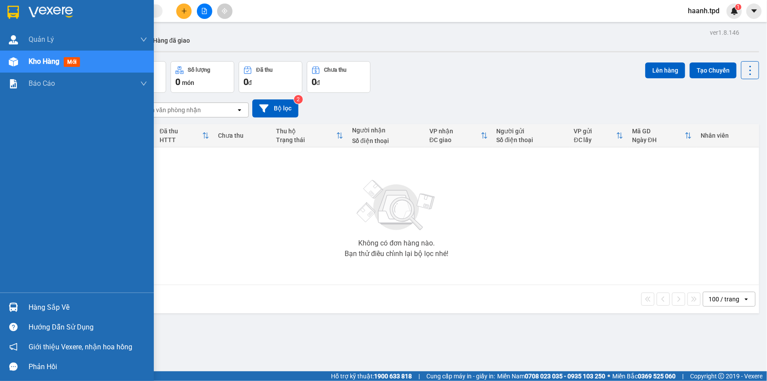
click at [22, 303] on div "Hàng sắp về" at bounding box center [77, 307] width 154 height 20
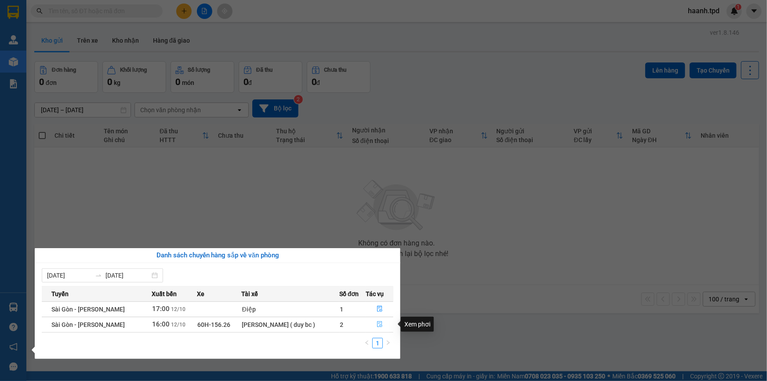
click at [374, 324] on button "button" at bounding box center [379, 325] width 27 height 14
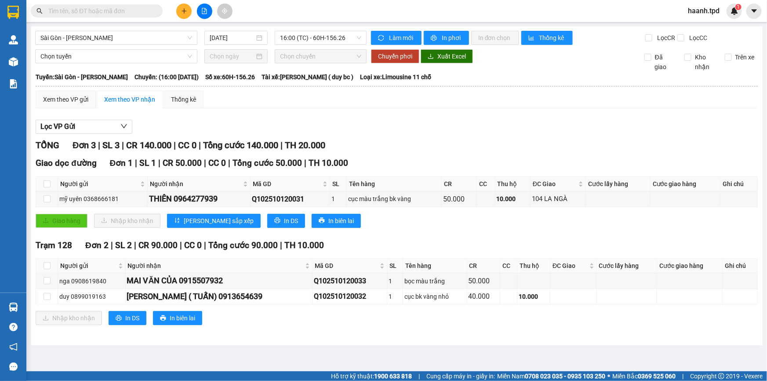
click at [122, 12] on input "text" at bounding box center [100, 11] width 104 height 10
paste input "0986128059"
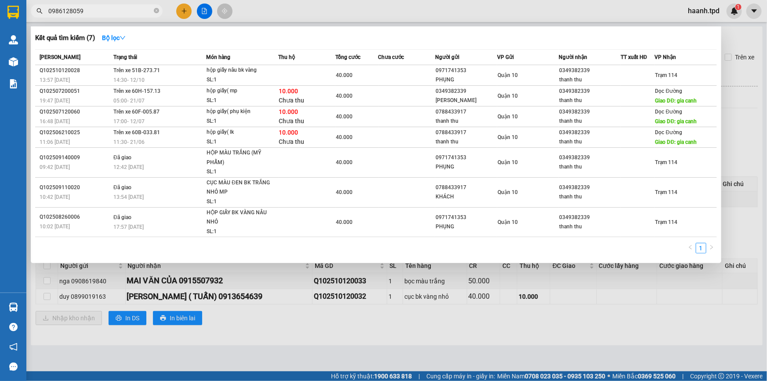
type input "0986128059"
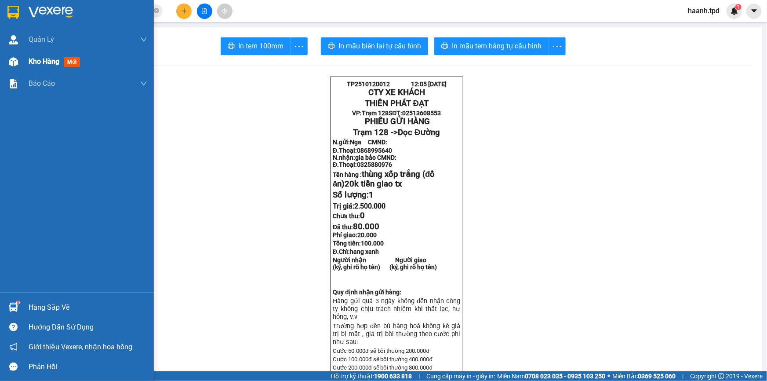
click at [23, 61] on div "Kho hàng mới" at bounding box center [77, 62] width 154 height 22
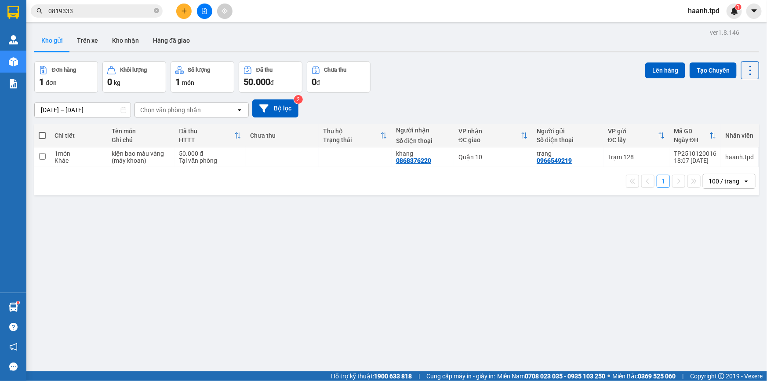
click at [183, 9] on icon "plus" at bounding box center [184, 11] width 6 height 6
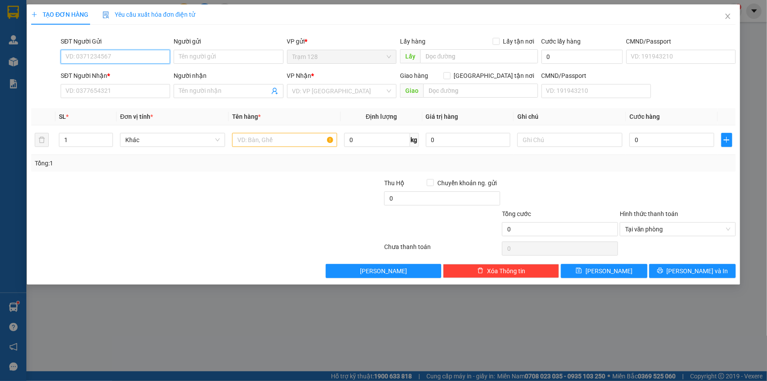
click at [124, 55] on input "SĐT Người Gửi" at bounding box center [115, 57] width 109 height 14
click at [123, 73] on div "0986128059 - TRUNG" at bounding box center [115, 74] width 99 height 10
type input "0986128059"
type input "TRUNG"
type input "045079000525"
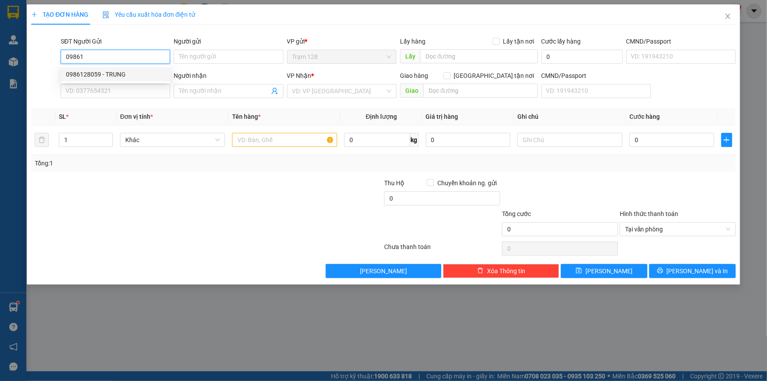
type input "0907232462"
type input "HUẤN ([PERSON_NAME])"
type input "167 TÂN PHƯỚC , P6, Q10"
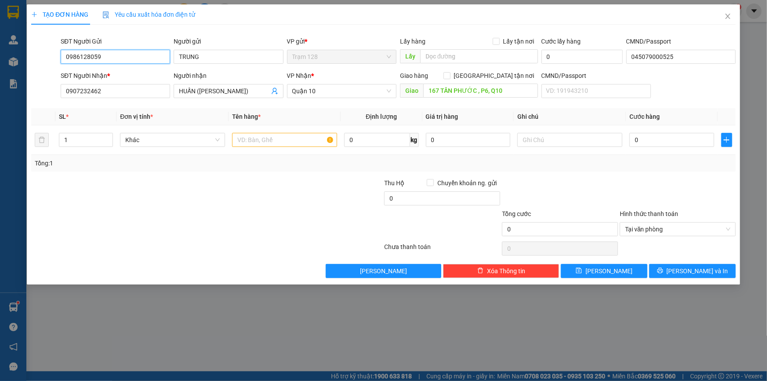
type input "0986128059"
click at [291, 113] on th "Tên hàng *" at bounding box center [285, 116] width 112 height 17
click at [286, 140] on input "text" at bounding box center [284, 140] width 105 height 14
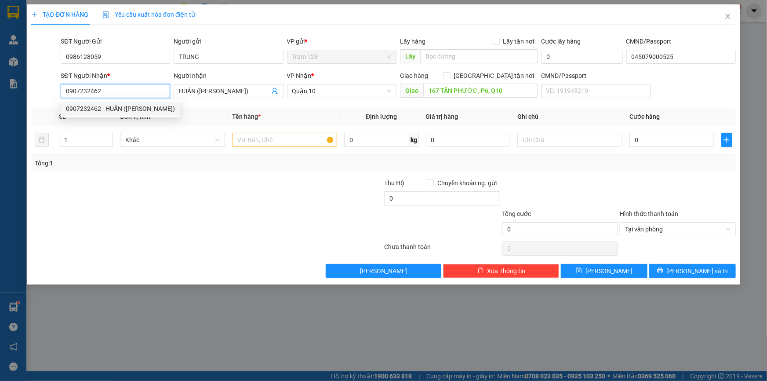
drag, startPoint x: 138, startPoint y: 86, endPoint x: 70, endPoint y: 90, distance: 67.8
click at [70, 91] on input "0907232462" at bounding box center [115, 91] width 109 height 14
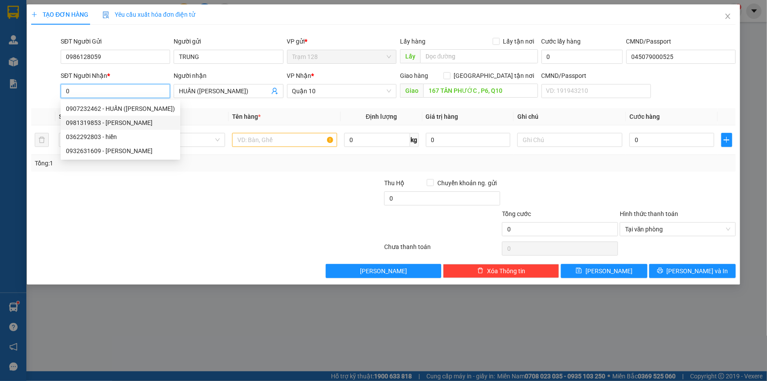
click at [128, 119] on div "0981319853 - NAM PHONG" at bounding box center [120, 123] width 109 height 10
type input "0981319853"
type input "NAM PHONG"
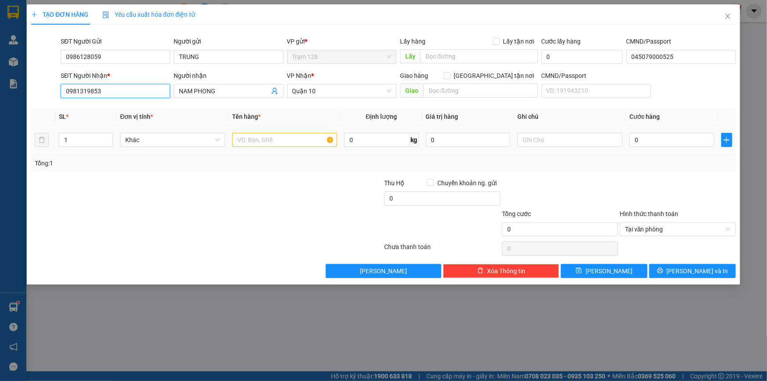
type input "0981319853"
click at [299, 142] on input "text" at bounding box center [284, 140] width 105 height 14
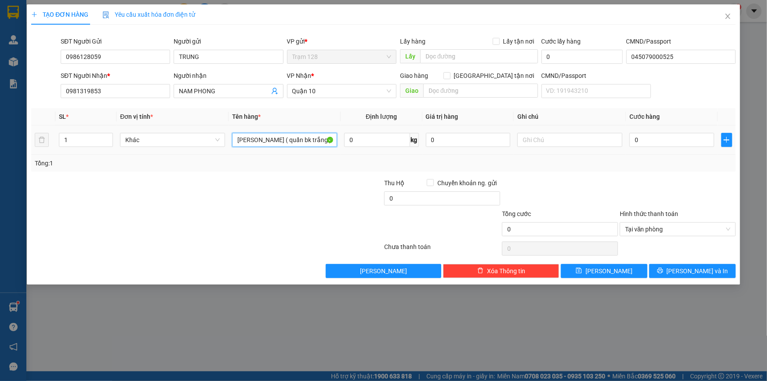
type input "thùng capton ( quấn bk trắng )"
type input "500.000"
drag, startPoint x: 588, startPoint y: 210, endPoint x: 594, endPoint y: 202, distance: 9.9
click at [589, 210] on div "Tổng cước" at bounding box center [560, 215] width 116 height 13
click at [650, 143] on input "0" at bounding box center [672, 140] width 85 height 14
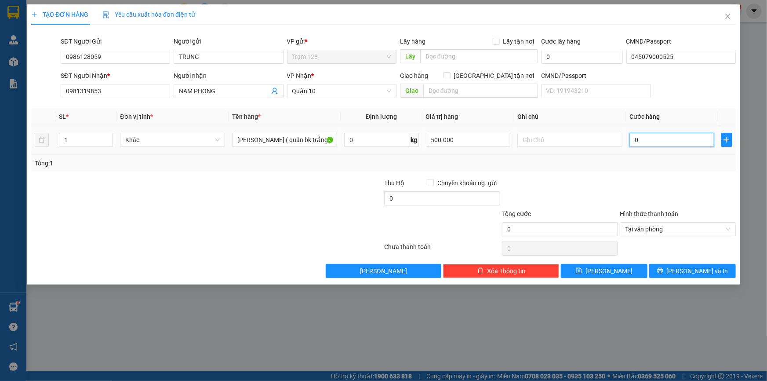
type input "4"
type input "40"
drag, startPoint x: 653, startPoint y: 139, endPoint x: 515, endPoint y: 153, distance: 138.7
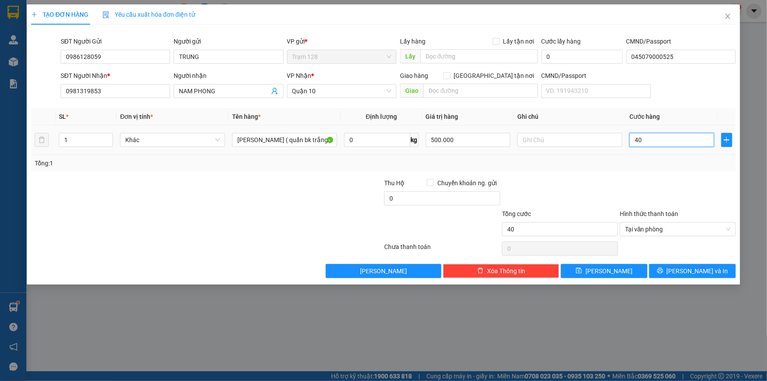
click at [515, 153] on tr "1 Khác thùng capton ( quấn bk trắng ) 0 kg 500.000 40" at bounding box center [383, 139] width 705 height 29
type input "5"
type input "50"
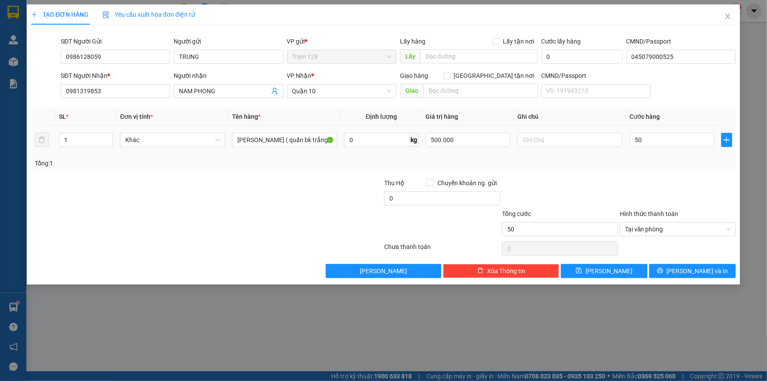
type input "50.000"
click at [603, 194] on div at bounding box center [560, 193] width 118 height 31
drag, startPoint x: 110, startPoint y: 57, endPoint x: 101, endPoint y: 2, distance: 55.7
click at [5, 25] on div "TẠO ĐƠN HÀNG Yêu cầu xuất hóa đơn điện tử Transit Pickup Surcharge Ids Transit …" at bounding box center [383, 190] width 767 height 381
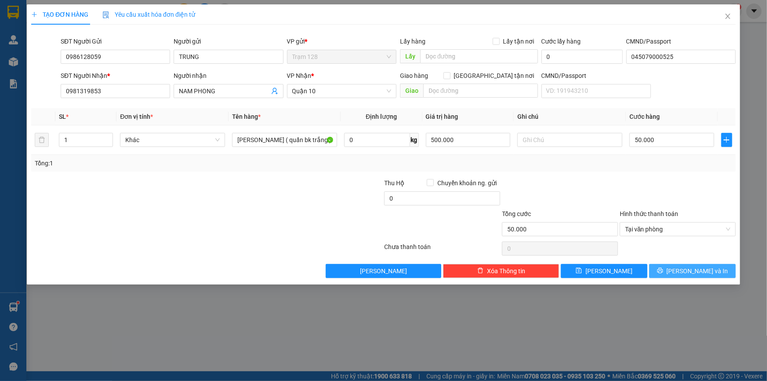
click at [678, 266] on button "[PERSON_NAME] và In" at bounding box center [693, 271] width 87 height 14
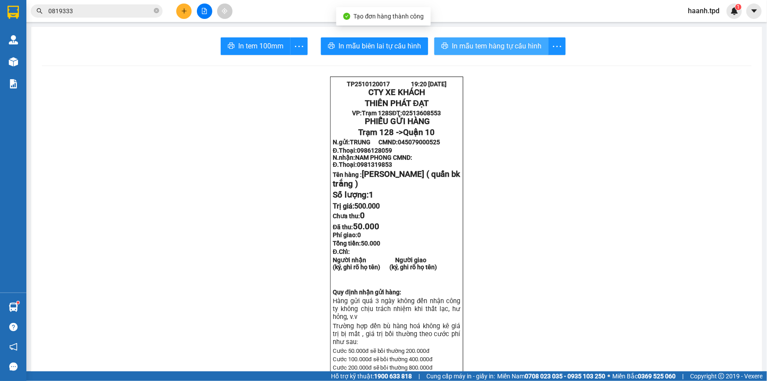
click at [453, 49] on span "In mẫu tem hàng tự cấu hình" at bounding box center [497, 45] width 90 height 11
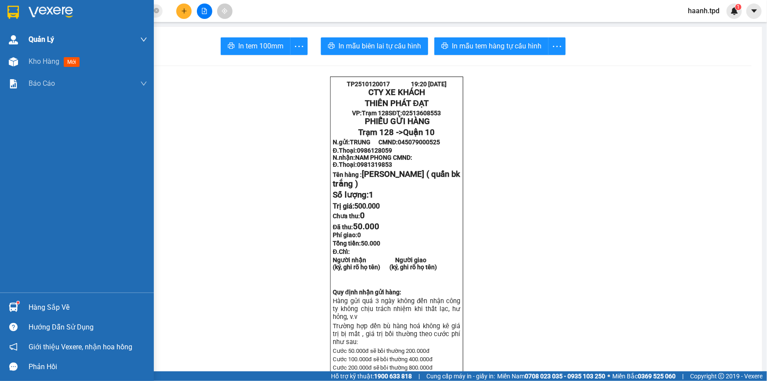
drag, startPoint x: 47, startPoint y: 70, endPoint x: 66, endPoint y: 49, distance: 28.3
click at [47, 69] on div "Kho hàng mới" at bounding box center [88, 62] width 119 height 22
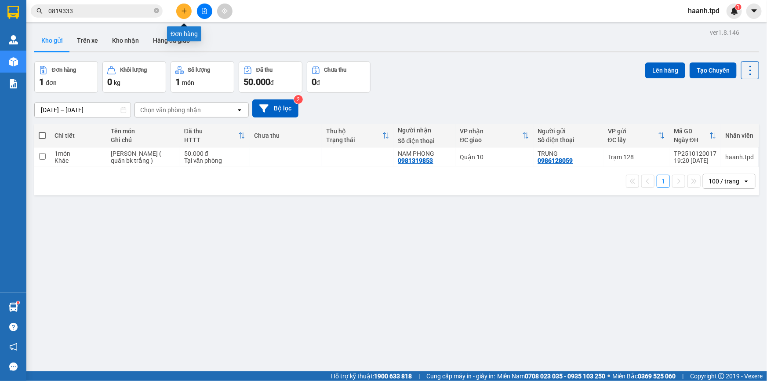
click at [183, 12] on icon "plus" at bounding box center [184, 11] width 6 height 6
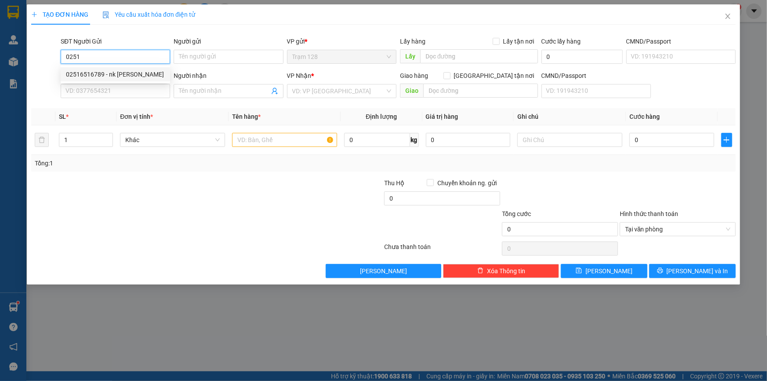
click at [126, 74] on div "02516516789 - nk lê anh" at bounding box center [115, 74] width 99 height 10
type input "02516516789"
type input "nk lê anh"
type input "0839939739"
type input "YTC VIETDENT"
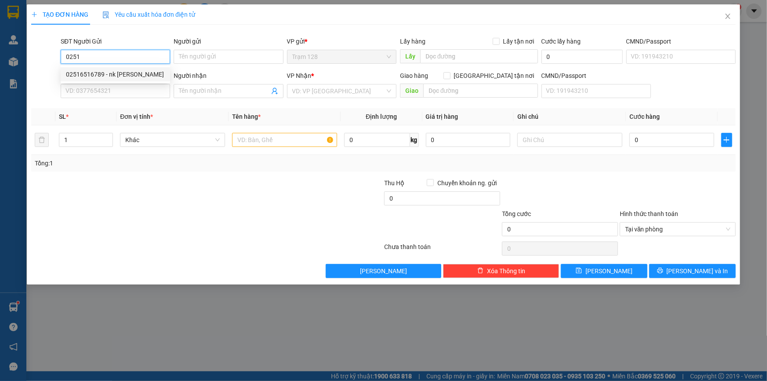
type input "087090003678"
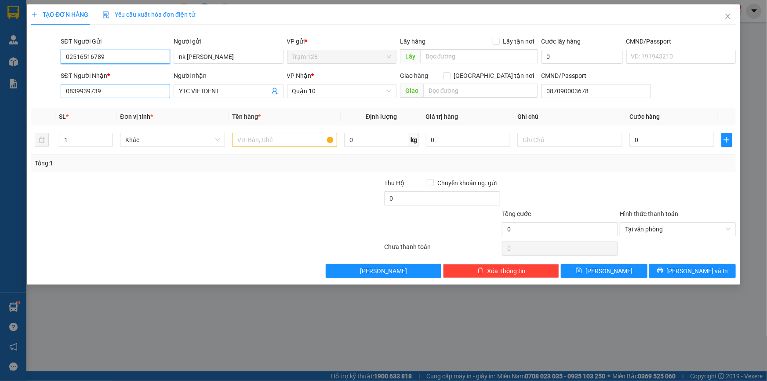
type input "02516516789"
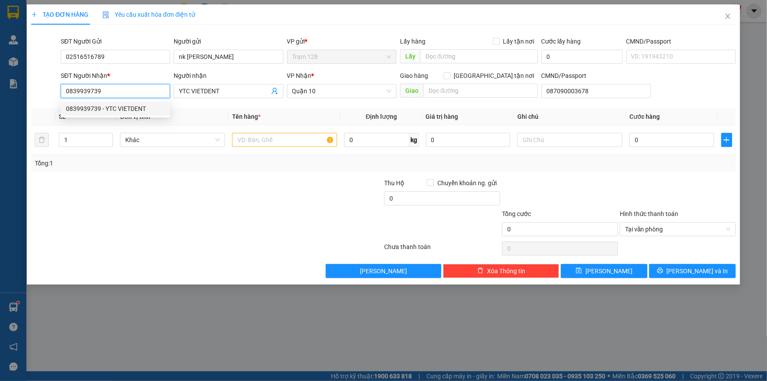
drag, startPoint x: 64, startPoint y: 88, endPoint x: 69, endPoint y: 95, distance: 8.8
click at [69, 95] on input "0839939739" at bounding box center [115, 91] width 109 height 14
click at [135, 121] on div "0378681989 - pk dental lab" at bounding box center [115, 123] width 99 height 10
type input "0378681989"
type input "pk dental lab"
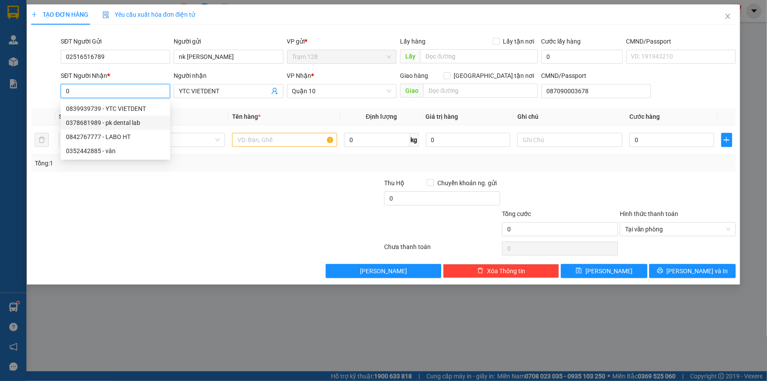
type input "051186000043"
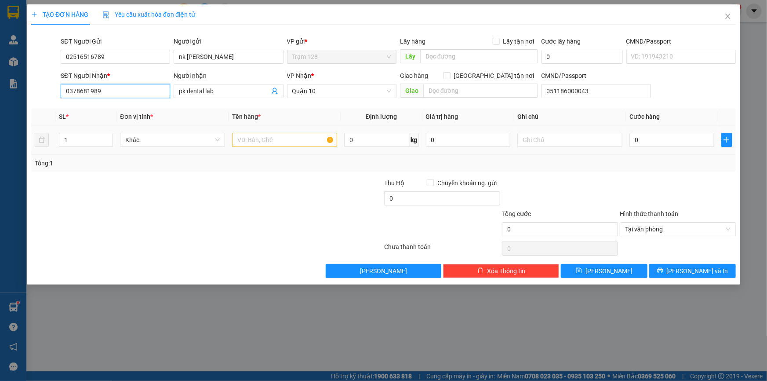
type input "0378681989"
click at [257, 143] on input "text" at bounding box center [284, 140] width 105 height 14
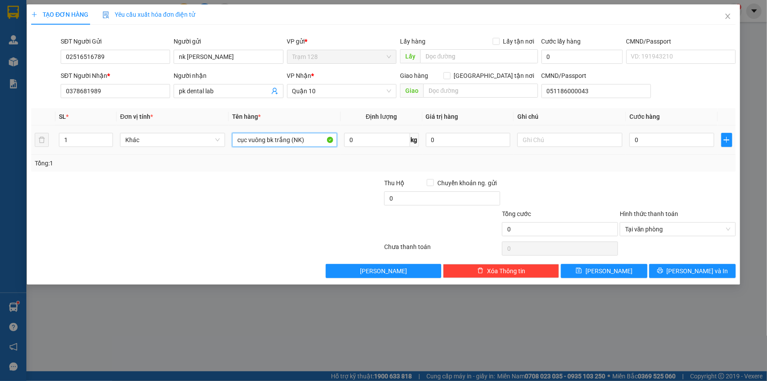
type input "cục vuông bk trắng (NK)"
type input "4"
type input "40"
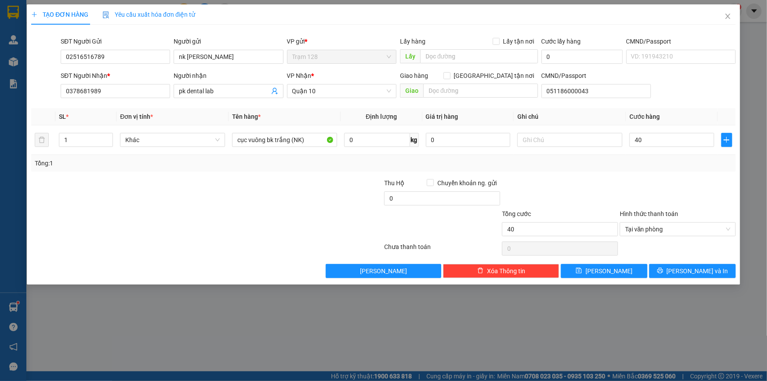
type input "40.000"
drag, startPoint x: 596, startPoint y: 206, endPoint x: 621, endPoint y: 216, distance: 27.0
click at [598, 206] on div at bounding box center [560, 193] width 118 height 31
click at [664, 267] on icon "printer" at bounding box center [660, 270] width 6 height 6
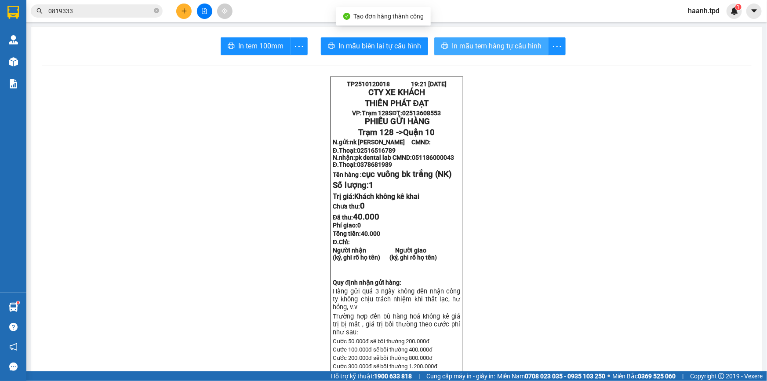
click at [497, 45] on span "In mẫu tem hàng tự cấu hình" at bounding box center [497, 45] width 90 height 11
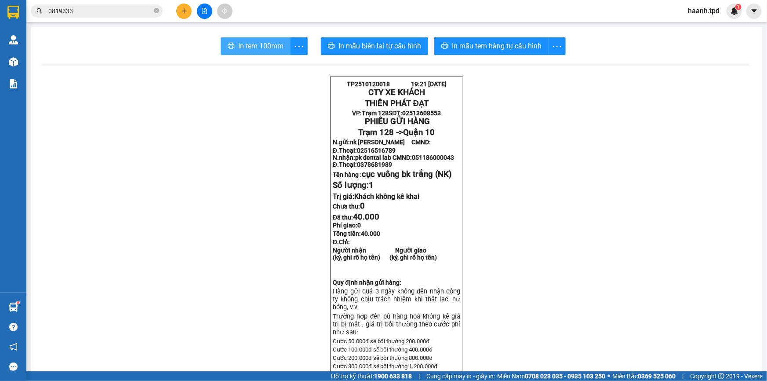
click at [259, 52] on button "In tem 100mm" at bounding box center [256, 46] width 70 height 18
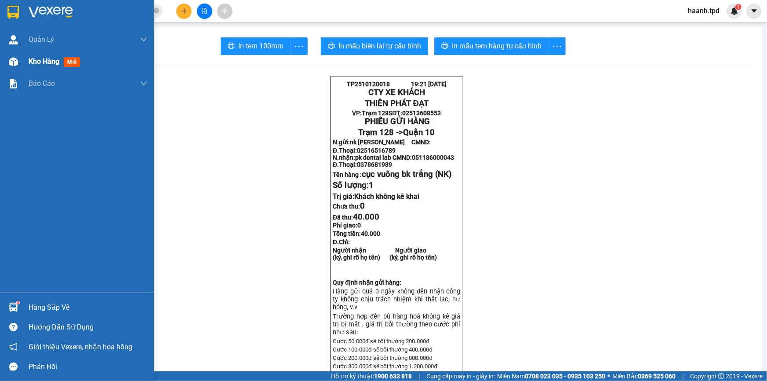
click at [13, 61] on img at bounding box center [13, 61] width 9 height 9
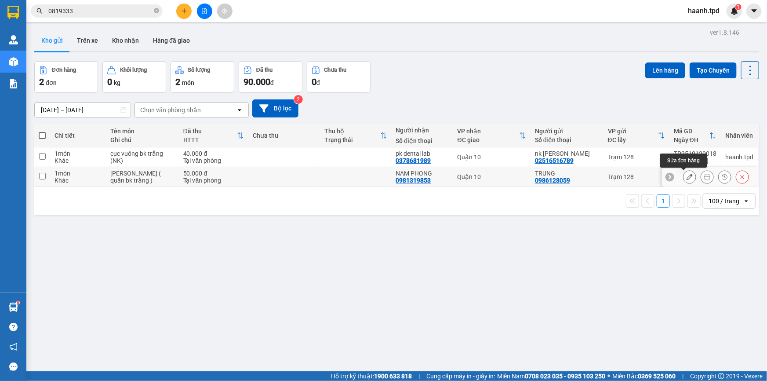
click at [687, 175] on icon at bounding box center [690, 177] width 6 height 6
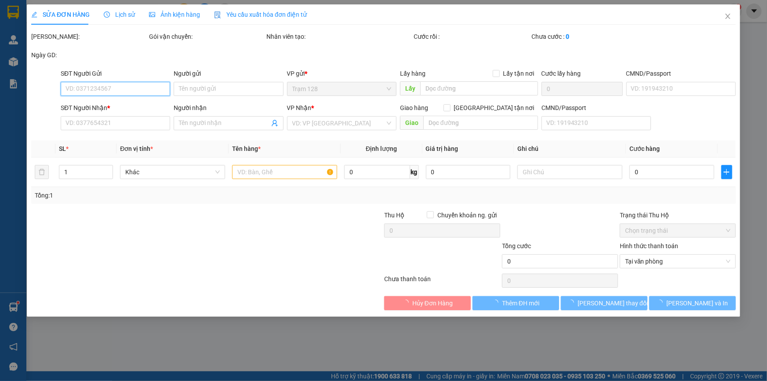
type input "0986128059"
type input "TRUNG"
type input "045079000525"
type input "0981319853"
type input "NAM PHONG"
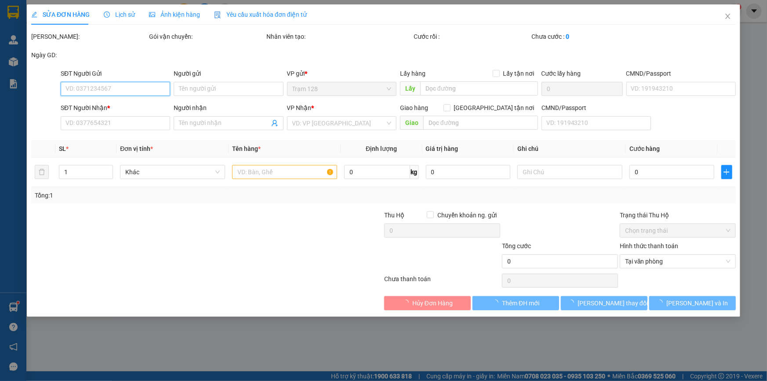
type input "50.000"
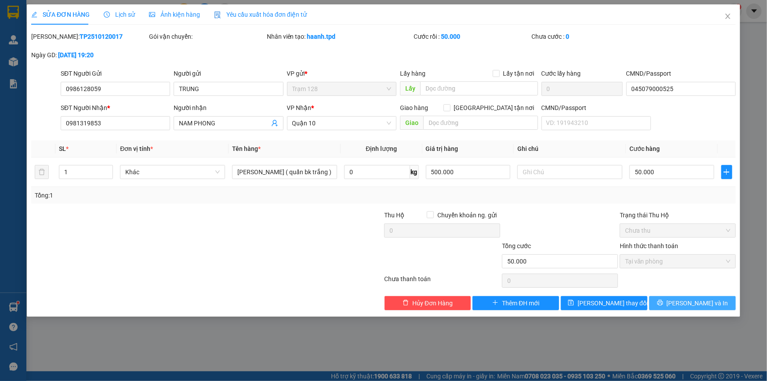
click at [693, 305] on span "[PERSON_NAME] và In" at bounding box center [698, 303] width 62 height 10
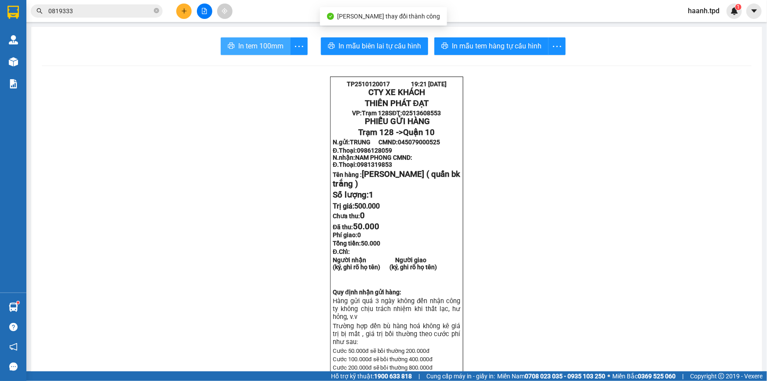
click at [250, 49] on span "In tem 100mm" at bounding box center [260, 45] width 45 height 11
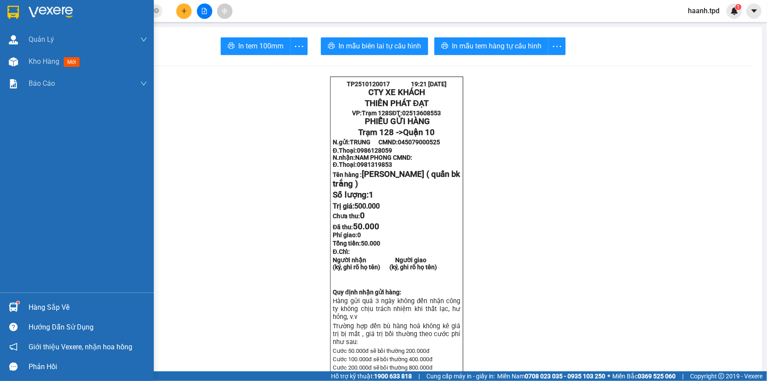
click at [39, 309] on div "Hàng sắp về" at bounding box center [88, 307] width 119 height 13
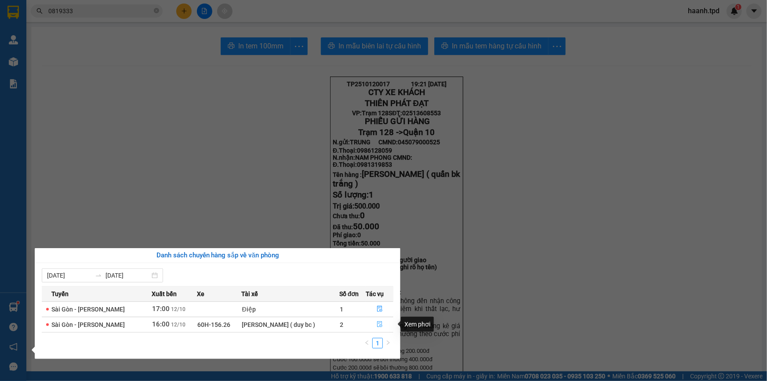
click at [376, 325] on button "button" at bounding box center [379, 325] width 27 height 14
